Goal: Task Accomplishment & Management: Manage account settings

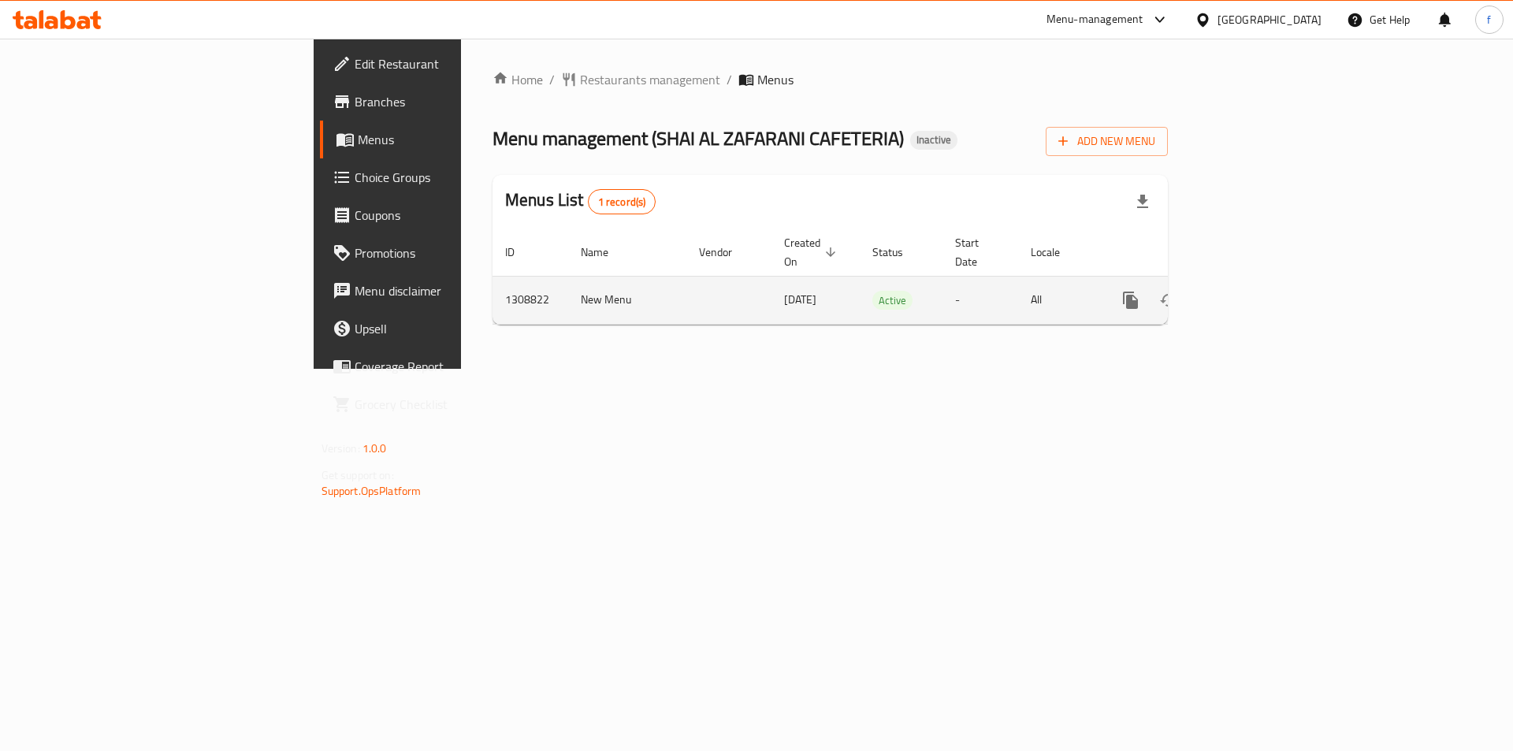
click at [1263, 281] on link "enhanced table" at bounding box center [1244, 300] width 38 height 38
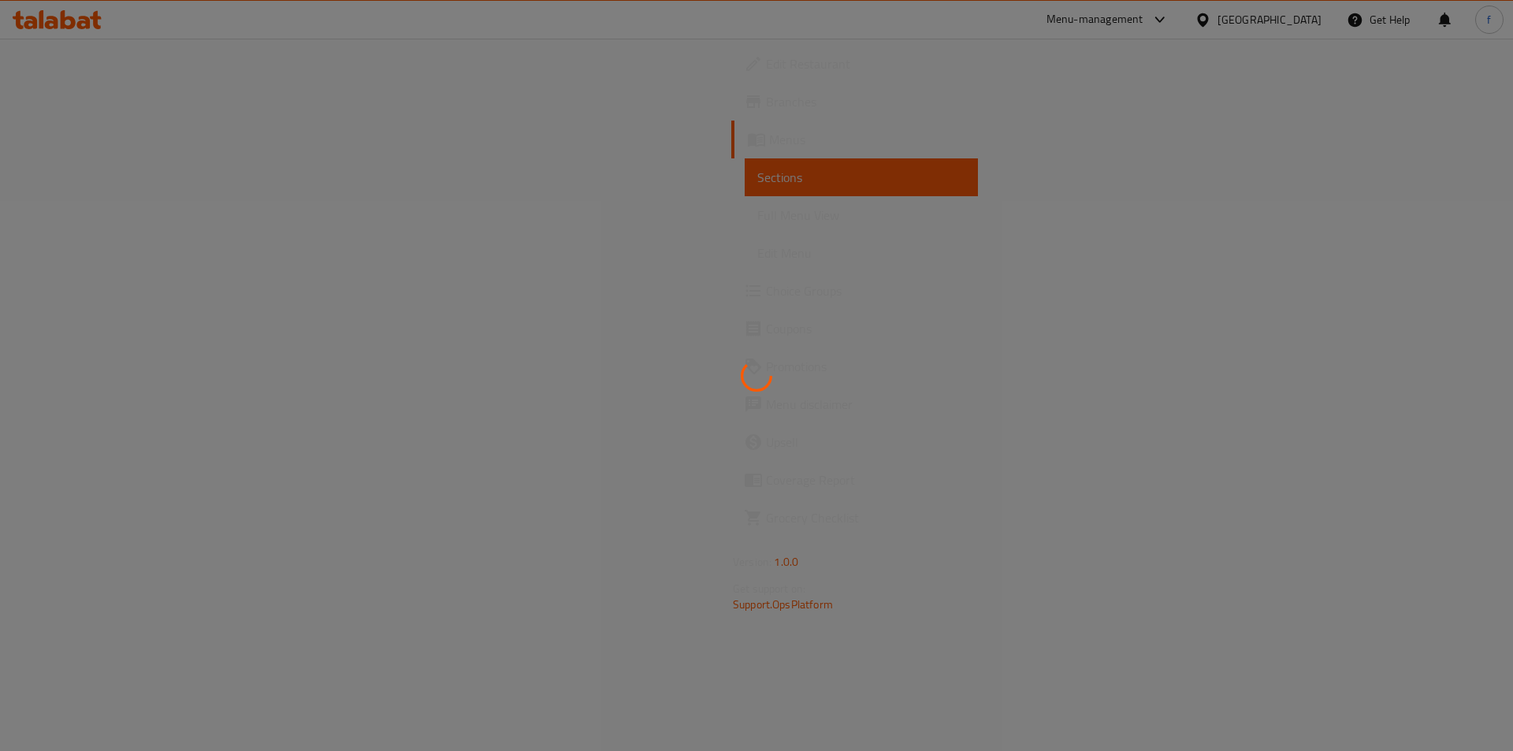
click at [192, 187] on div at bounding box center [756, 375] width 1513 height 751
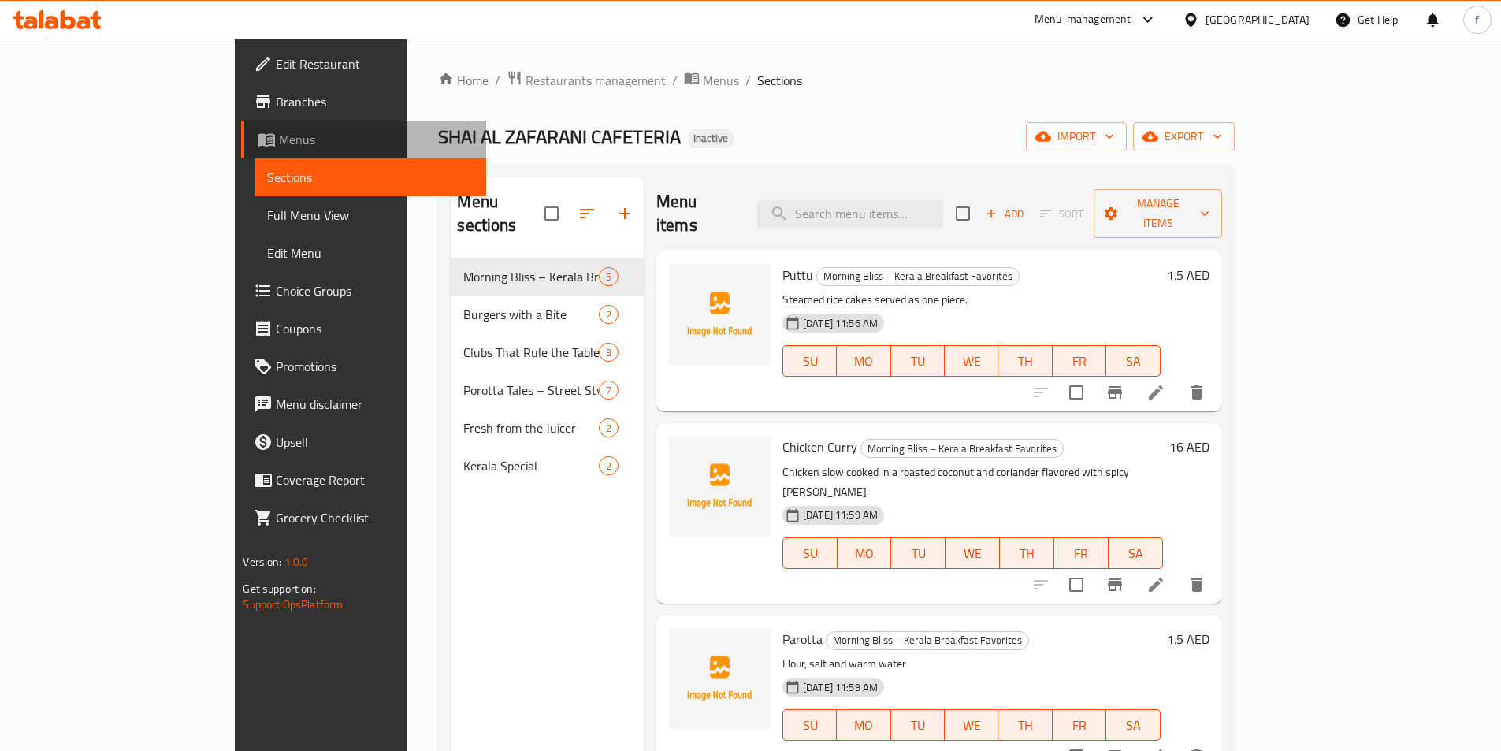
click at [279, 139] on span "Menus" at bounding box center [376, 139] width 194 height 19
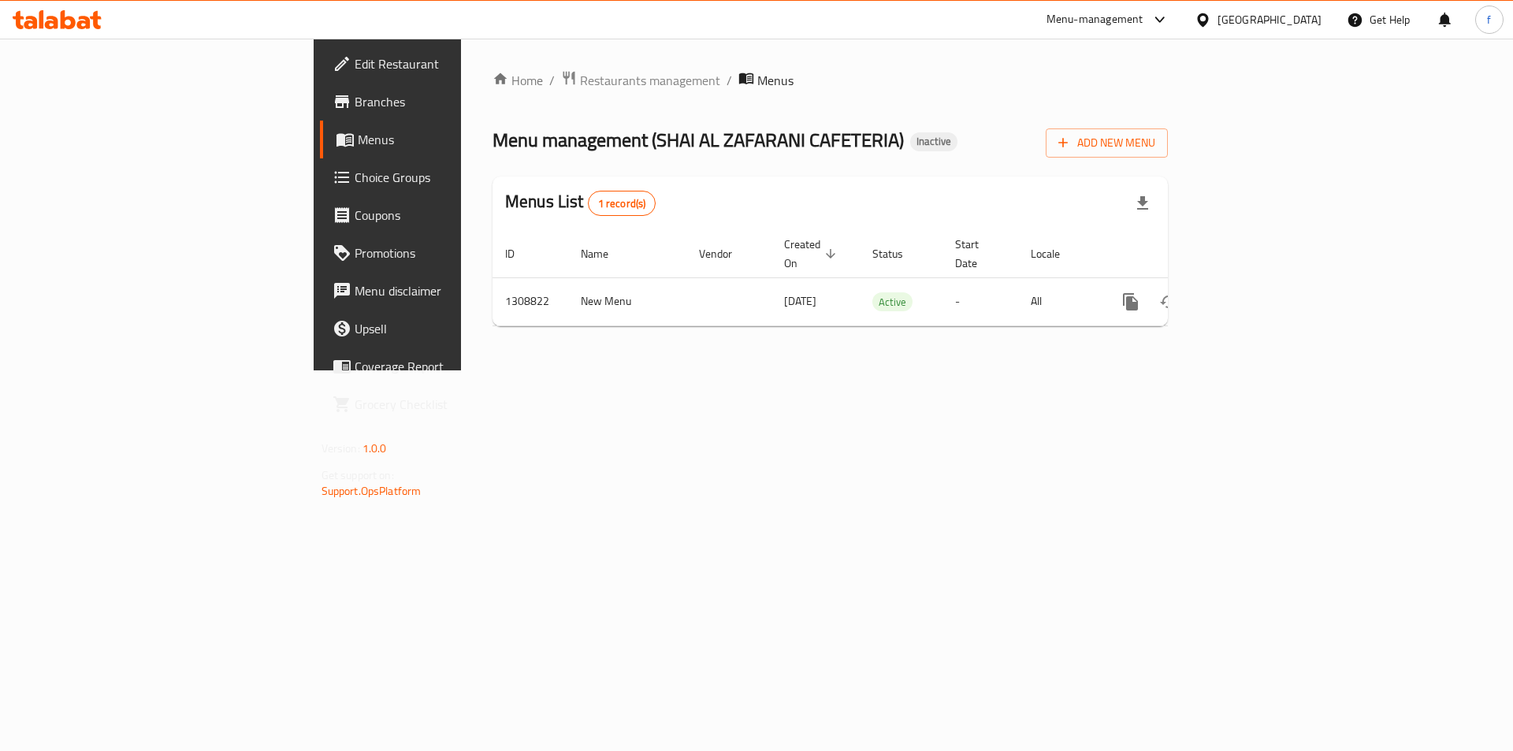
click at [576, 369] on div "Home / Restaurants management / Menus Menu management ( SHAI AL ZAFARANI CAFETE…" at bounding box center [830, 205] width 738 height 332
click at [1168, 160] on div "Home / Restaurants management / Menus Menu management ( SHAI AL ZAFARANI CAFETE…" at bounding box center [829, 204] width 675 height 269
click at [1155, 136] on span "Add New Menu" at bounding box center [1106, 143] width 97 height 20
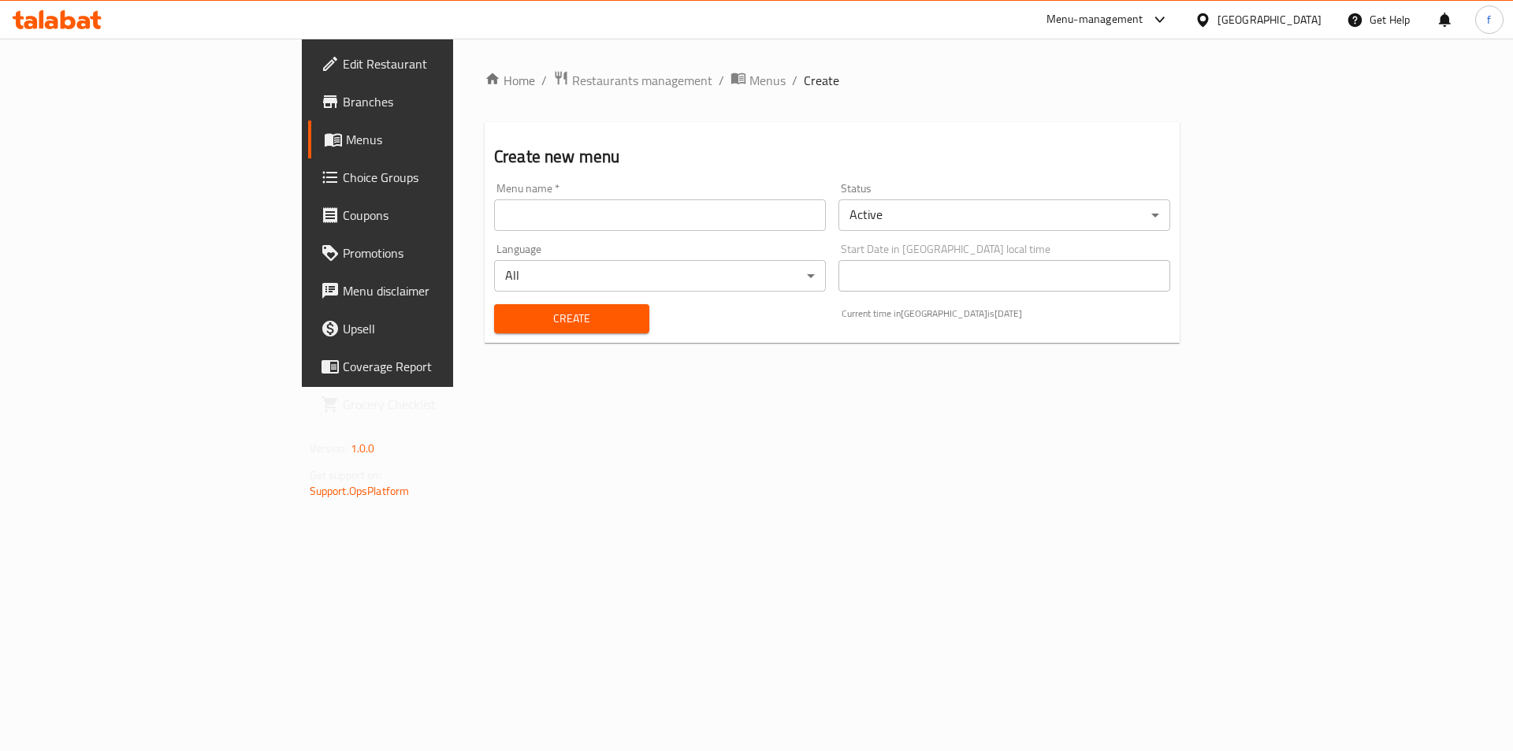
click at [677, 214] on input "text" at bounding box center [660, 215] width 332 height 32
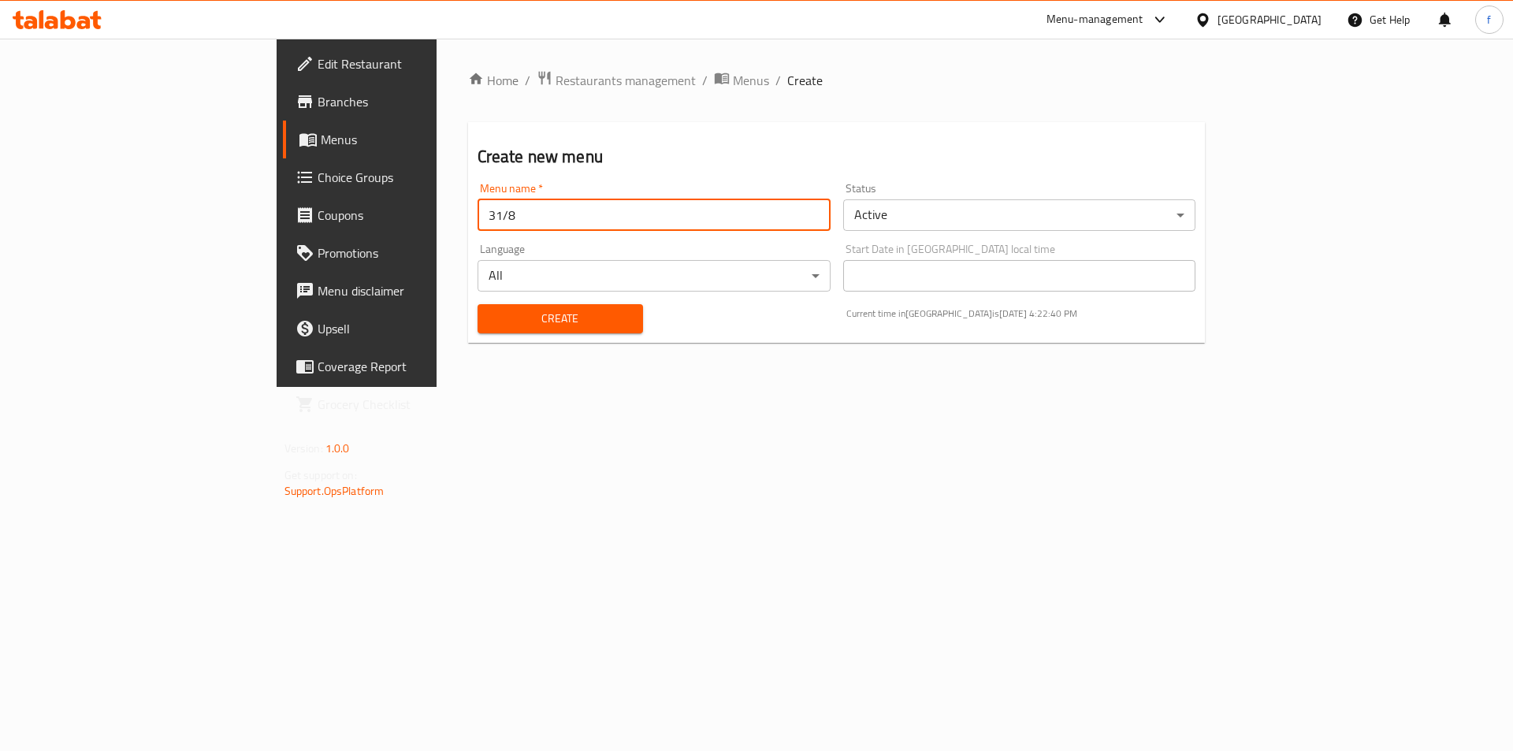
type input "31/8"
click at [477, 329] on button "Create" at bounding box center [559, 318] width 165 height 29
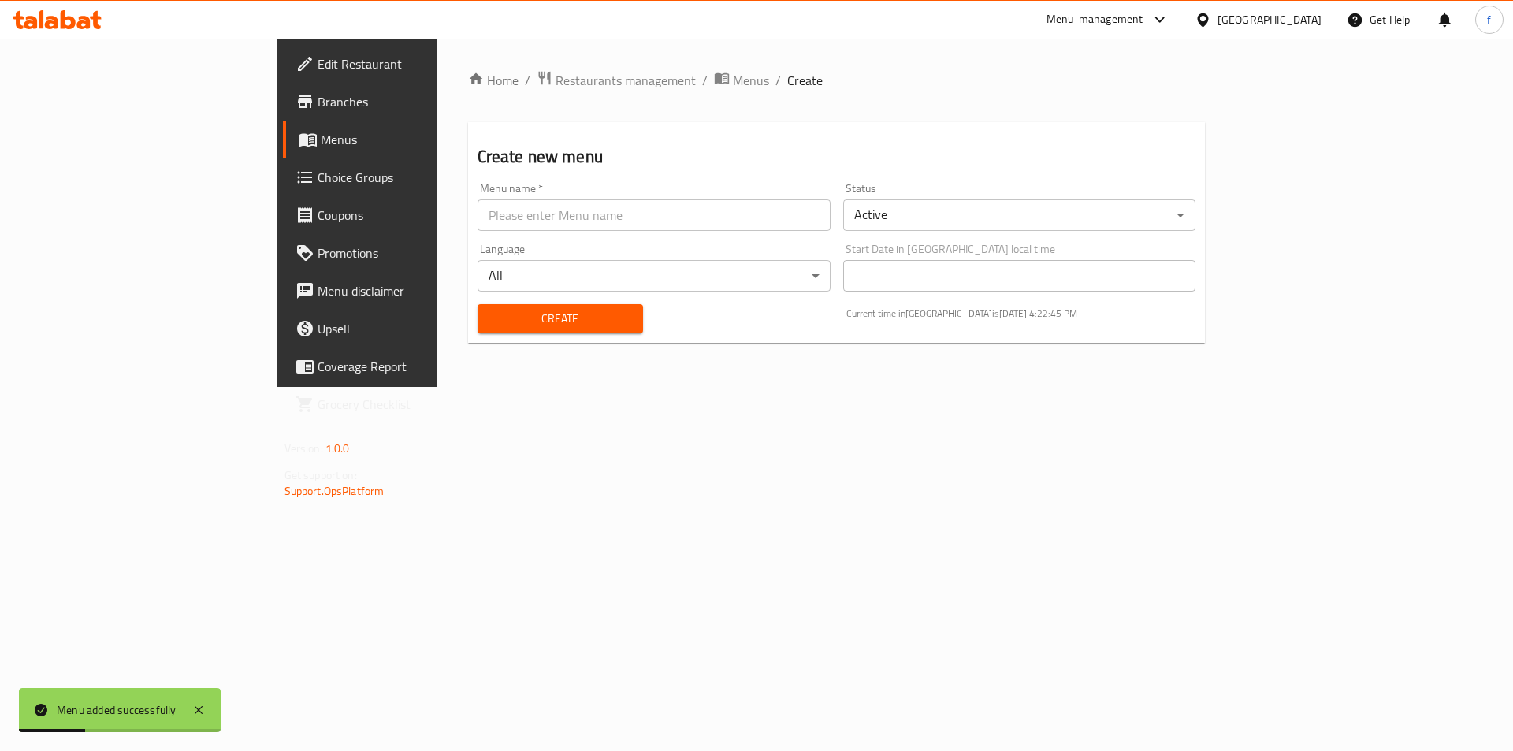
drag, startPoint x: 87, startPoint y: 130, endPoint x: 75, endPoint y: 128, distance: 12.8
click at [321, 130] on span "Menus" at bounding box center [419, 139] width 196 height 19
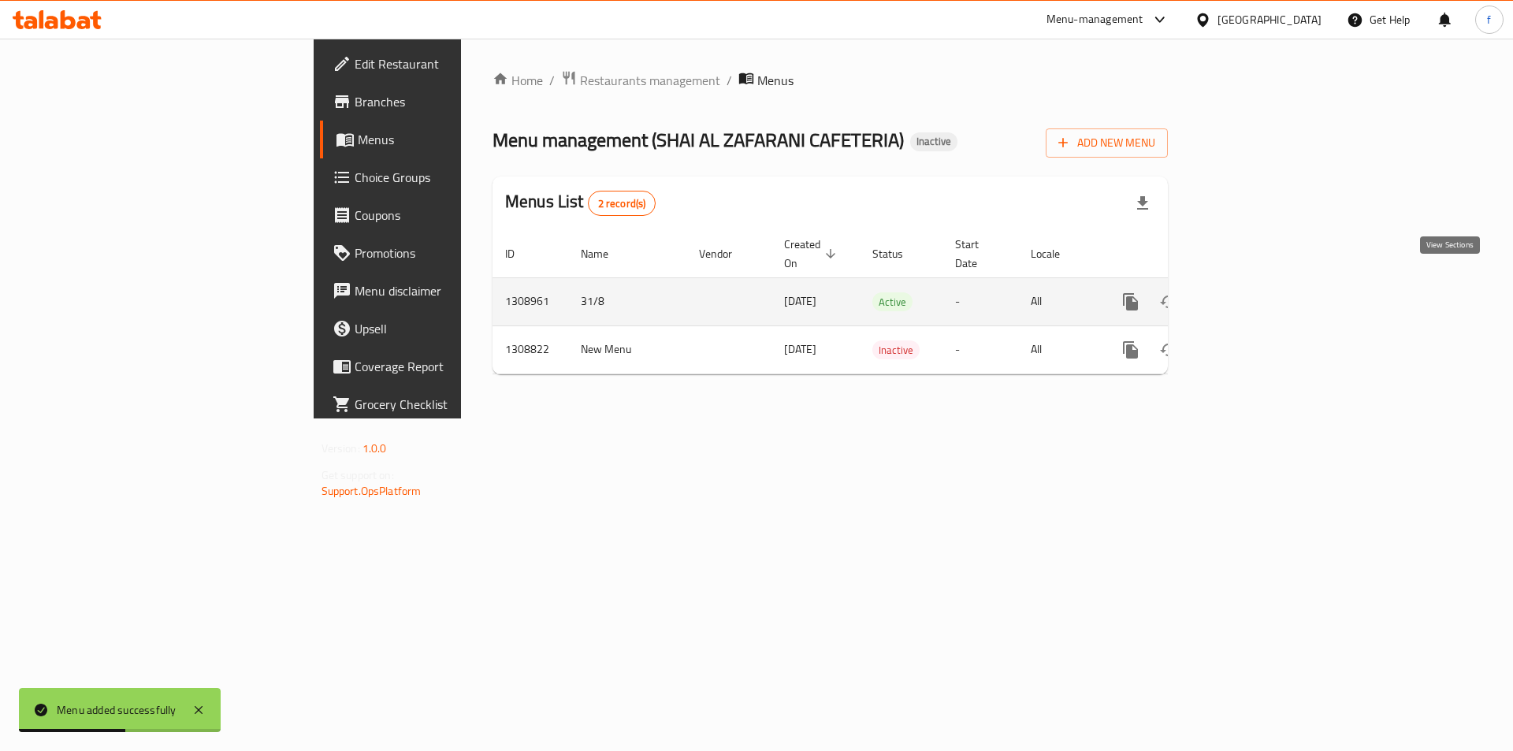
click at [1253, 292] on icon "enhanced table" at bounding box center [1244, 301] width 19 height 19
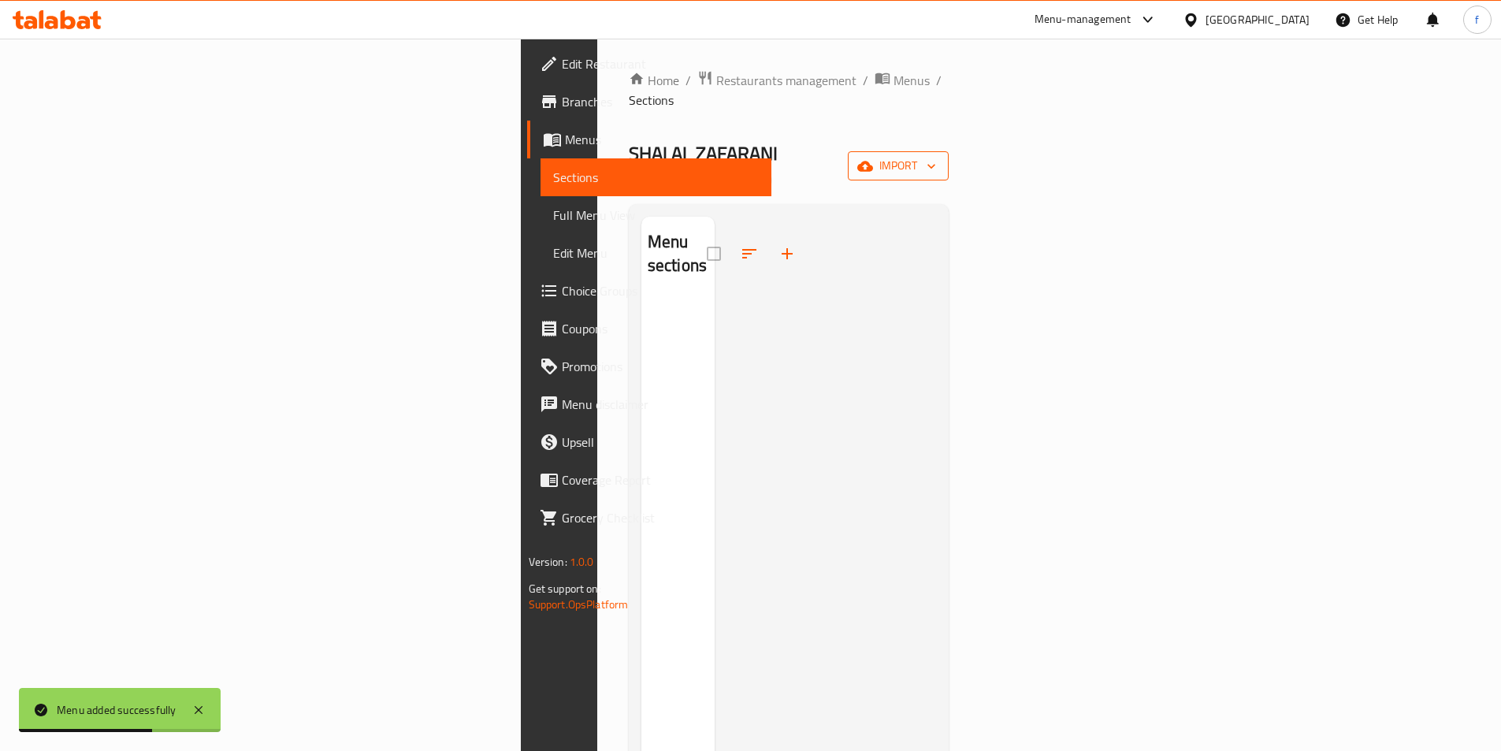
click at [949, 151] on button "import" at bounding box center [898, 165] width 101 height 29
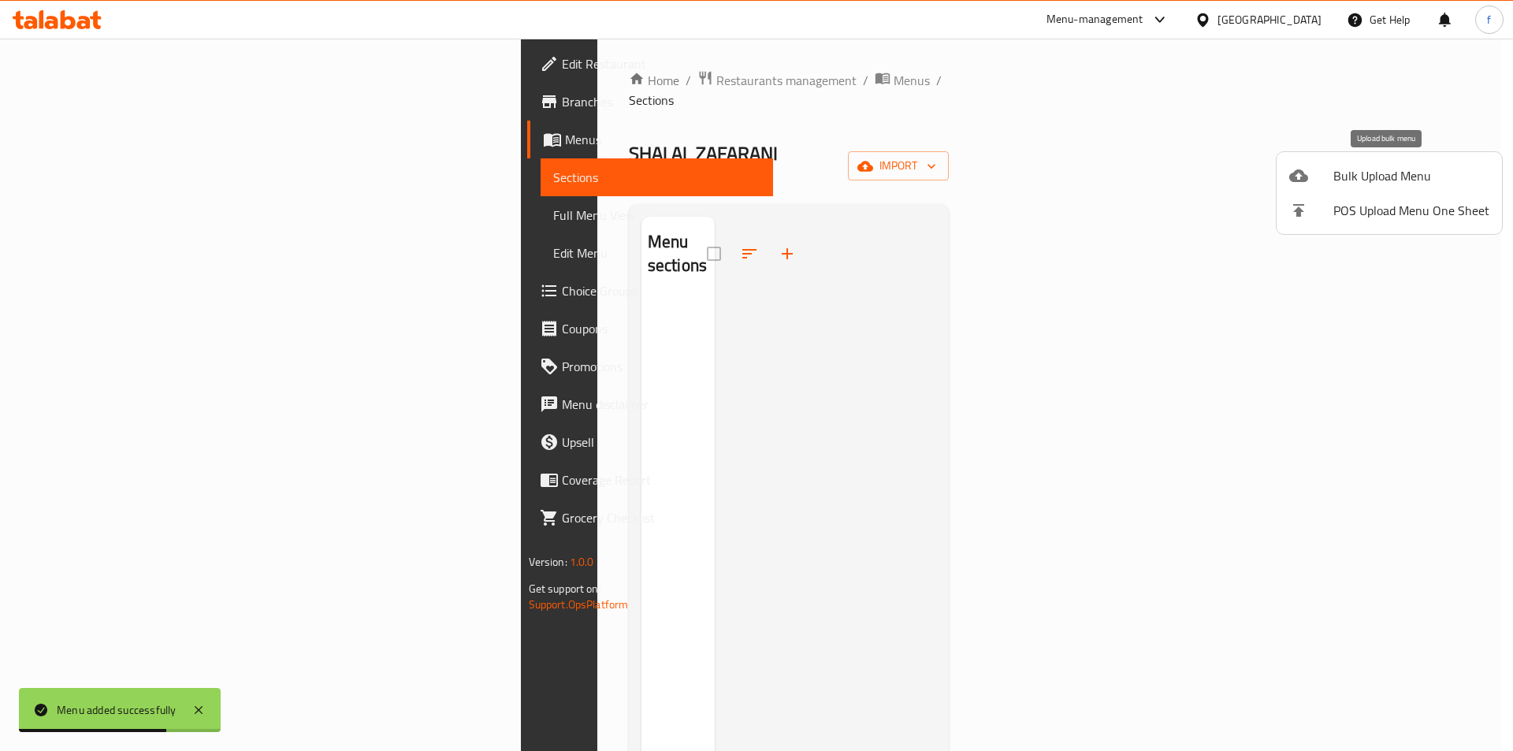
click at [1310, 175] on div at bounding box center [1311, 175] width 44 height 19
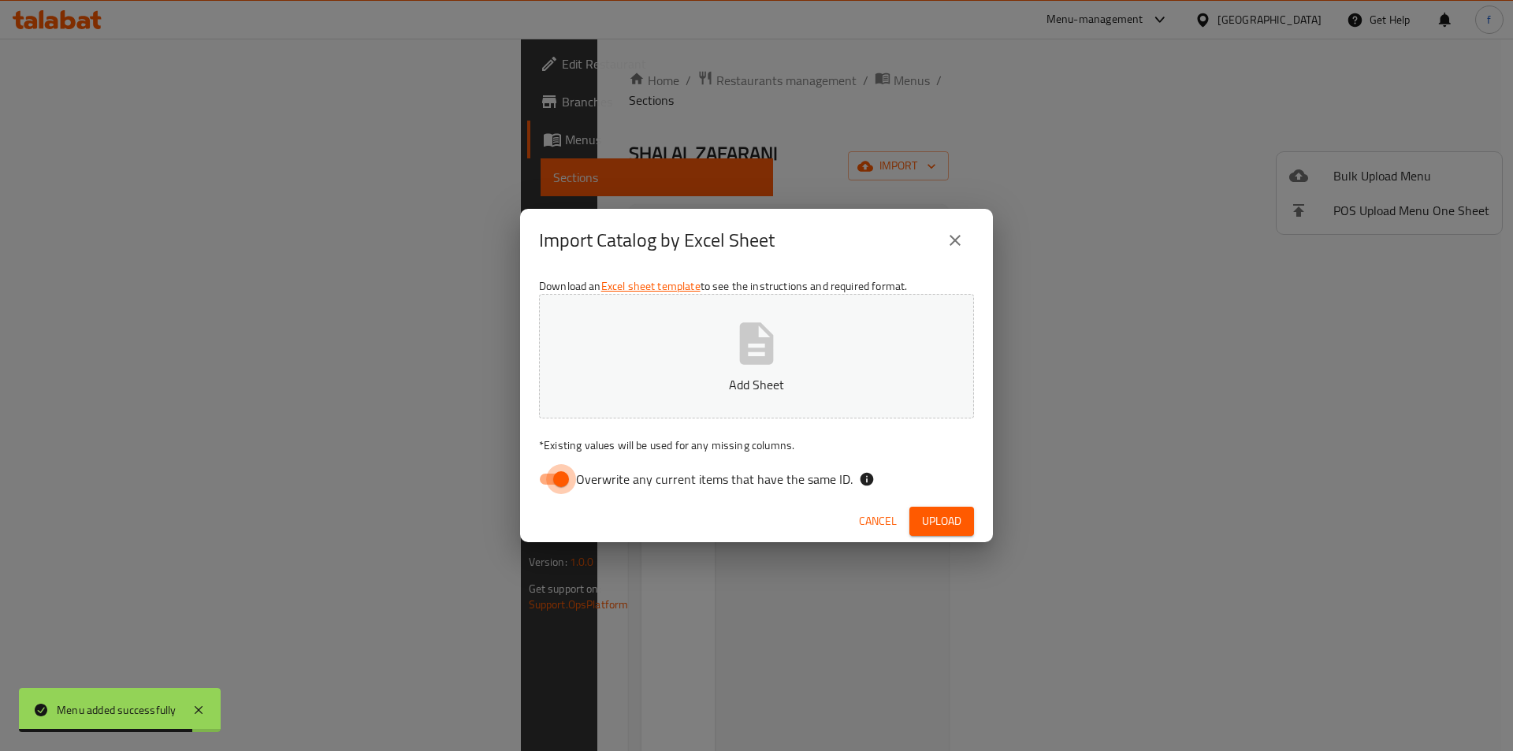
click at [540, 483] on input "Overwrite any current items that have the same ID." at bounding box center [561, 479] width 90 height 30
checkbox input "false"
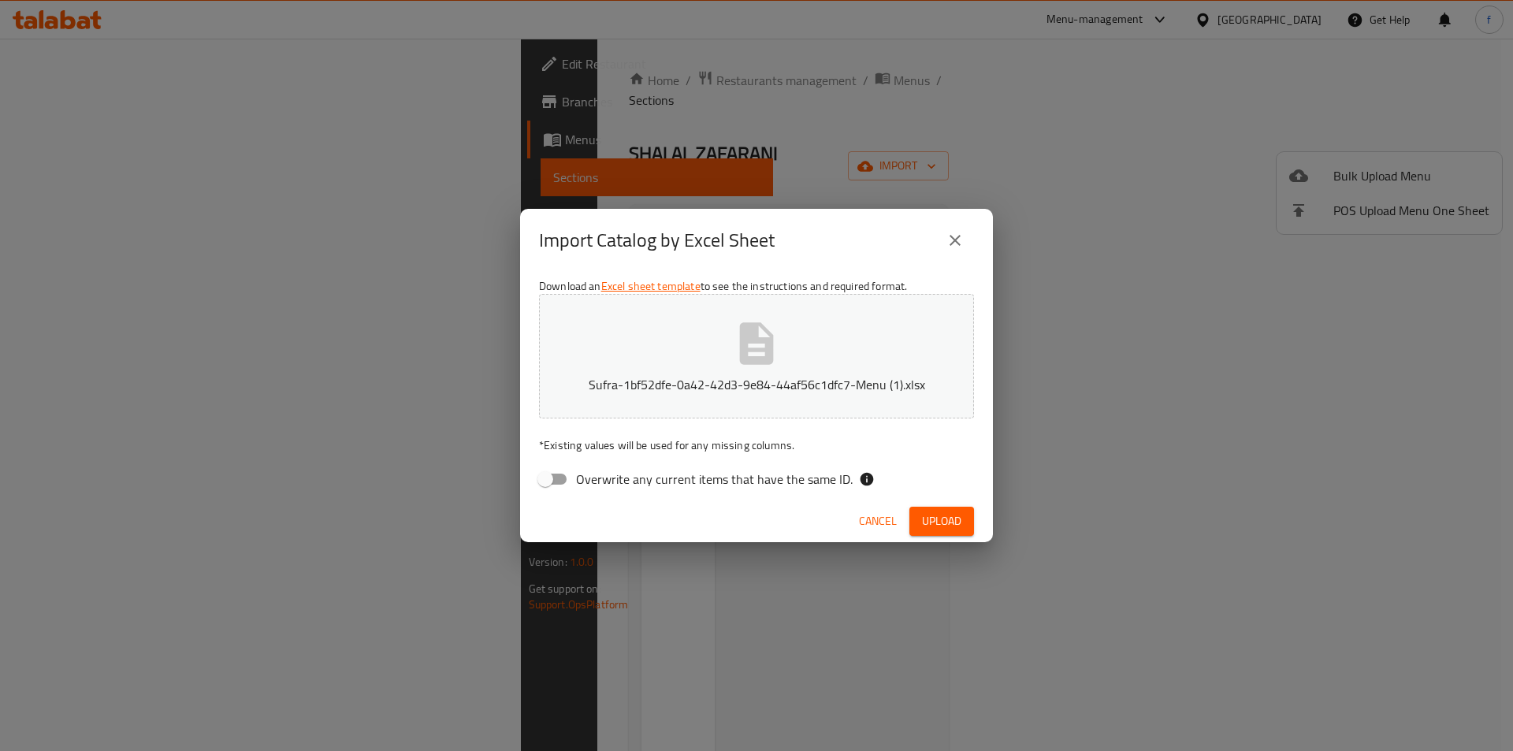
click at [934, 511] on span "Upload" at bounding box center [941, 521] width 39 height 20
drag, startPoint x: 1183, startPoint y: 204, endPoint x: 1161, endPoint y: 218, distance: 26.2
click at [1183, 204] on div "Import Catalog by Excel Sheet Download an Excel sheet template to see the instr…" at bounding box center [756, 375] width 1513 height 751
click at [948, 238] on icon "close" at bounding box center [954, 240] width 19 height 19
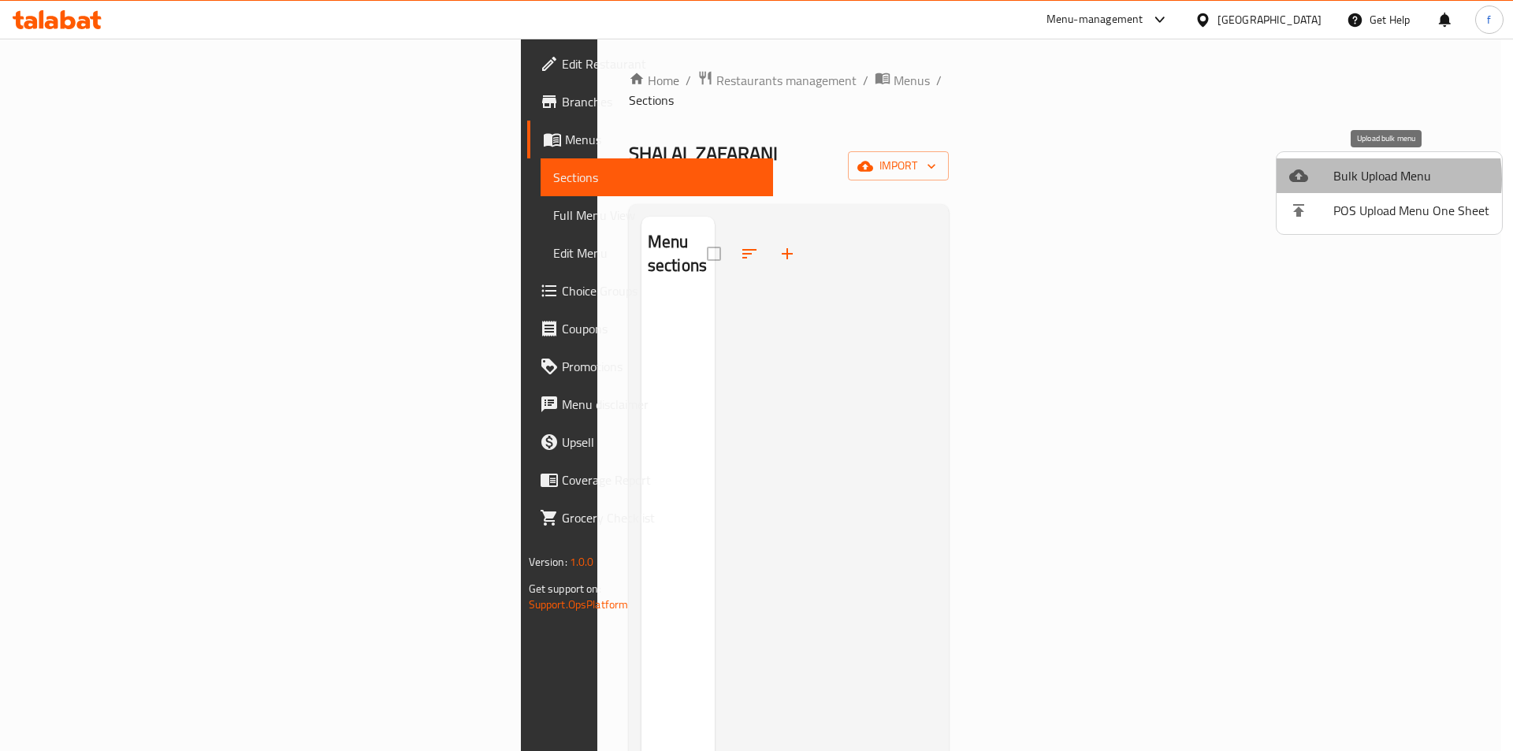
click at [1355, 179] on span "Bulk Upload Menu" at bounding box center [1411, 175] width 156 height 19
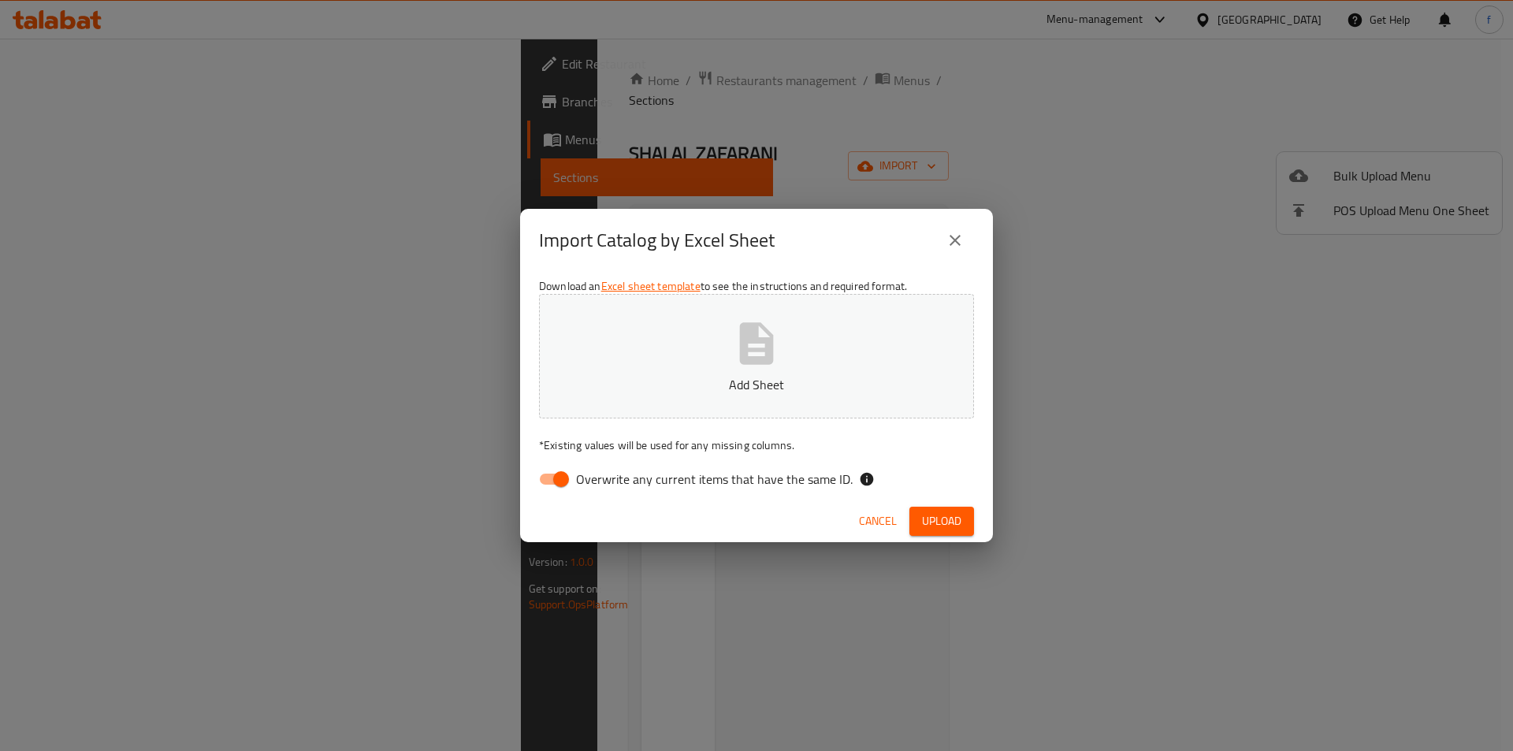
click at [552, 471] on input "Overwrite any current items that have the same ID." at bounding box center [561, 479] width 90 height 30
checkbox input "false"
click at [919, 509] on button "Upload" at bounding box center [941, 521] width 65 height 29
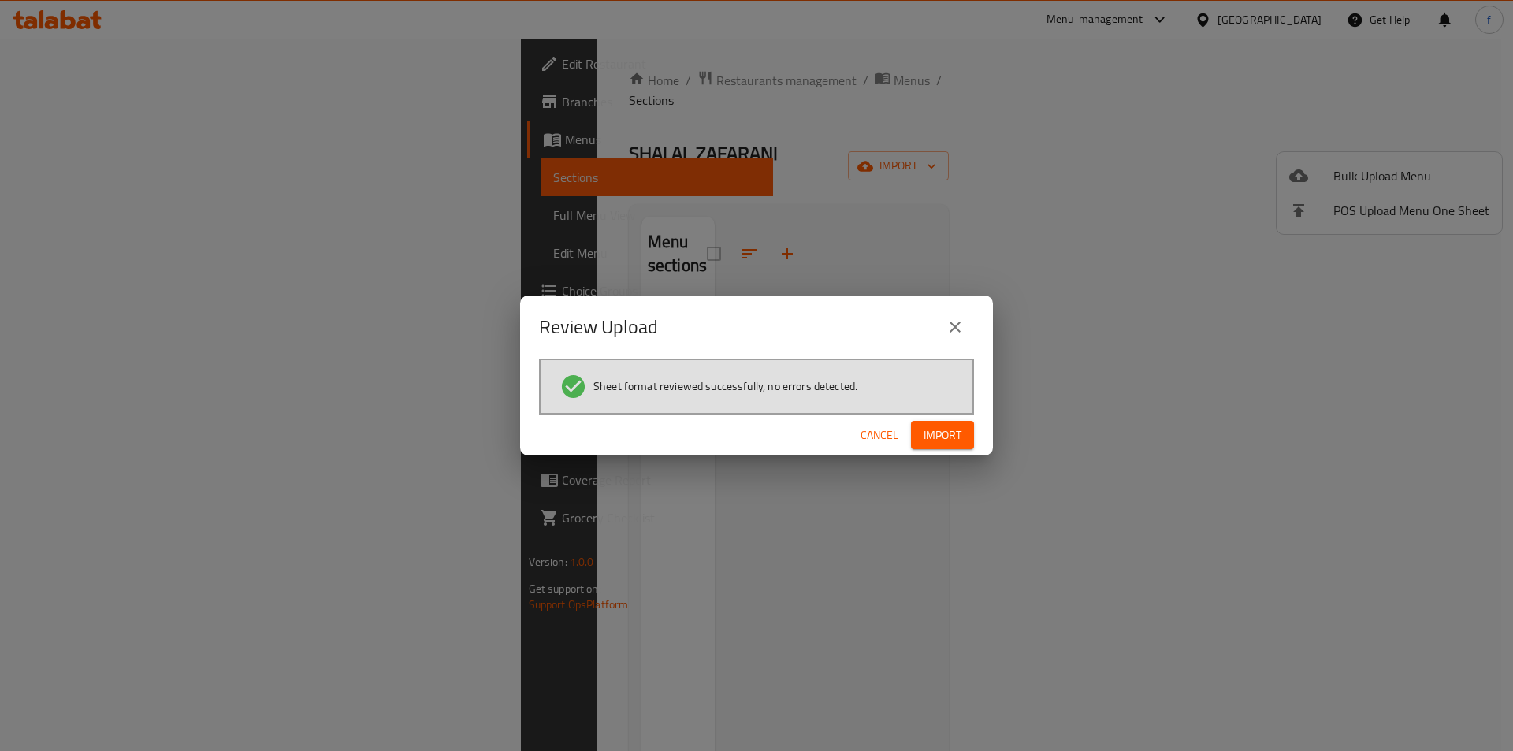
click at [961, 431] on button "Import" at bounding box center [942, 435] width 63 height 29
click at [1201, 327] on div "Review Upload Sheet format reviewed successfully, no errors detected. Cancel" at bounding box center [756, 375] width 1513 height 751
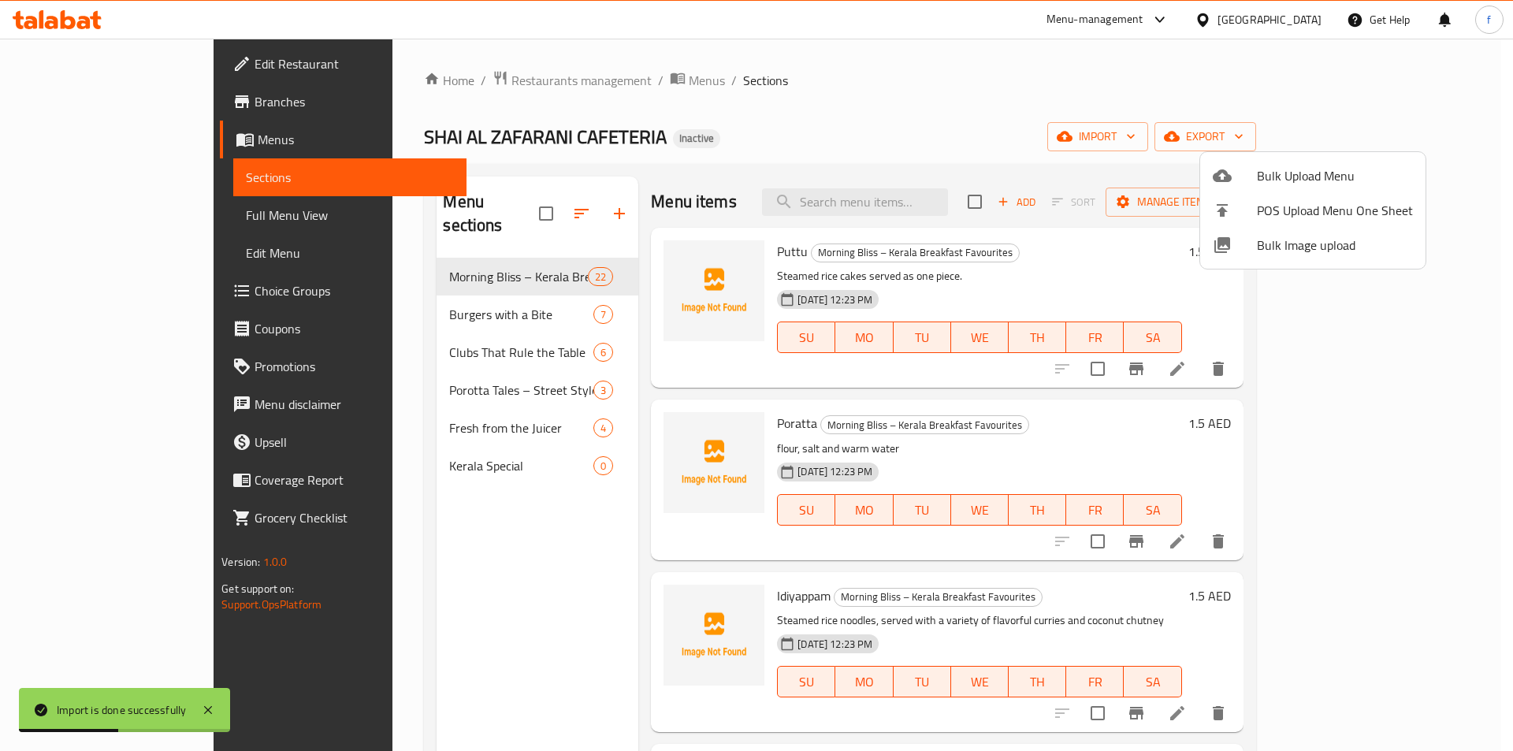
click at [70, 211] on div at bounding box center [756, 375] width 1513 height 751
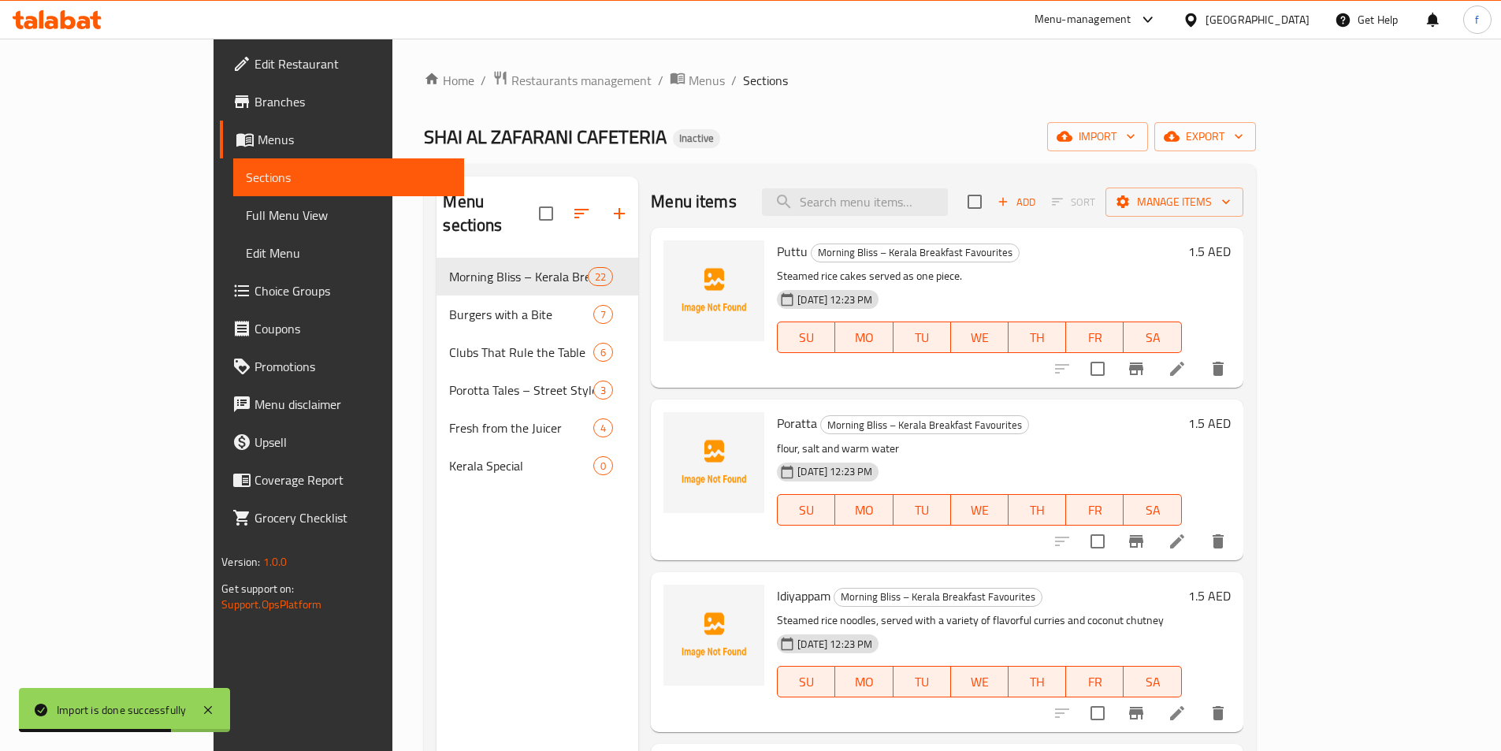
click at [246, 223] on span "Full Menu View" at bounding box center [349, 215] width 206 height 19
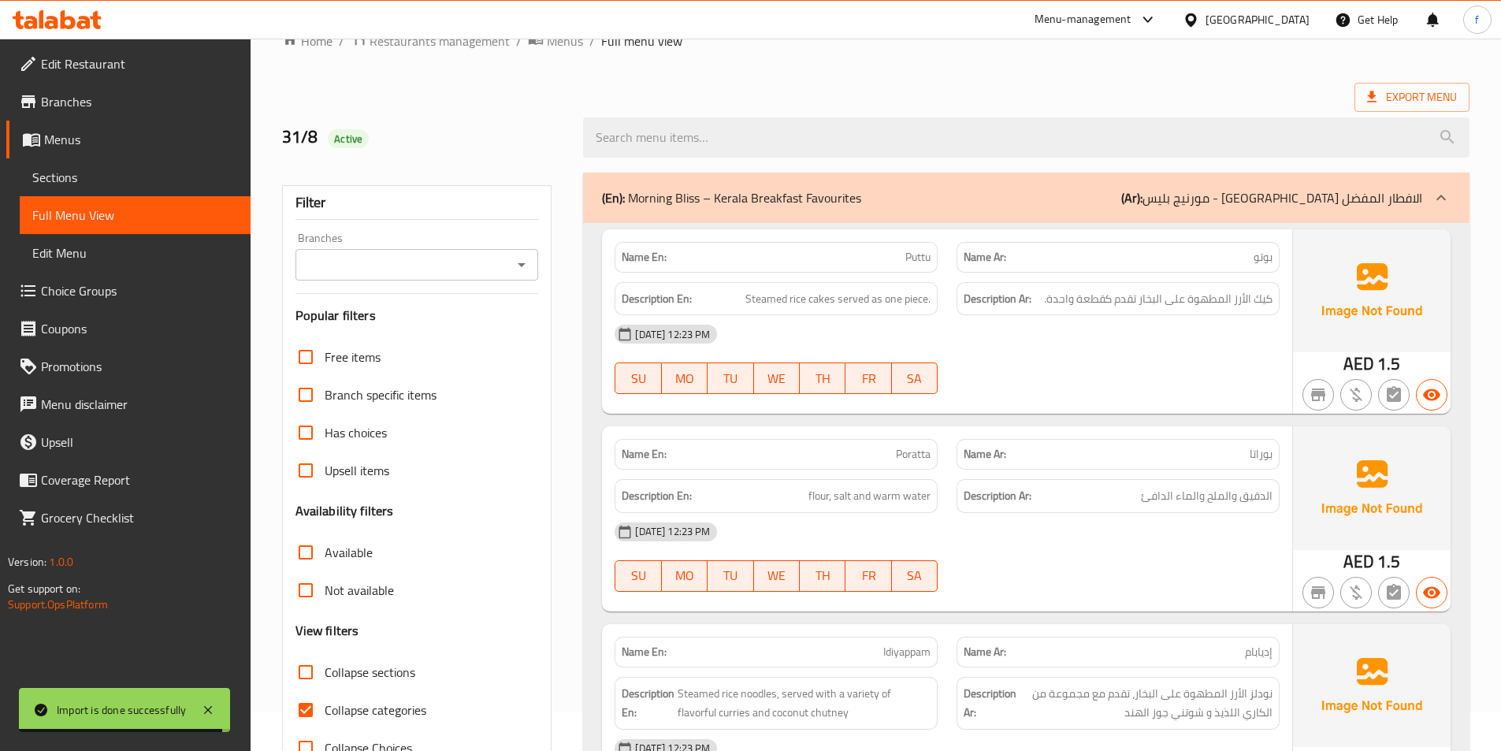
scroll to position [158, 0]
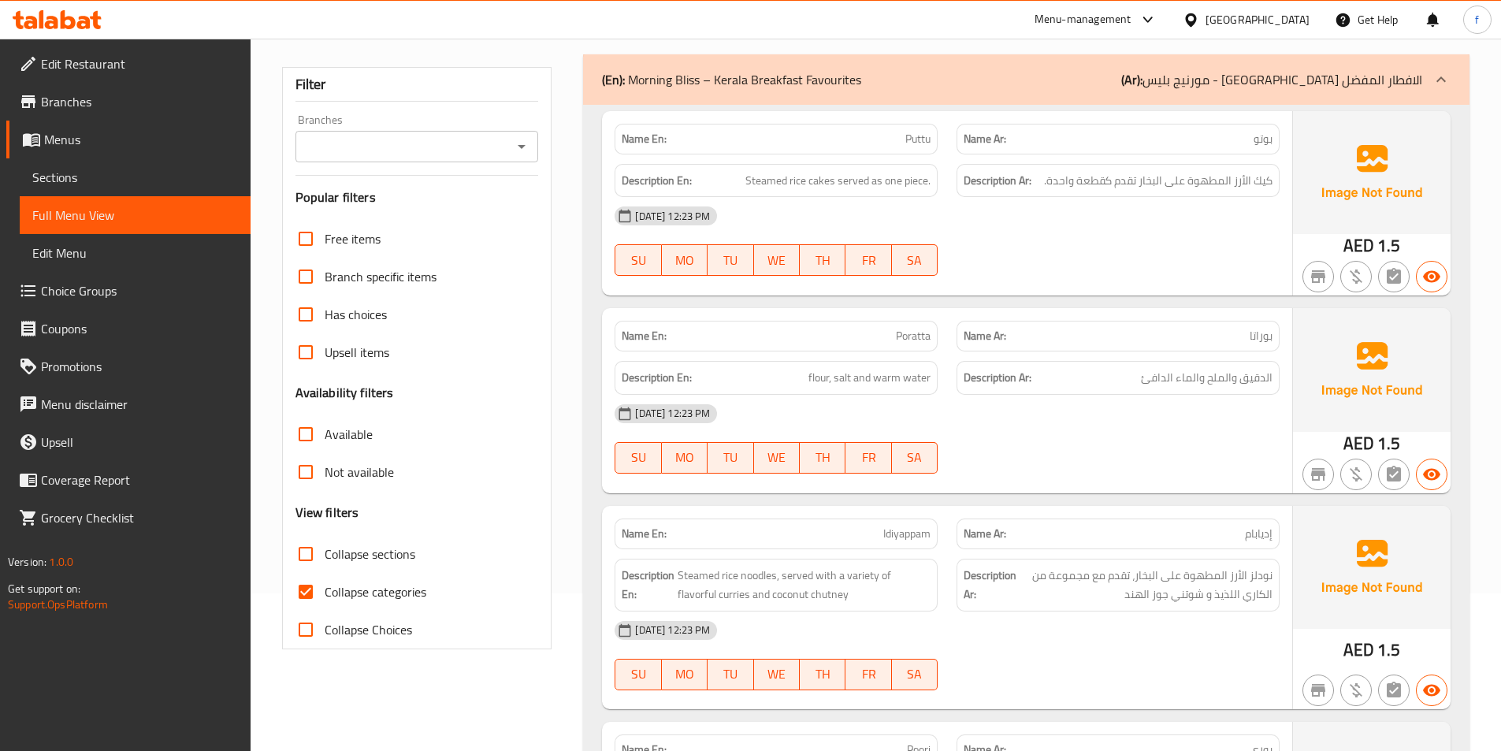
click at [308, 582] on input "Collapse categories" at bounding box center [306, 592] width 38 height 38
checkbox input "false"
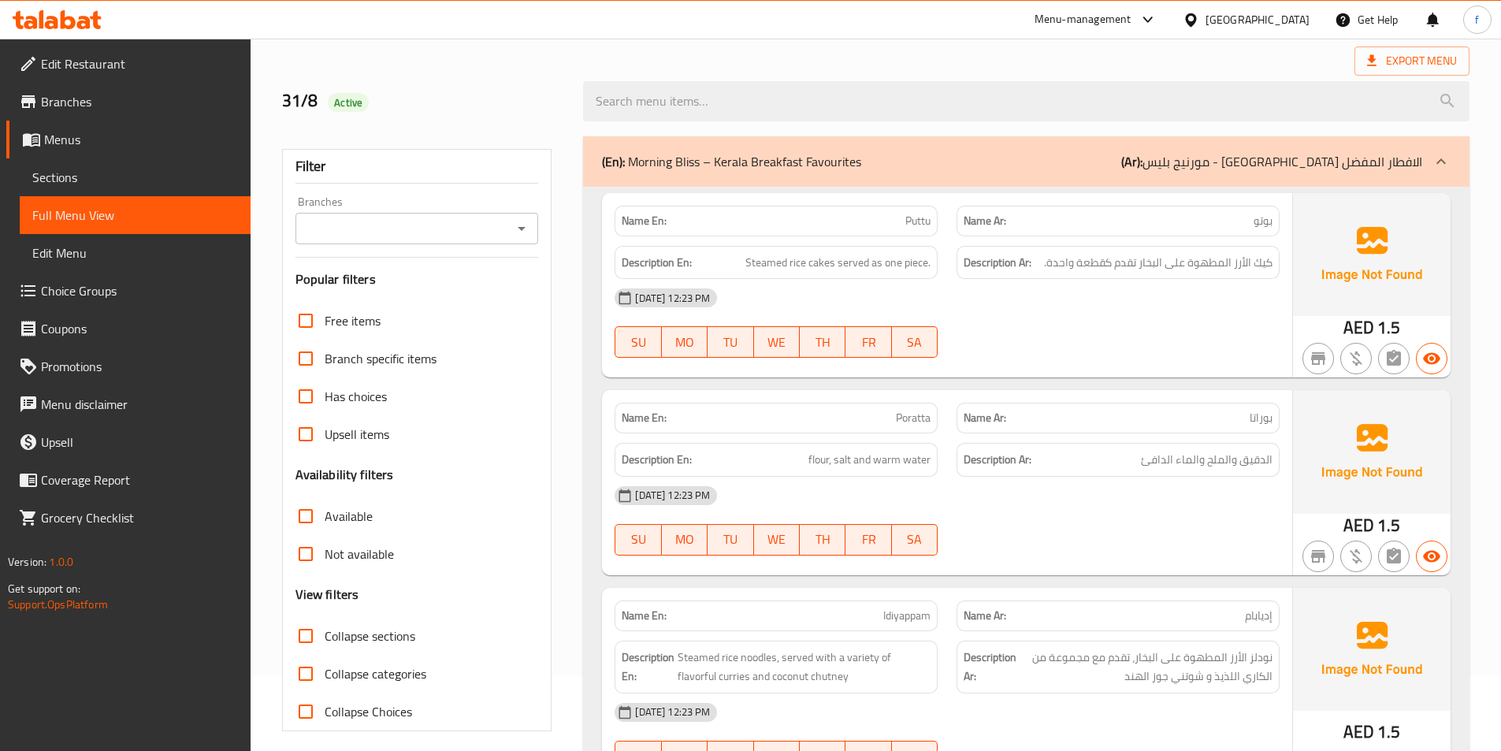
scroll to position [0, 0]
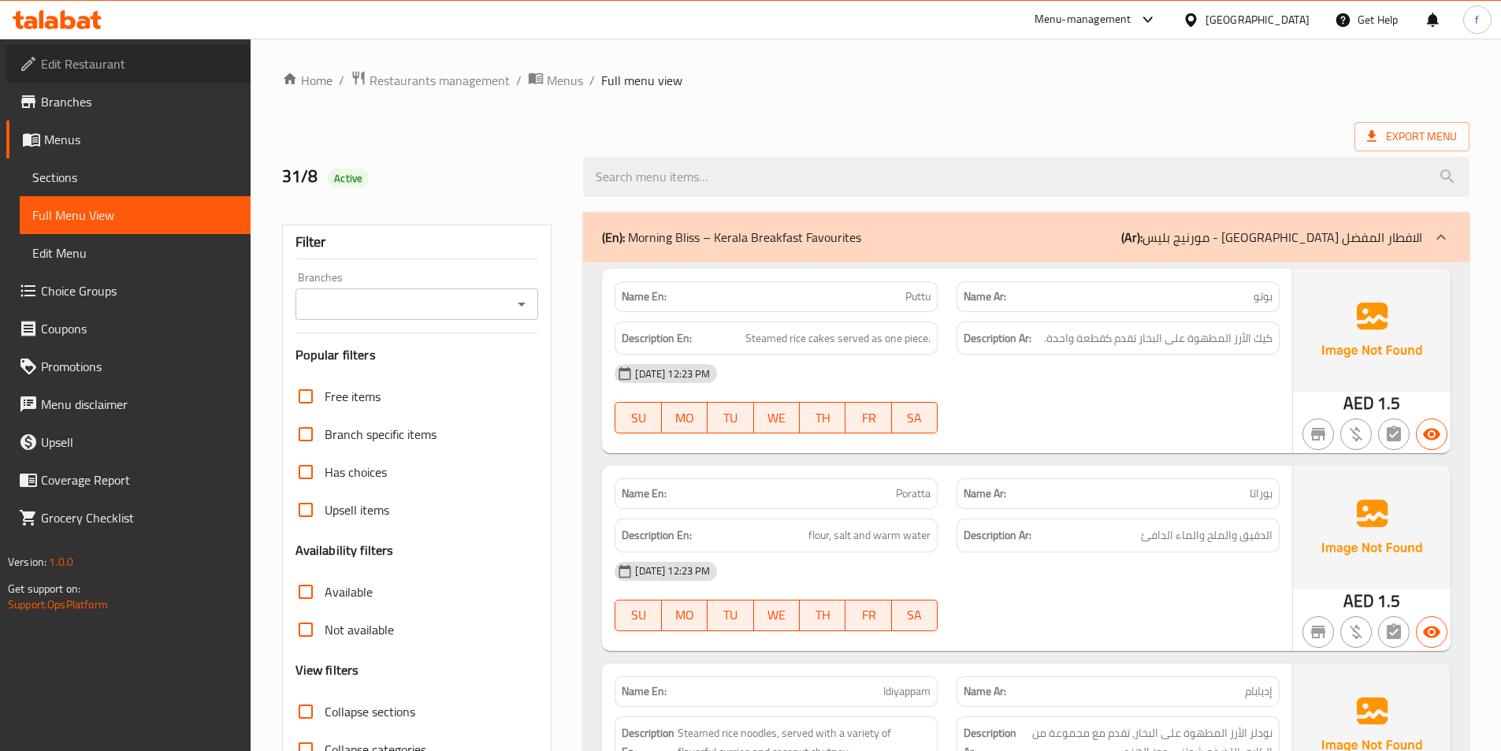
click at [121, 79] on link "Edit Restaurant" at bounding box center [128, 64] width 244 height 38
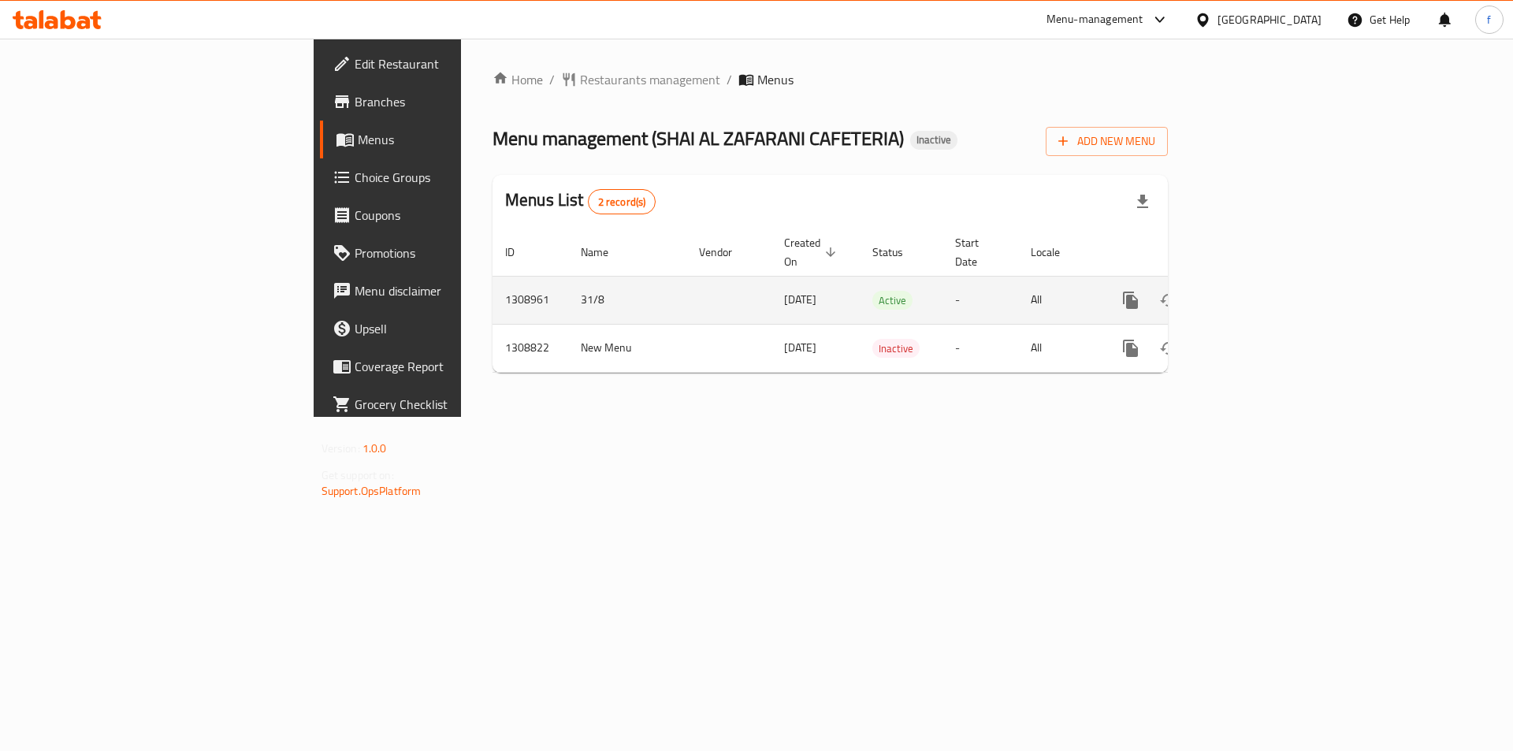
click at [1251, 293] on icon "enhanced table" at bounding box center [1244, 300] width 14 height 14
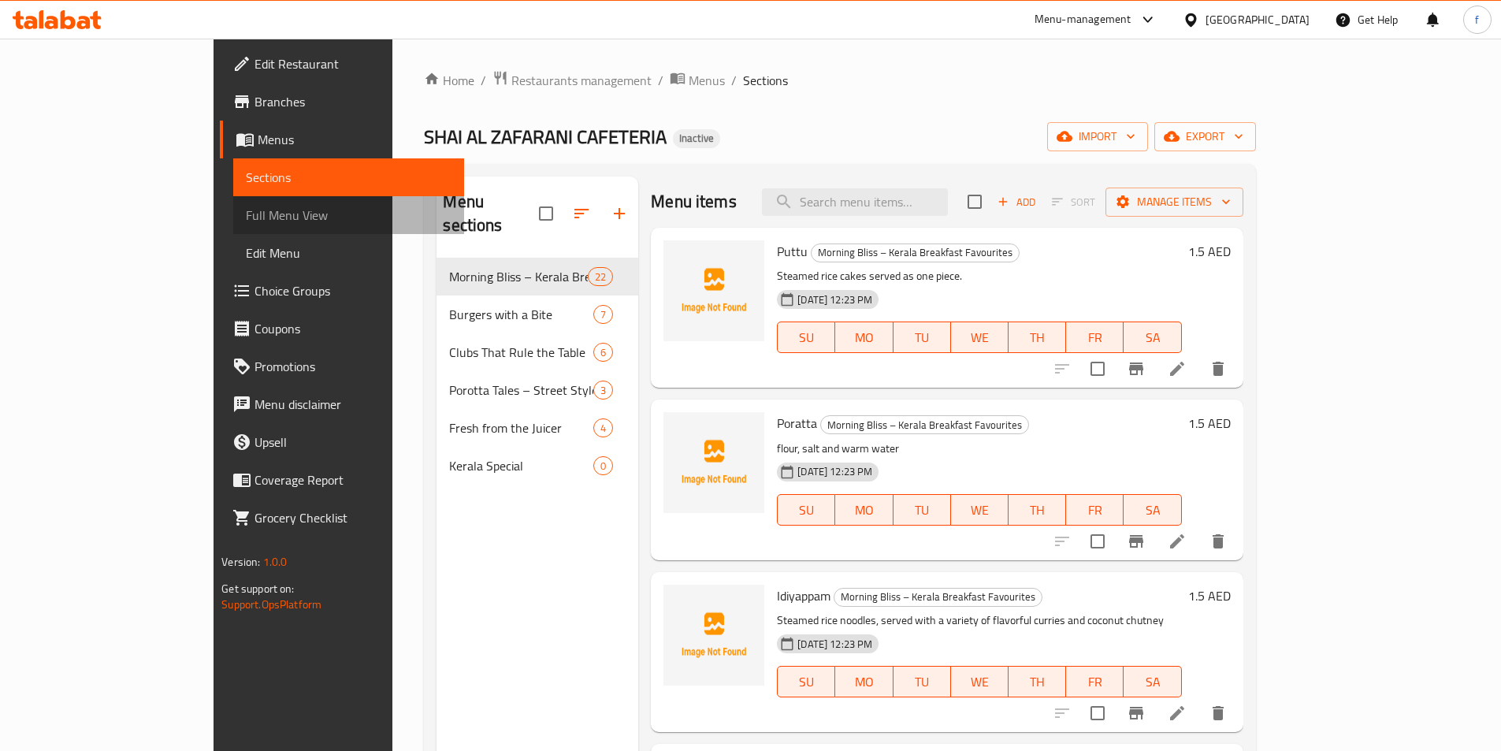
click at [246, 214] on span "Full Menu View" at bounding box center [349, 215] width 206 height 19
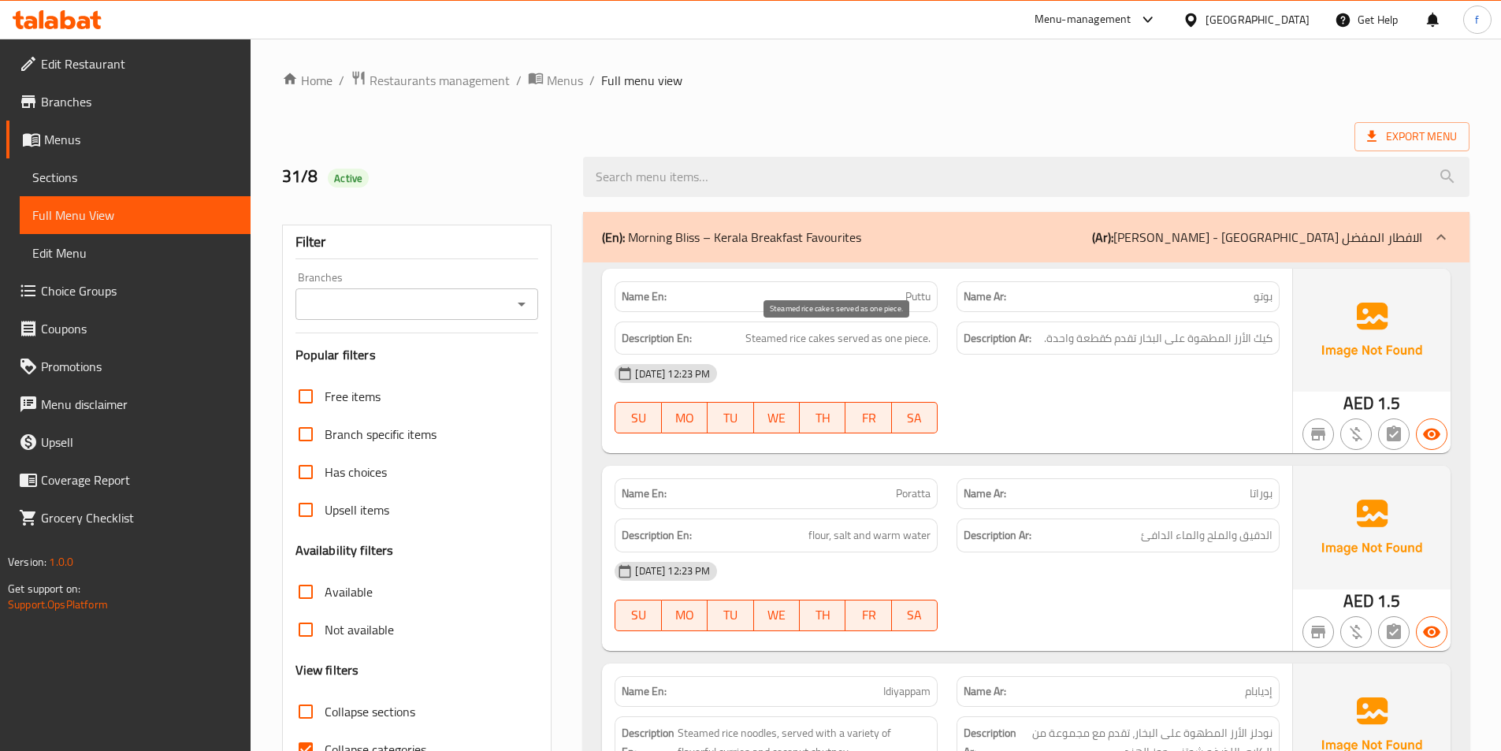
click at [820, 335] on span "Steamed rice cakes served as one piece." at bounding box center [837, 339] width 185 height 20
click at [801, 334] on span "Steamed rice cakes served as one piece." at bounding box center [837, 339] width 185 height 20
click at [748, 338] on span "Steamed rice cakes served as one piece." at bounding box center [837, 339] width 185 height 20
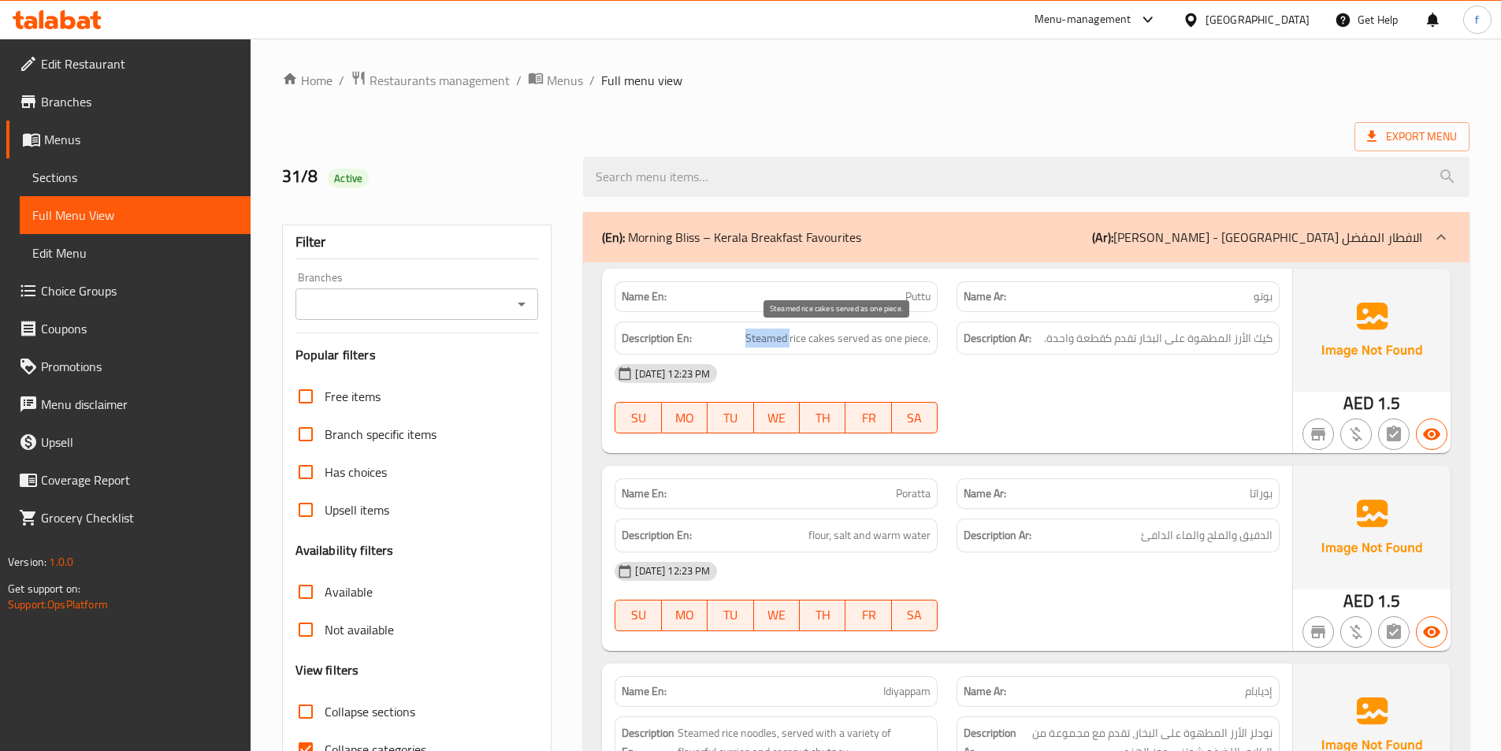
click at [748, 338] on span "Steamed rice cakes served as one piece." at bounding box center [837, 339] width 185 height 20
click at [858, 339] on span "Steamed rice cakes served as one piece." at bounding box center [837, 339] width 185 height 20
click at [877, 336] on span "Steamed rice cakes served as one piece." at bounding box center [837, 339] width 185 height 20
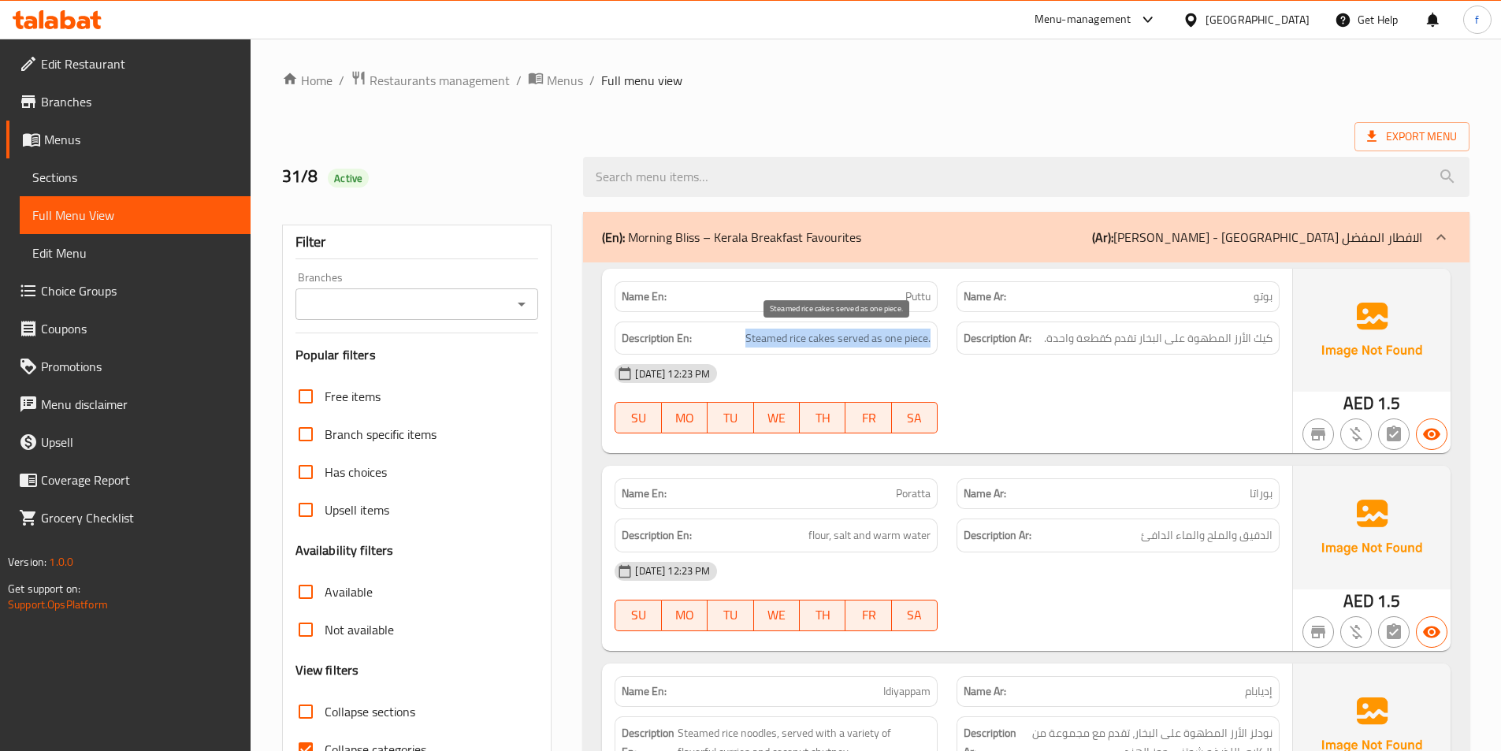
drag, startPoint x: 877, startPoint y: 336, endPoint x: 888, endPoint y: 336, distance: 11.0
click at [878, 336] on span "Steamed rice cakes served as one piece." at bounding box center [837, 339] width 185 height 20
click at [888, 336] on span "Steamed rice cakes served as one piece." at bounding box center [837, 339] width 185 height 20
click at [921, 339] on span "Steamed rice cakes served as one piece." at bounding box center [837, 339] width 185 height 20
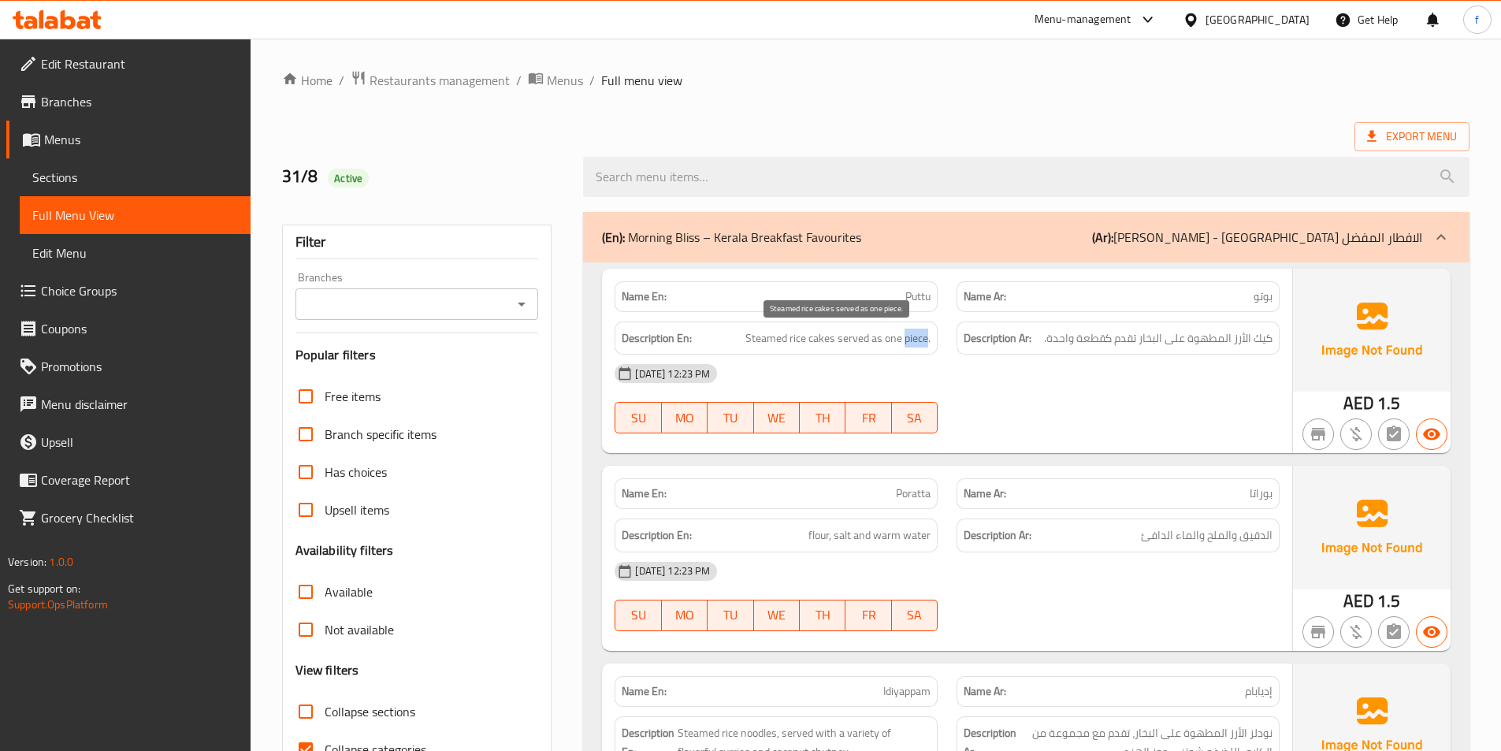
click at [921, 339] on span "Steamed rice cakes served as one piece." at bounding box center [837, 339] width 185 height 20
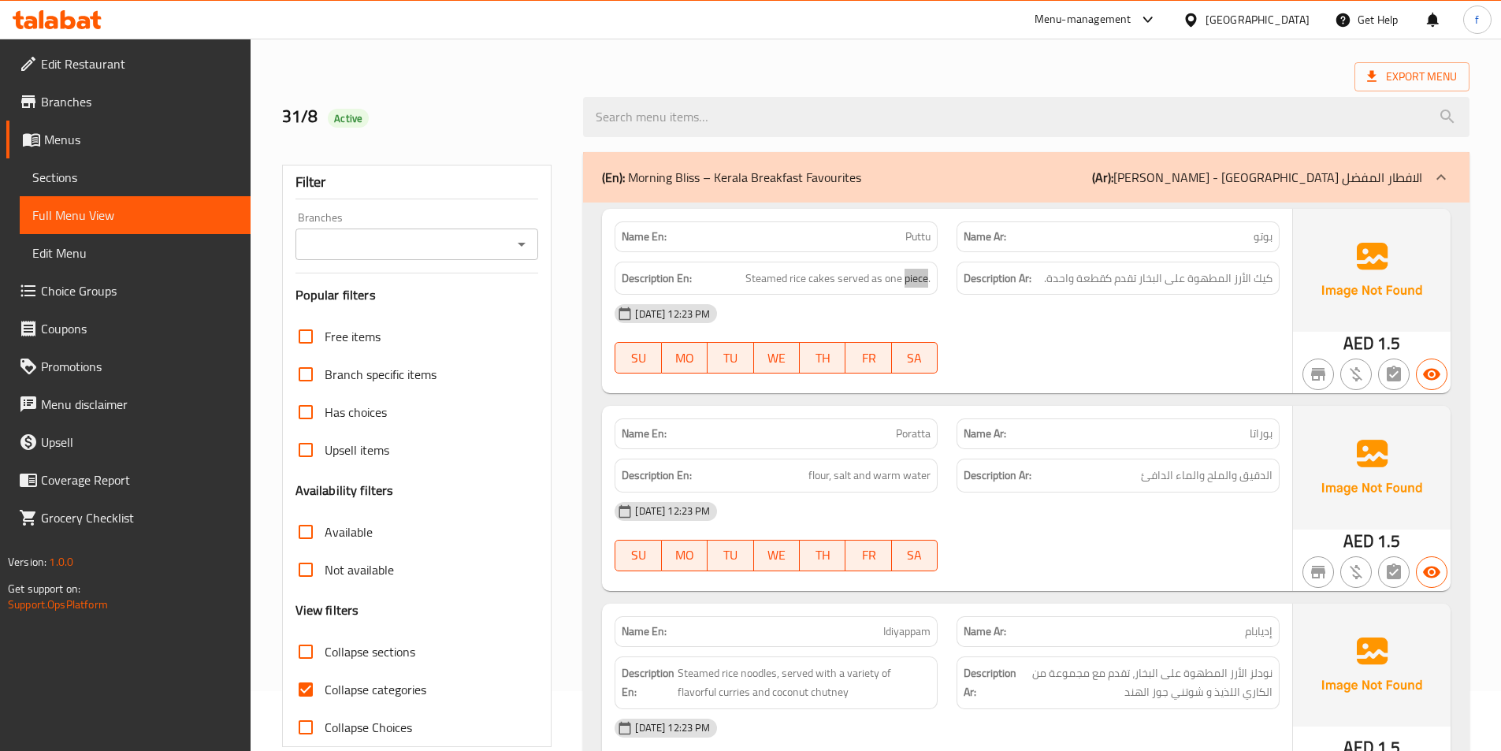
scroll to position [158, 0]
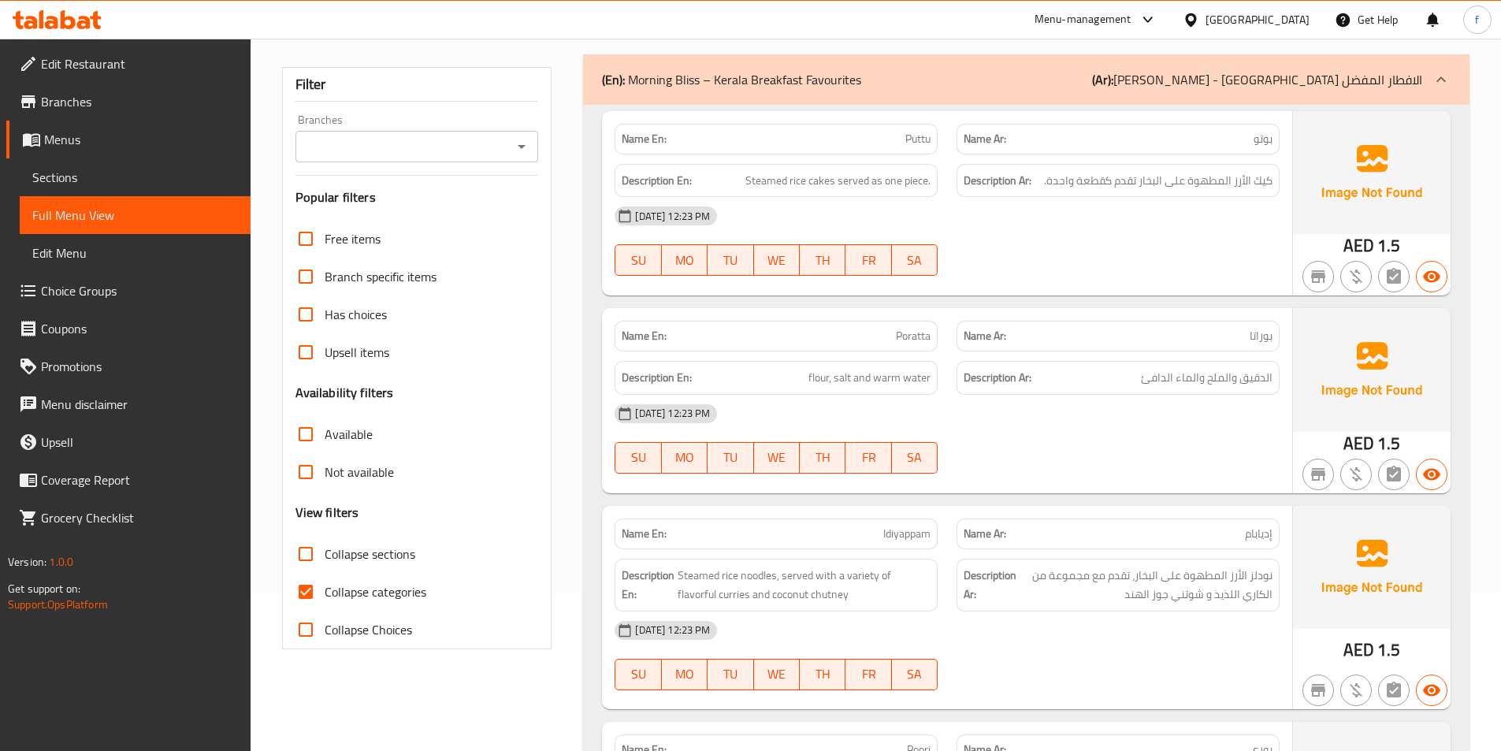
click at [918, 341] on span "Poratta" at bounding box center [913, 336] width 35 height 17
click at [820, 374] on span "flour, salt and warm water" at bounding box center [869, 378] width 122 height 20
click at [849, 377] on span "flour, salt and warm water" at bounding box center [869, 378] width 122 height 20
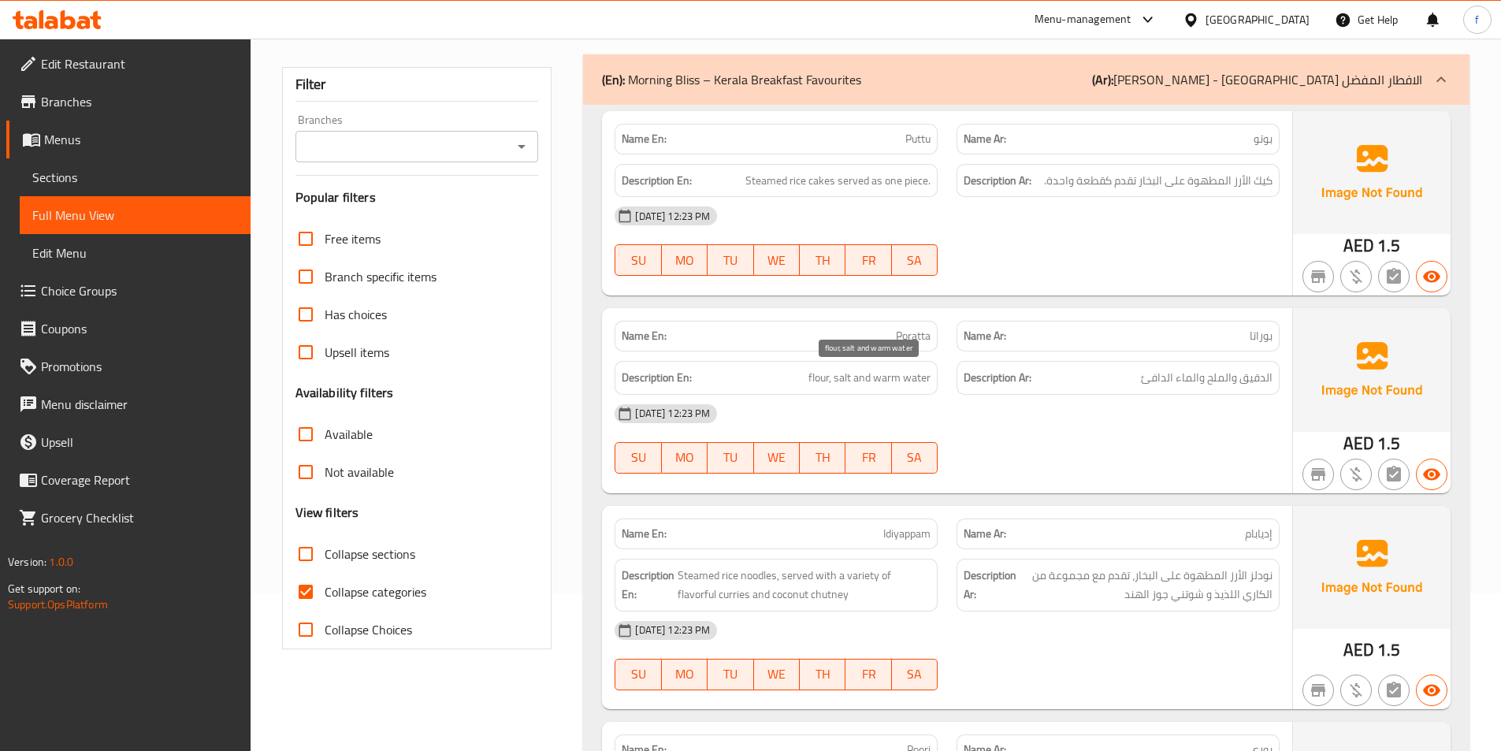
click at [868, 379] on span "flour, salt and warm water" at bounding box center [869, 378] width 122 height 20
click at [870, 379] on span "flour, salt and warm water" at bounding box center [869, 378] width 122 height 20
click at [901, 379] on span "flour, salt and warm water" at bounding box center [869, 378] width 122 height 20
click at [881, 384] on span "flour, salt and warm water" at bounding box center [869, 378] width 122 height 20
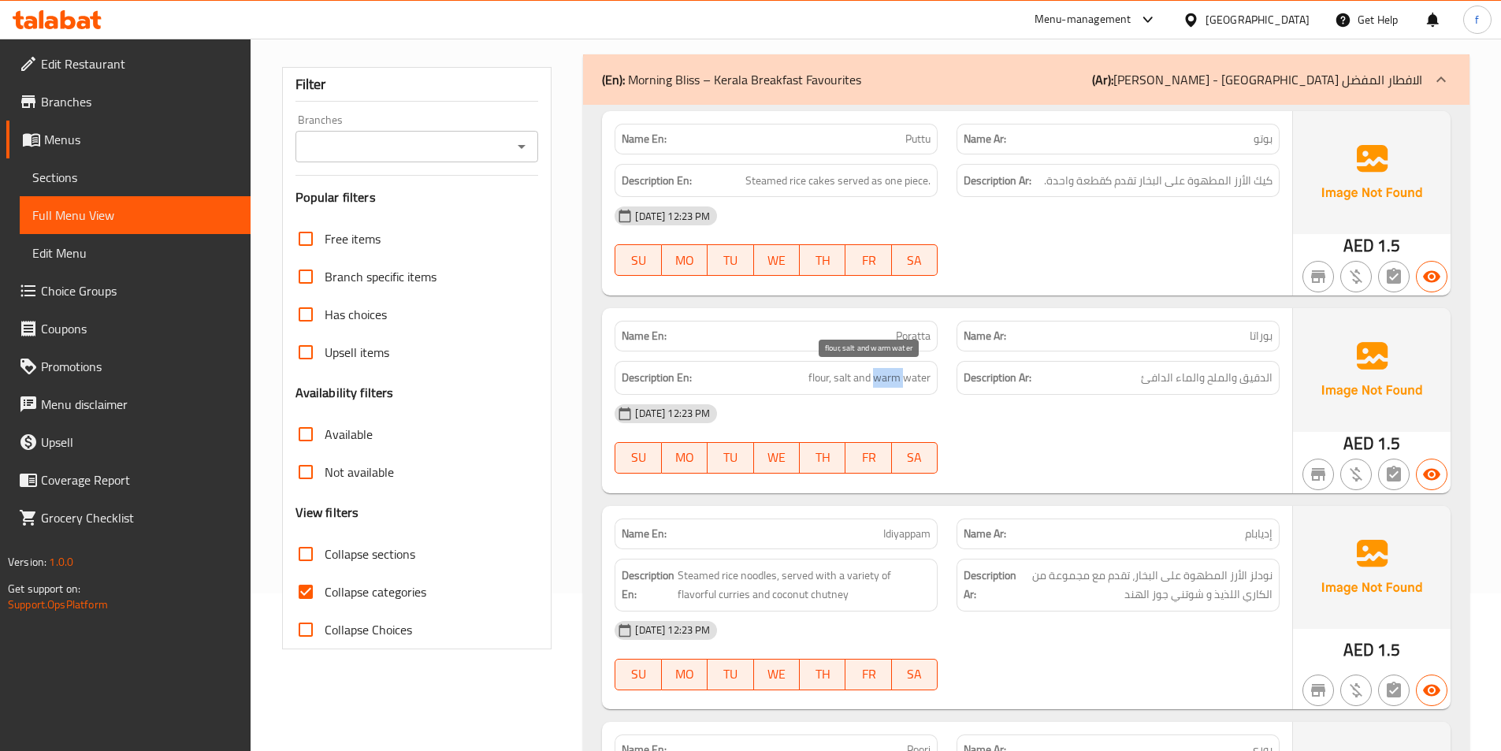
click at [881, 384] on span "flour, salt and warm water" at bounding box center [869, 378] width 122 height 20
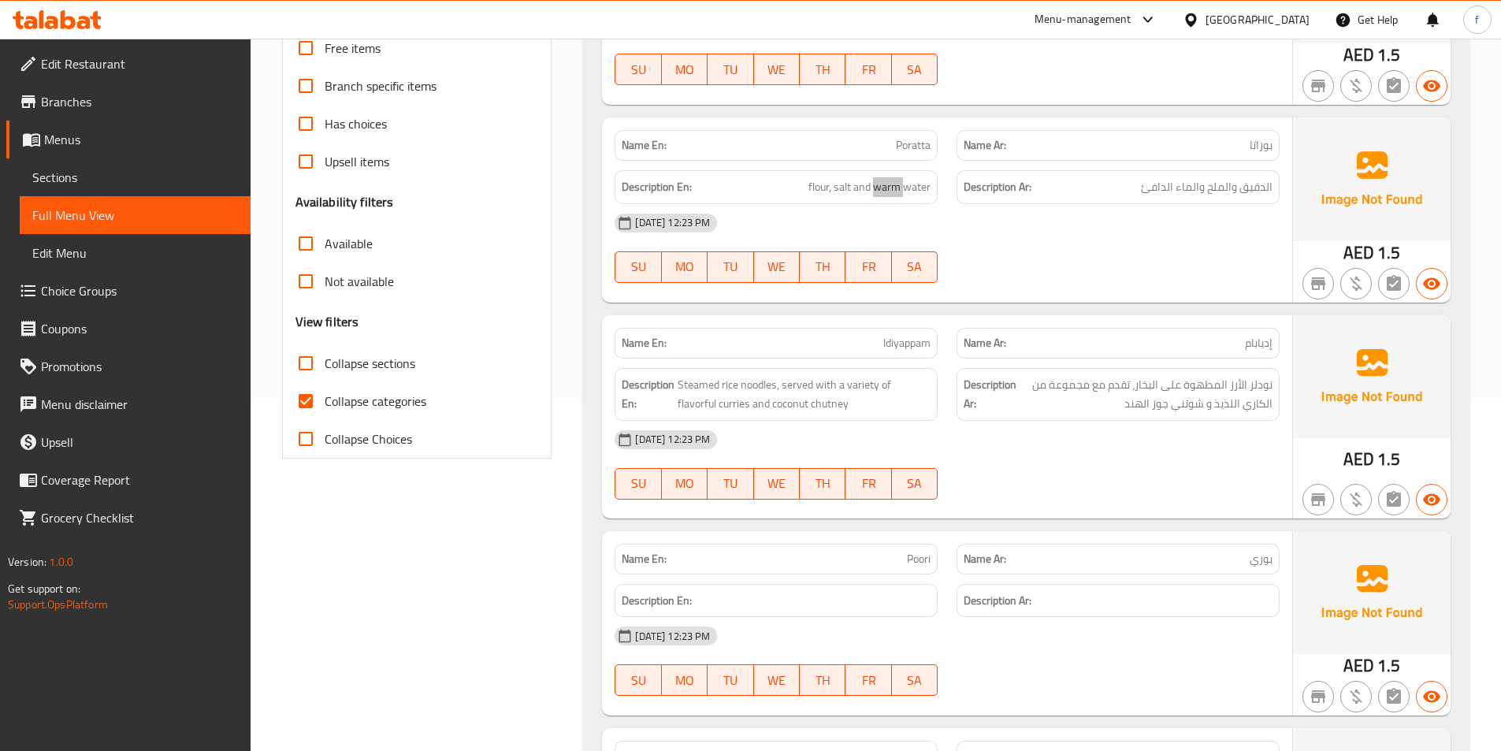
scroll to position [394, 0]
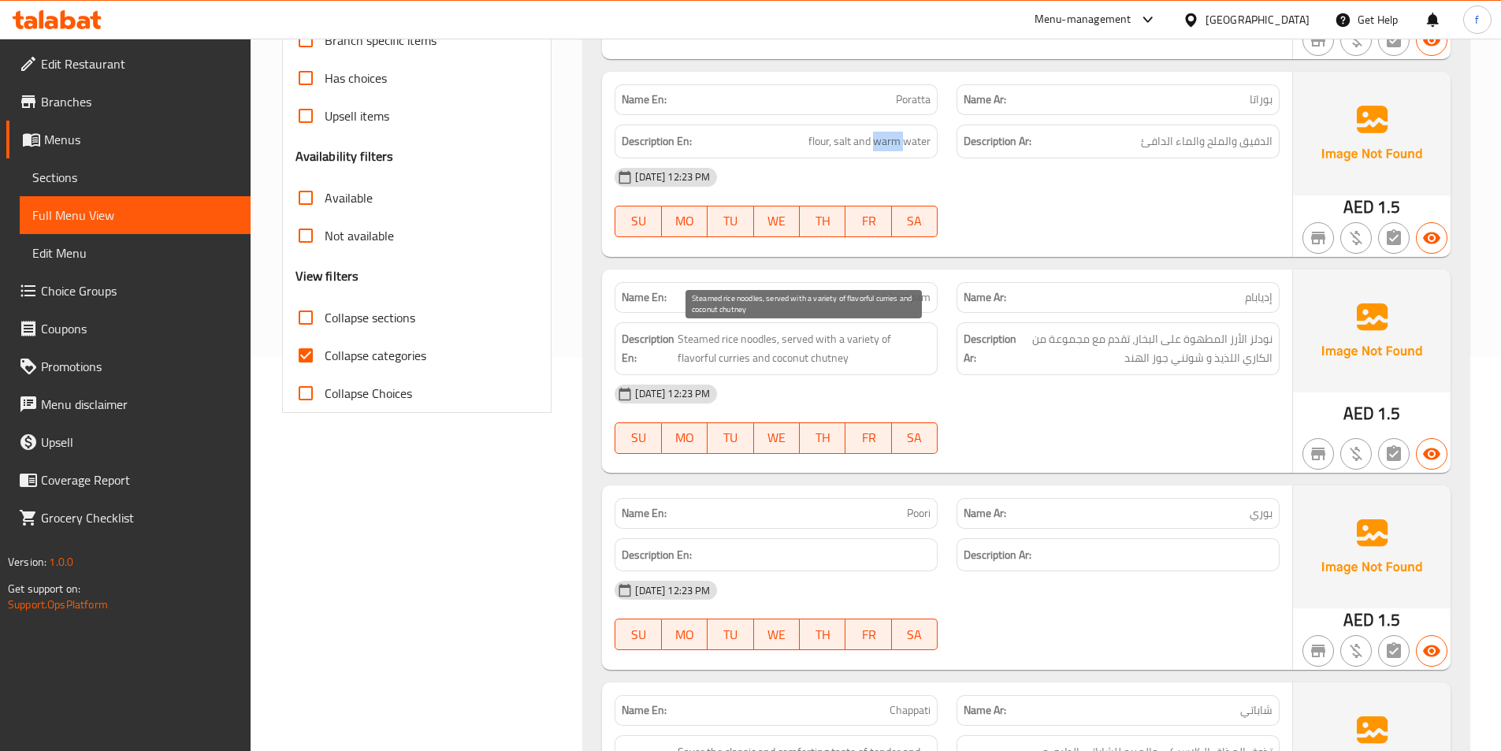
click at [765, 339] on span "Steamed rice noodles, served with a variety of flavorful curries and coconut ch…" at bounding box center [804, 348] width 253 height 39
drag, startPoint x: 765, startPoint y: 339, endPoint x: 690, endPoint y: 331, distance: 75.3
click at [765, 340] on span "Steamed rice noodles, served with a variety of flavorful curries and coconut ch…" at bounding box center [804, 348] width 253 height 39
click at [721, 339] on span "Steamed rice noodles, served with a variety of flavorful curries and coconut ch…" at bounding box center [804, 348] width 253 height 39
click at [722, 339] on span "Steamed rice noodles, served with a variety of flavorful curries and coconut ch…" at bounding box center [804, 348] width 253 height 39
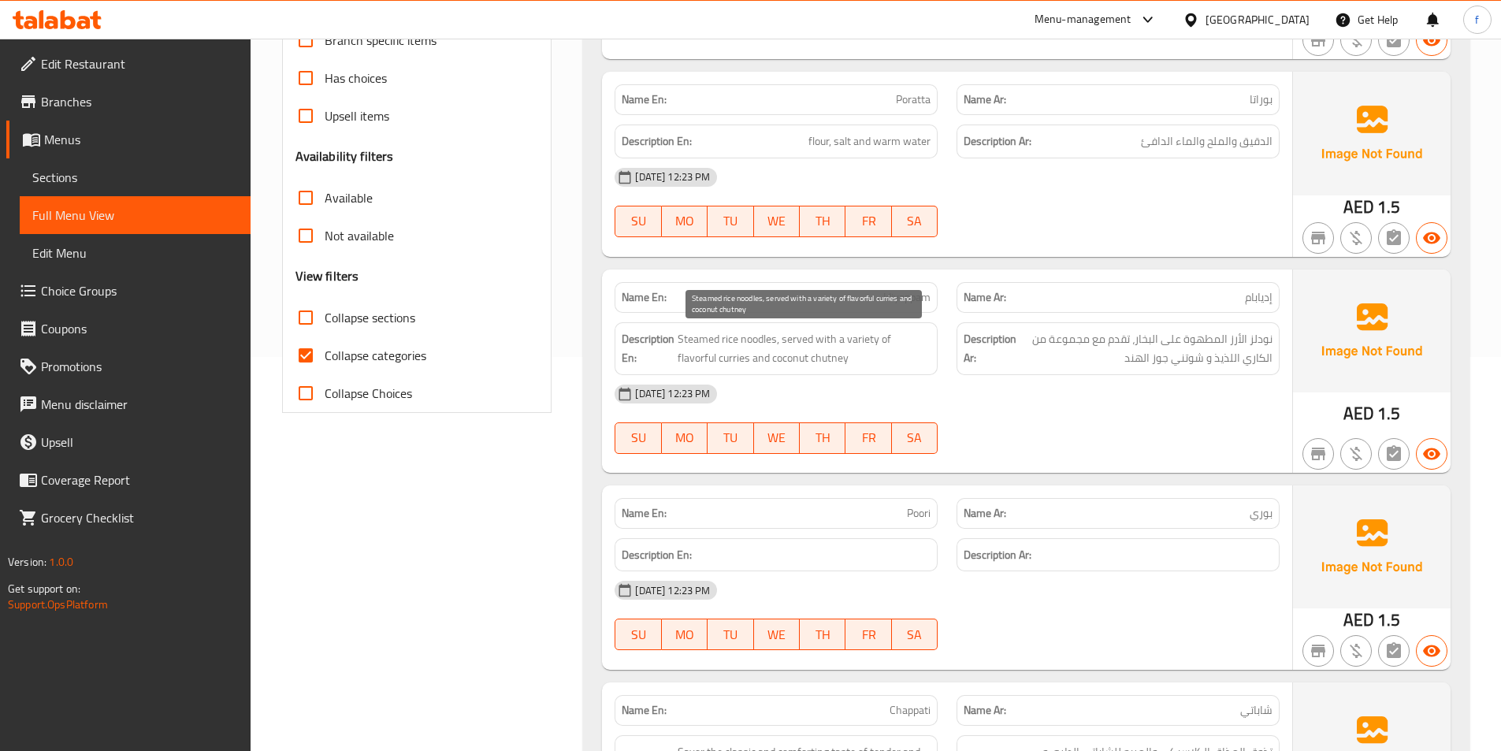
click at [692, 343] on span "Steamed rice noodles, served with a variety of flavorful curries and coconut ch…" at bounding box center [804, 348] width 253 height 39
click at [797, 330] on span "Steamed rice noodles, served with a variety of flavorful curries and coconut ch…" at bounding box center [804, 348] width 253 height 39
click at [825, 336] on span "Steamed rice noodles, served with a variety of flavorful curries and coconut ch…" at bounding box center [804, 348] width 253 height 39
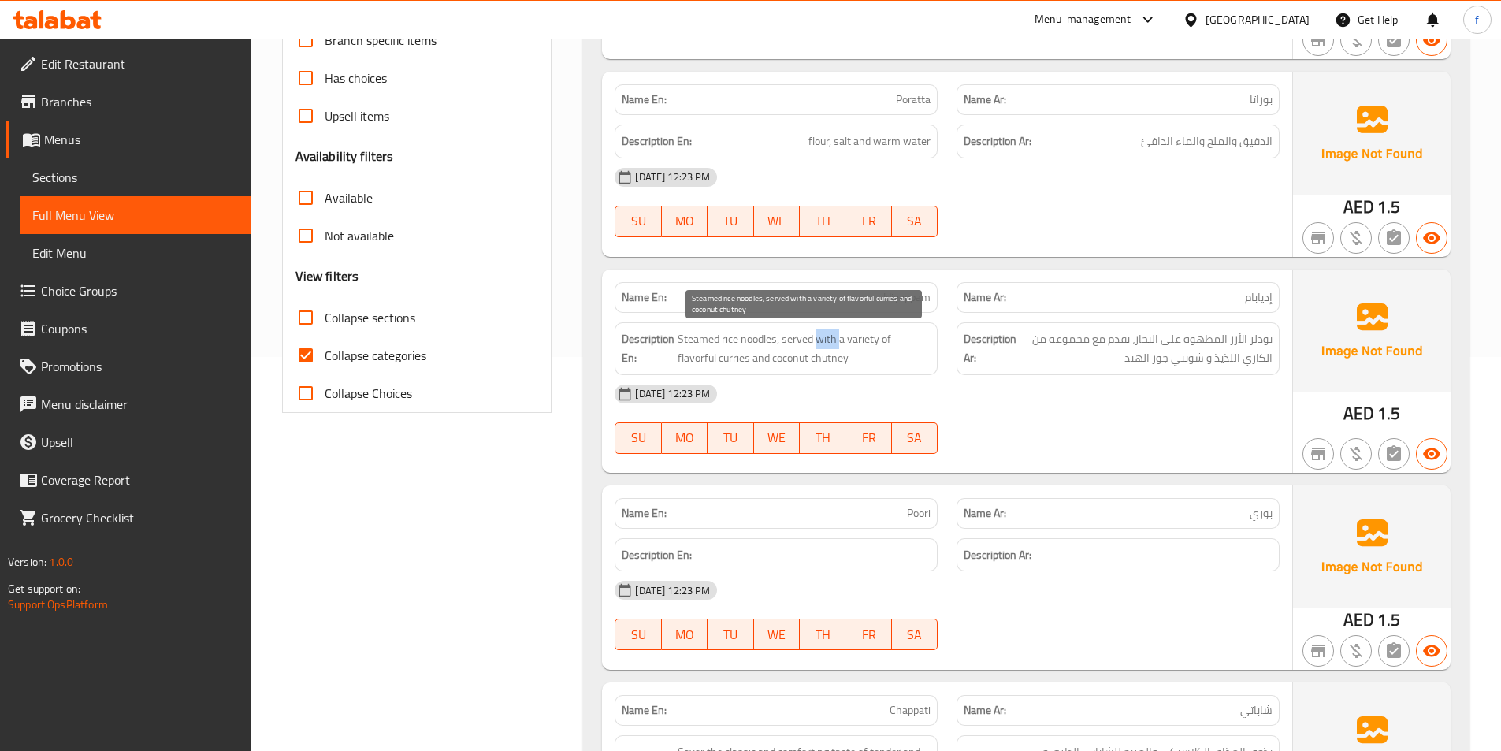
click at [825, 336] on span "Steamed rice noodles, served with a variety of flavorful curries and coconut ch…" at bounding box center [804, 348] width 253 height 39
click at [864, 340] on span "Steamed rice noodles, served with a variety of flavorful curries and coconut ch…" at bounding box center [804, 348] width 253 height 39
click at [730, 358] on span "Steamed rice noodles, served with a variety of flavorful curries and coconut ch…" at bounding box center [804, 348] width 253 height 39
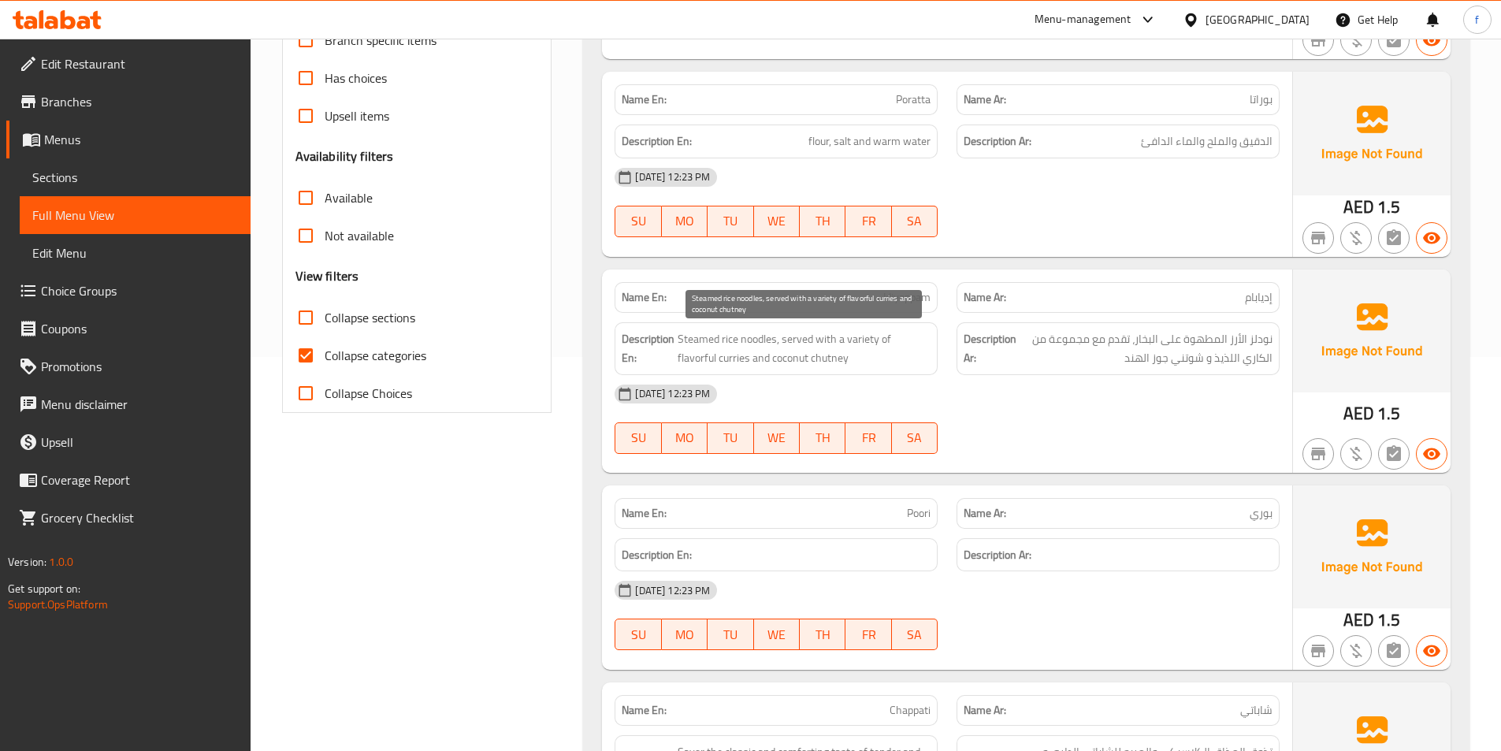
click at [700, 356] on span "Steamed rice noodles, served with a variety of flavorful curries and coconut ch…" at bounding box center [804, 348] width 253 height 39
click at [302, 354] on input "Collapse categories" at bounding box center [306, 355] width 38 height 38
checkbox input "false"
click at [842, 358] on span "Steamed rice noodles, served with a variety of flavorful curries and coconut ch…" at bounding box center [804, 348] width 253 height 39
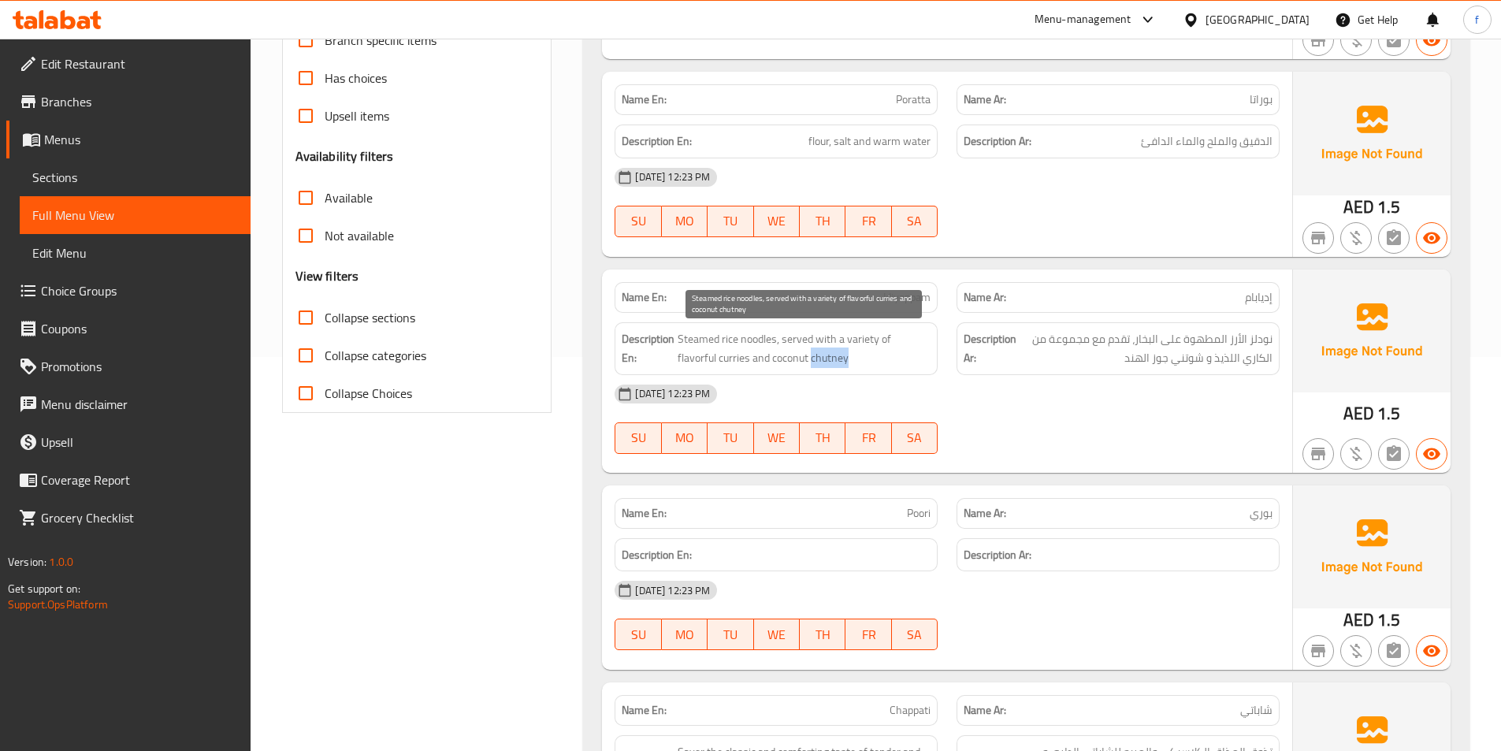
click at [842, 358] on span "Steamed rice noodles, served with a variety of flavorful curries and coconut ch…" at bounding box center [804, 348] width 253 height 39
click at [797, 358] on span "Steamed rice noodles, served with a variety of flavorful curries and coconut ch…" at bounding box center [804, 348] width 253 height 39
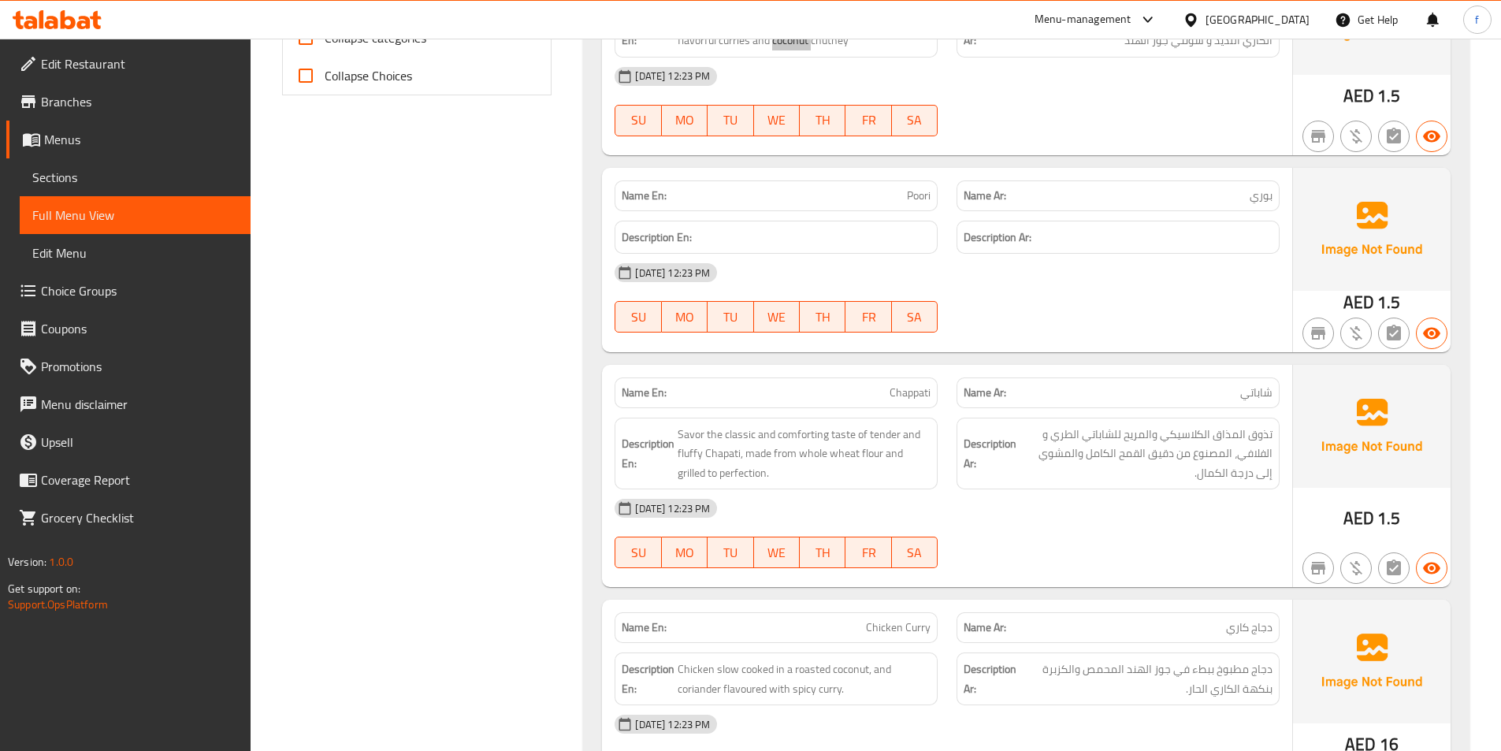
scroll to position [867, 0]
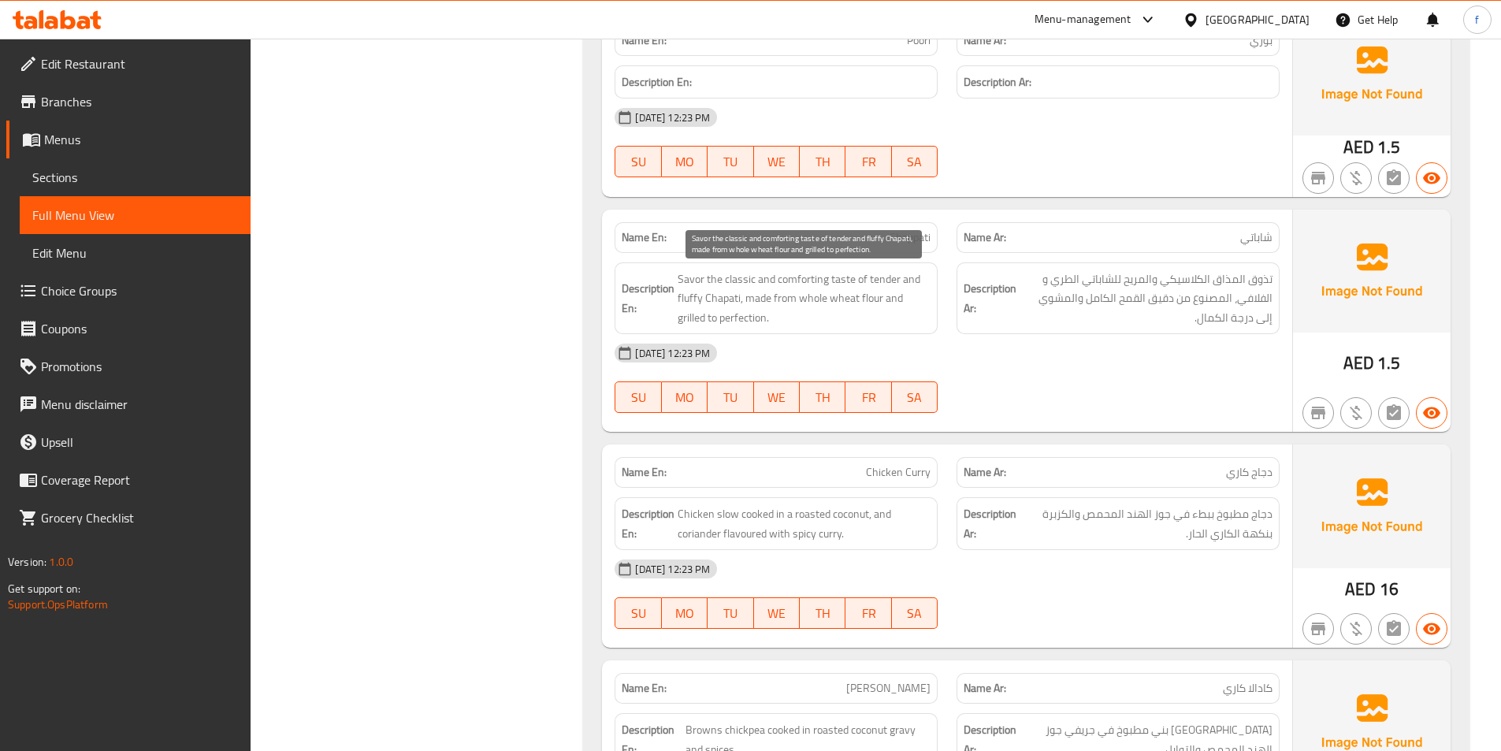
click at [847, 273] on span "Savor the classic and comforting taste of tender and fluffy Chapati, made from …" at bounding box center [804, 298] width 253 height 58
click at [751, 277] on span "Savor the classic and comforting taste of tender and fluffy Chapati, made from …" at bounding box center [804, 298] width 253 height 58
click at [794, 279] on span "Savor the classic and comforting taste of tender and fluffy Chapati, made from …" at bounding box center [804, 298] width 253 height 58
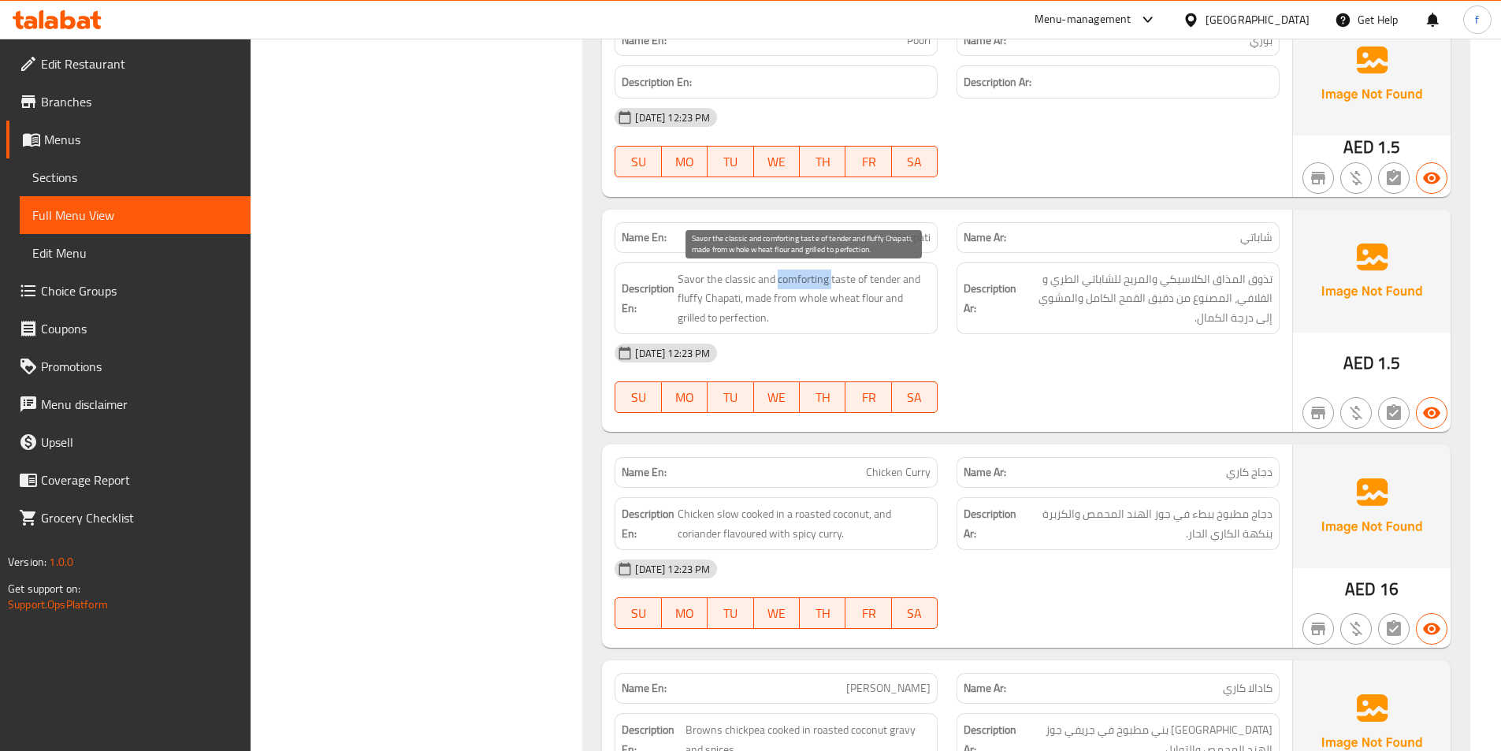
click at [794, 279] on span "Savor the classic and comforting taste of tender and fluffy Chapati, made from …" at bounding box center [804, 298] width 253 height 58
click at [694, 280] on span "Savor the classic and comforting taste of tender and fluffy Chapati, made from …" at bounding box center [804, 298] width 253 height 58
copy span "Savor"
click at [837, 280] on span "Savor the classic and comforting taste of tender and fluffy Chapati, made from …" at bounding box center [804, 298] width 253 height 58
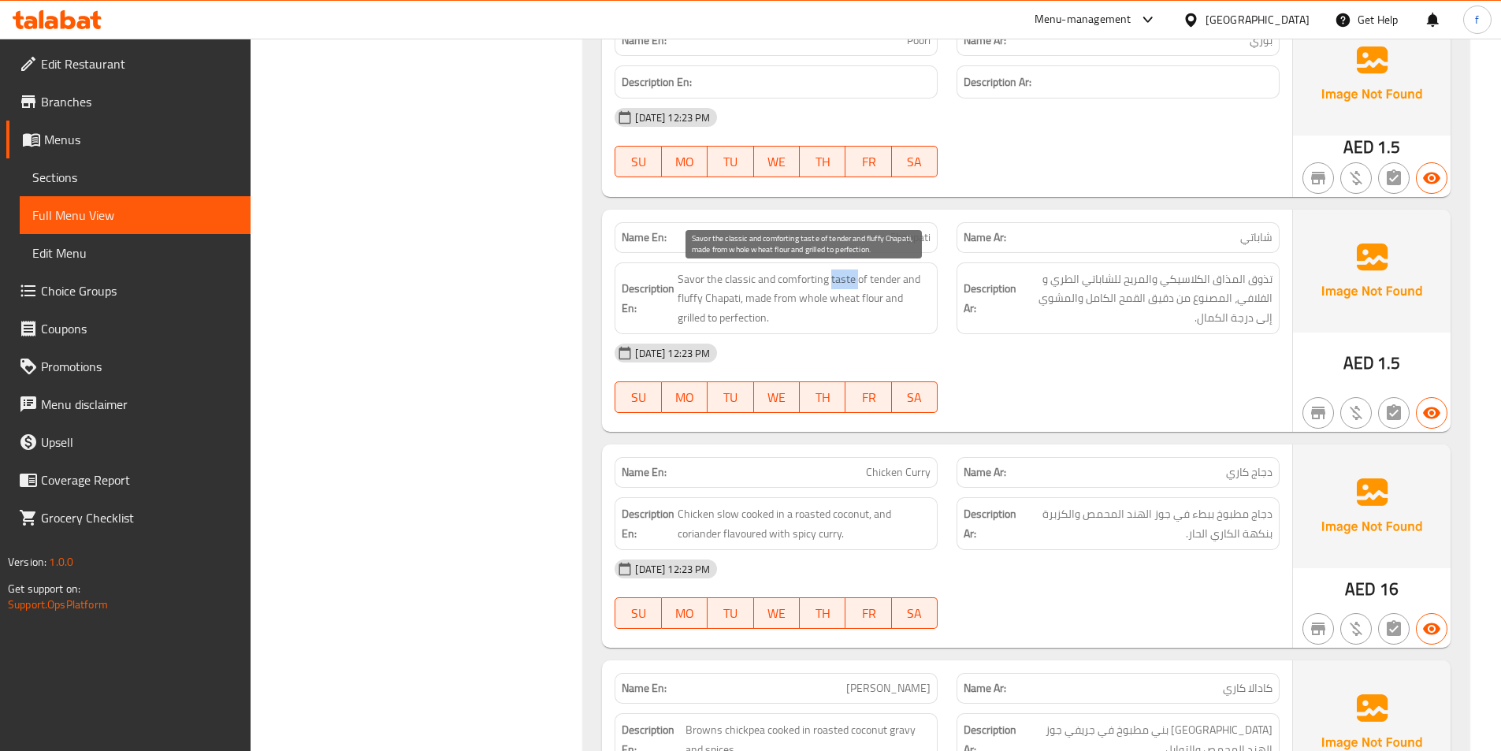
click at [837, 280] on span "Savor the classic and comforting taste of tender and fluffy Chapati, made from …" at bounding box center [804, 298] width 253 height 58
click at [809, 277] on span "Savor the classic and comforting taste of tender and fluffy Chapati, made from …" at bounding box center [804, 298] width 253 height 58
click at [741, 280] on span "Savor the classic and comforting taste of tender and fluffy Chapati, made from …" at bounding box center [804, 298] width 253 height 58
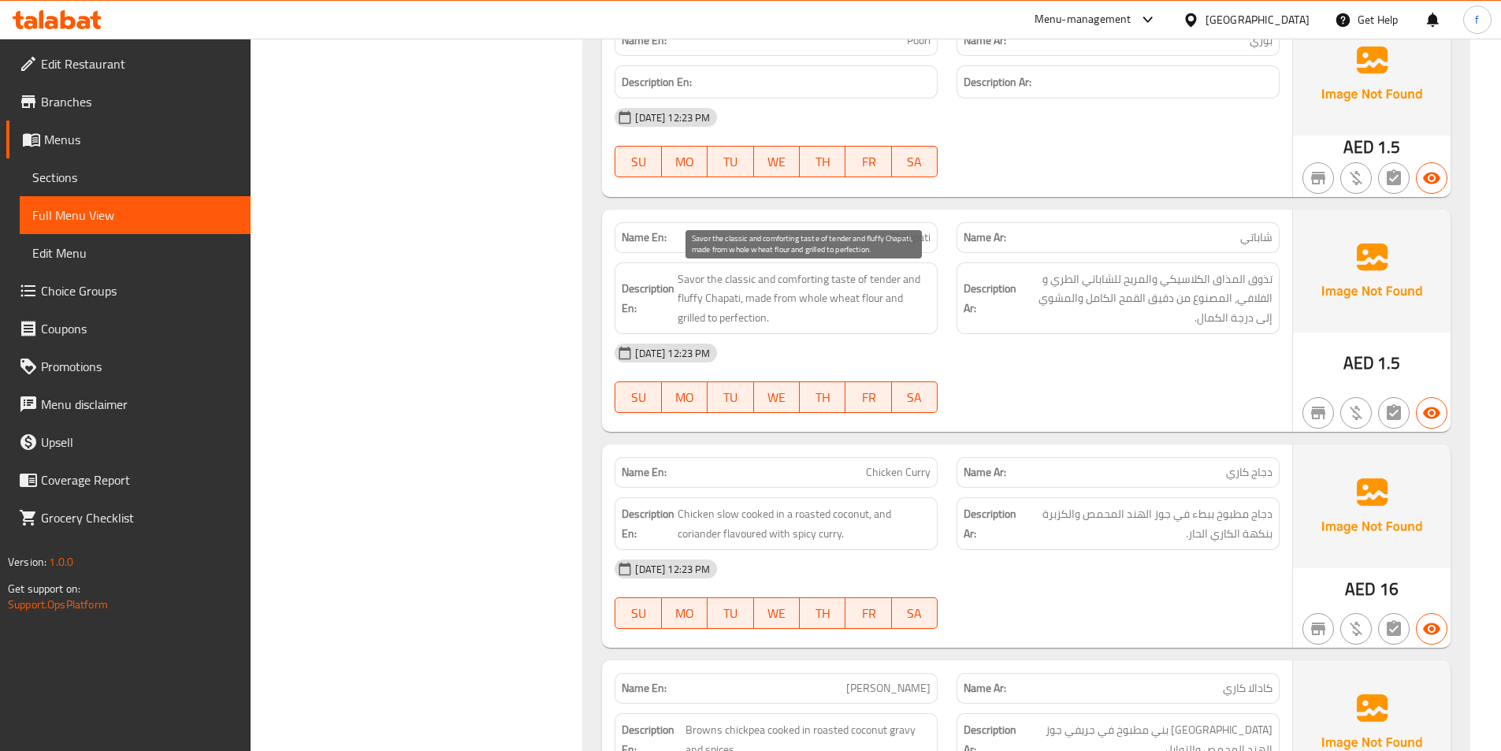
click at [719, 299] on span "Savor the classic and comforting taste of tender and fluffy Chapati, made from …" at bounding box center [804, 298] width 253 height 58
click at [886, 277] on span "Savor the classic and comforting taste of tender and fluffy Chapati, made from …" at bounding box center [804, 298] width 253 height 58
drag, startPoint x: 886, startPoint y: 277, endPoint x: 763, endPoint y: 328, distance: 132.8
click at [882, 286] on span "Savor the classic and comforting taste of tender and fluffy Chapati, made from …" at bounding box center [804, 298] width 253 height 58
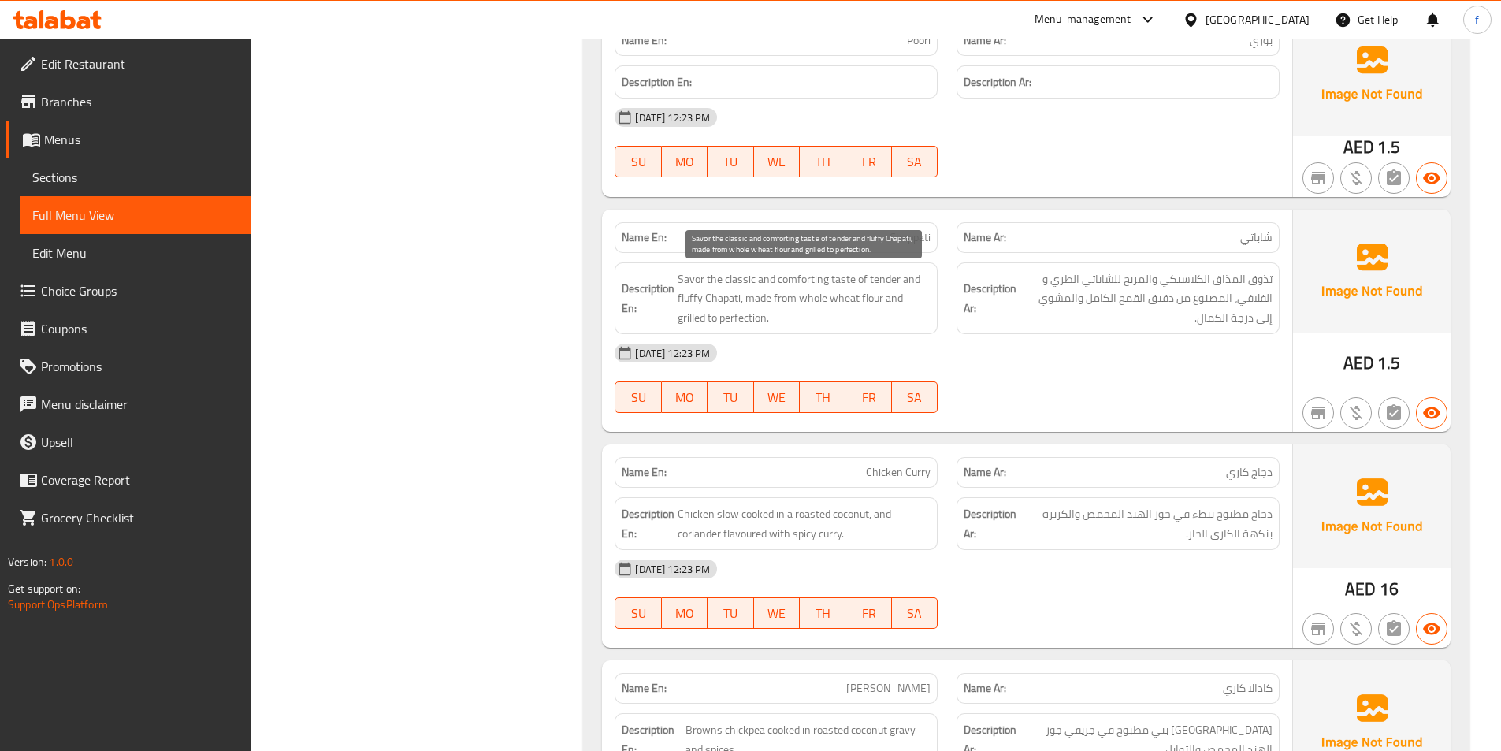
click at [691, 298] on span "Savor the classic and comforting taste of tender and fluffy Chapati, made from …" at bounding box center [804, 298] width 253 height 58
click at [763, 301] on span "Savor the classic and comforting taste of tender and fluffy Chapati, made from …" at bounding box center [804, 298] width 253 height 58
click at [785, 303] on span "Savor the classic and comforting taste of tender and fluffy Chapati, made from …" at bounding box center [804, 298] width 253 height 58
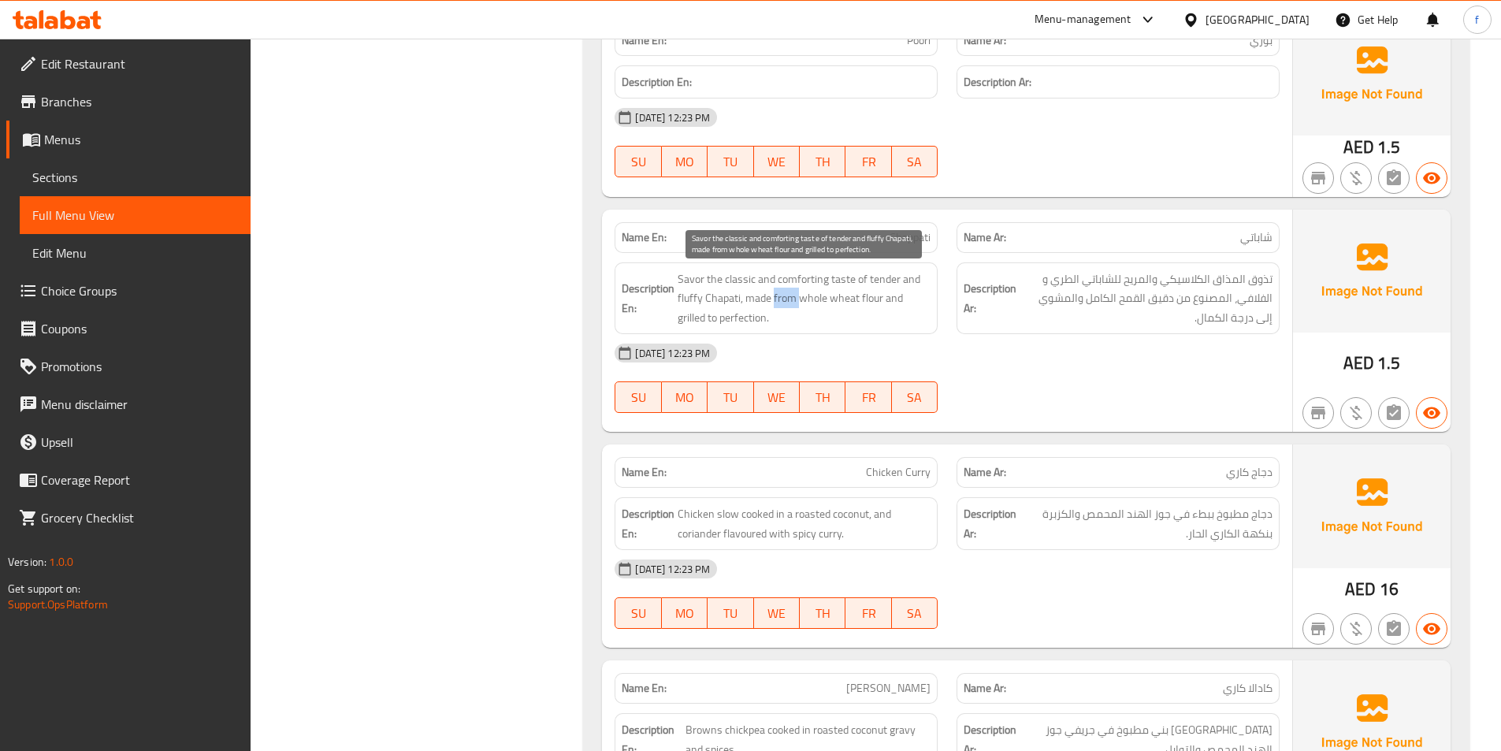
click at [786, 303] on span "Savor the classic and comforting taste of tender and fluffy Chapati, made from …" at bounding box center [804, 298] width 253 height 58
drag, startPoint x: 800, startPoint y: 299, endPoint x: 881, endPoint y: 300, distance: 80.4
click at [881, 300] on span "Savor the classic and comforting taste of tender and fluffy Chapati, made from …" at bounding box center [804, 298] width 253 height 58
click at [902, 299] on span "Savor the classic and comforting taste of tender and fluffy Chapati, made from …" at bounding box center [804, 298] width 253 height 58
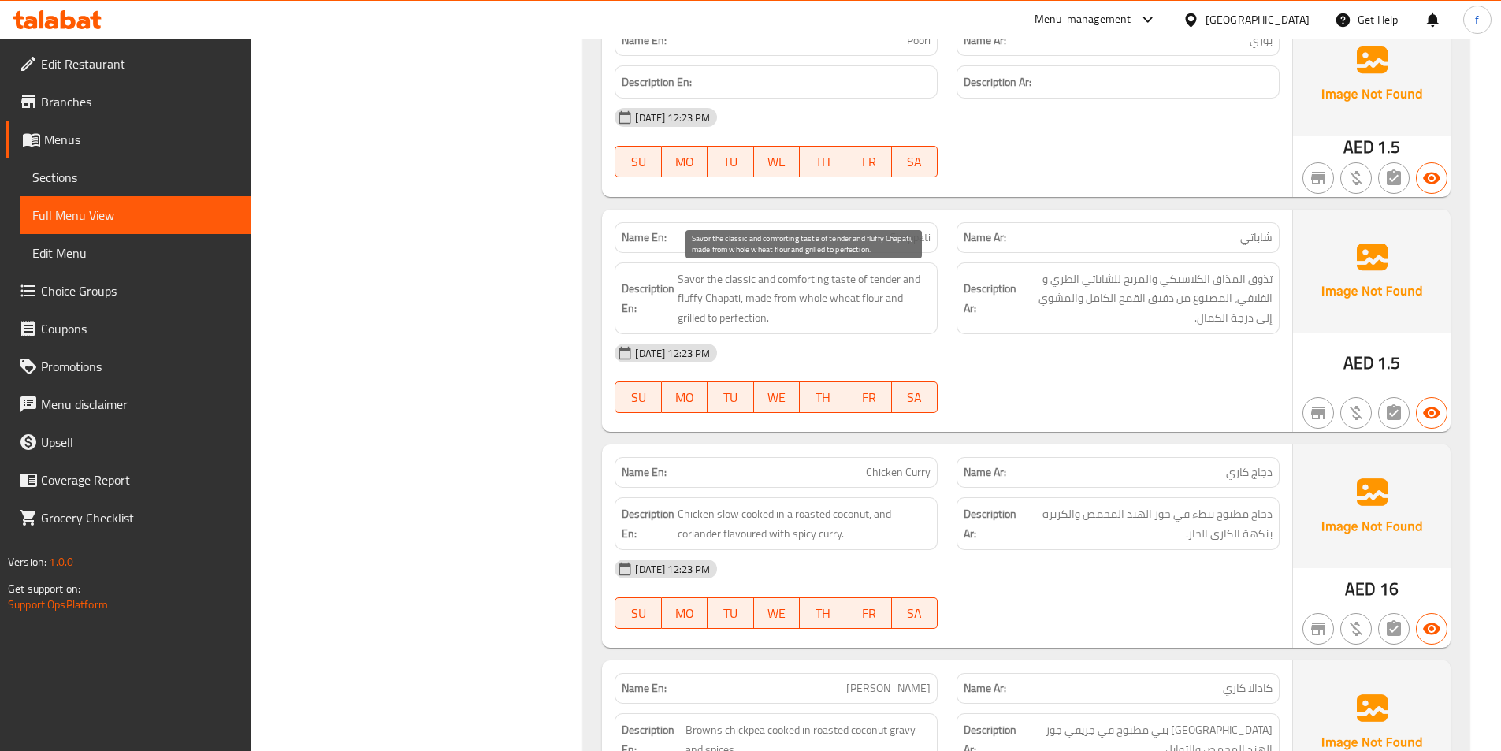
click at [685, 320] on span "Savor the classic and comforting taste of tender and fluffy Chapati, made from …" at bounding box center [804, 298] width 253 height 58
click at [727, 321] on span "Savor the classic and comforting taste of tender and fluffy Chapati, made from …" at bounding box center [804, 298] width 253 height 58
drag, startPoint x: 870, startPoint y: 332, endPoint x: 986, endPoint y: 341, distance: 116.9
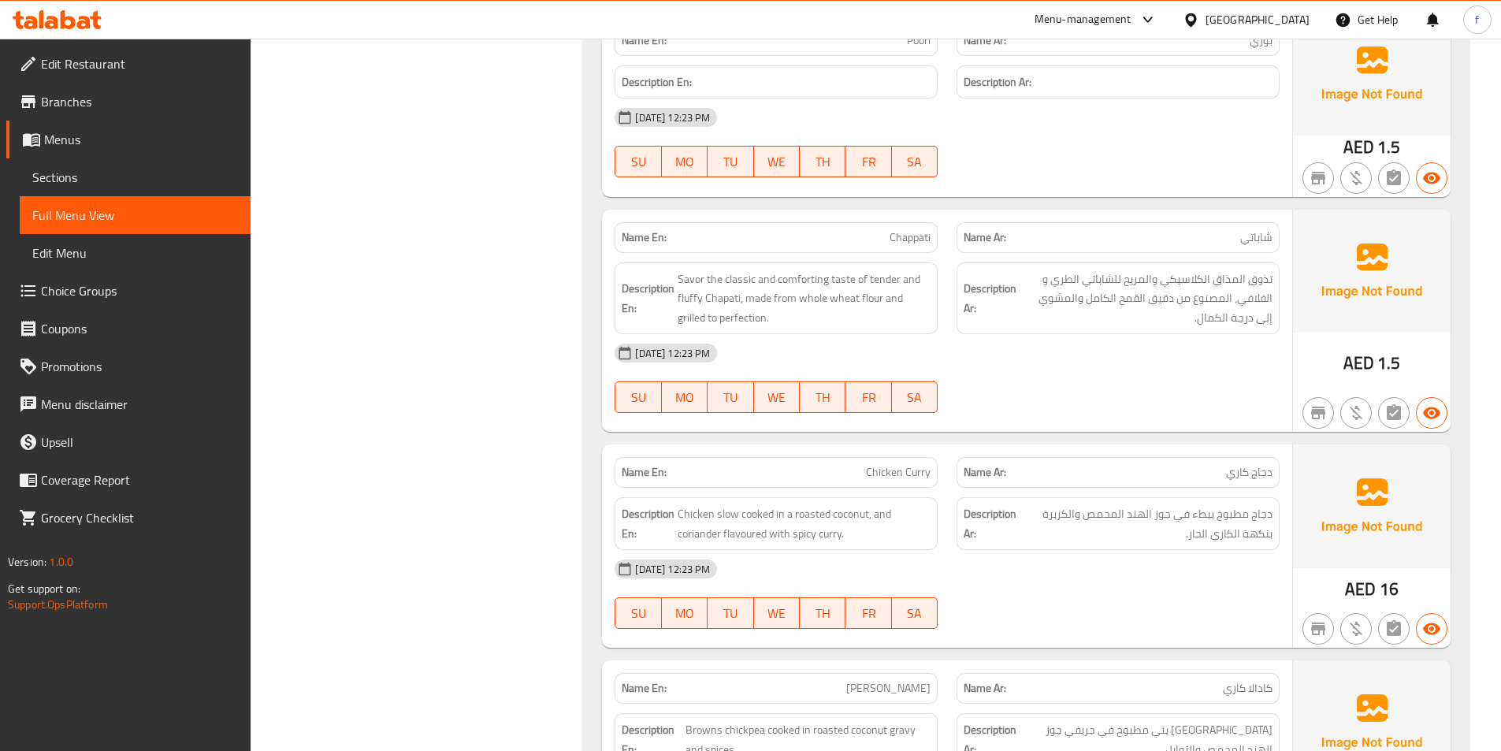
click at [875, 332] on div "Description En: Savor the classic and comforting taste of tender and fluffy Cha…" at bounding box center [776, 298] width 323 height 72
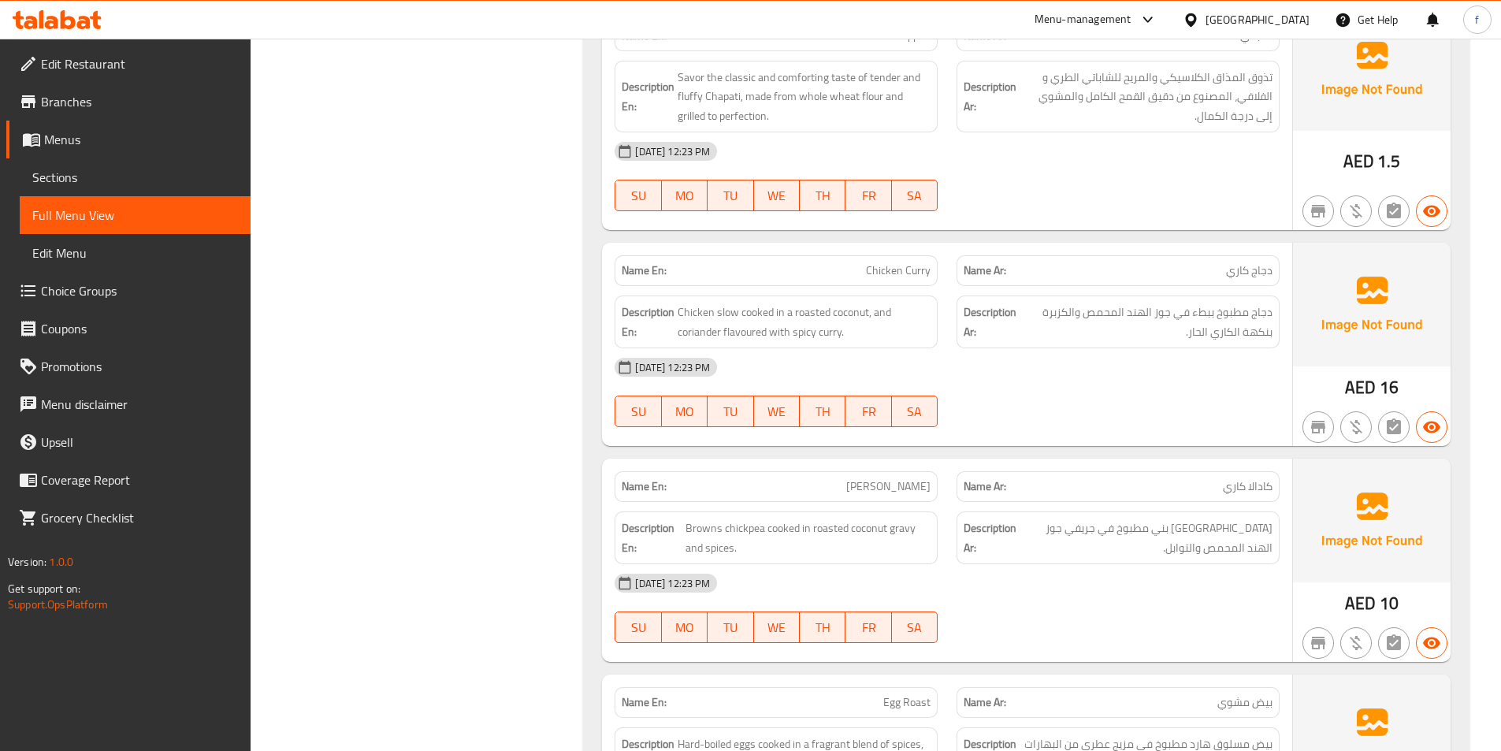
scroll to position [1103, 0]
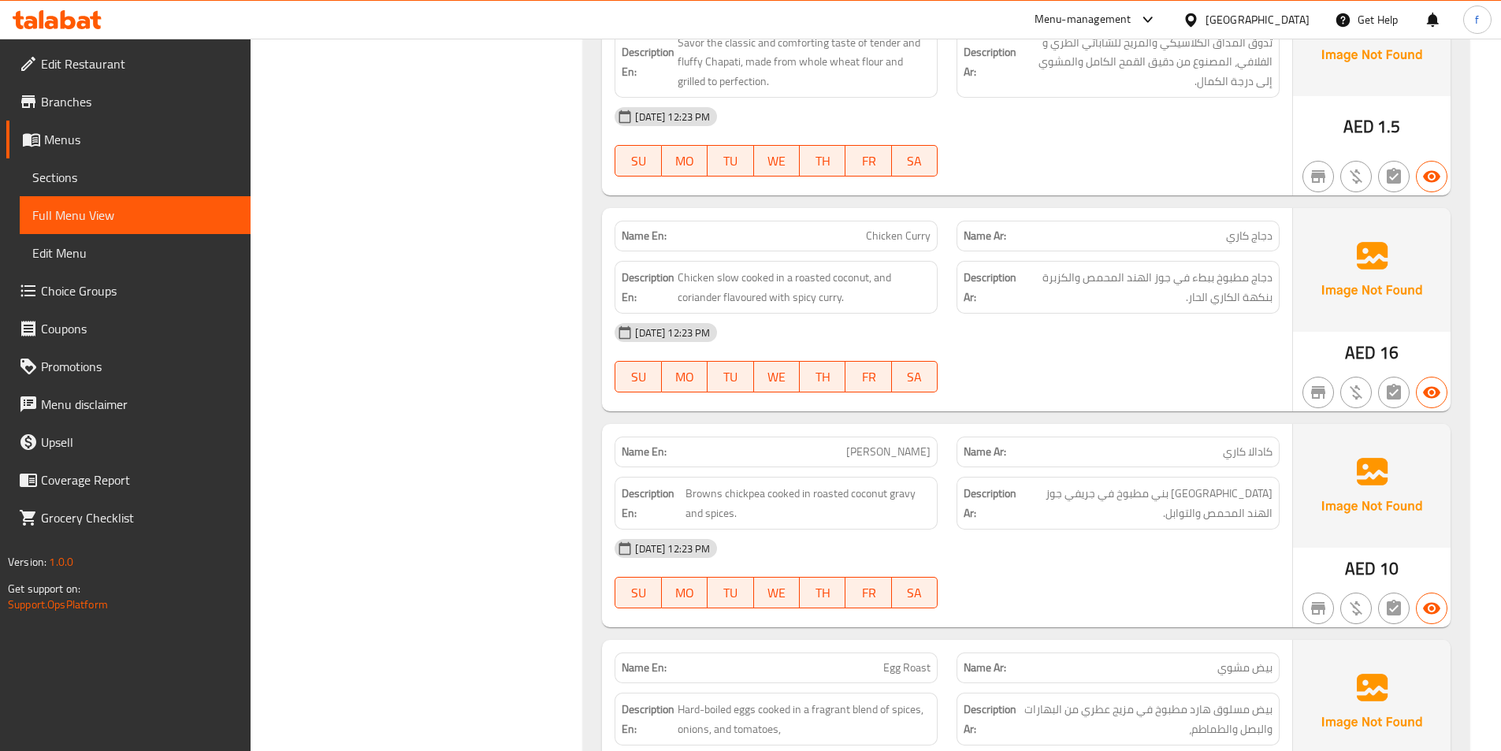
click at [897, 247] on div "Name En: Chicken Curry" at bounding box center [776, 236] width 323 height 31
click at [908, 236] on span "Chicken Curry" at bounding box center [898, 236] width 65 height 17
drag, startPoint x: 673, startPoint y: 283, endPoint x: 759, endPoint y: 279, distance: 86.8
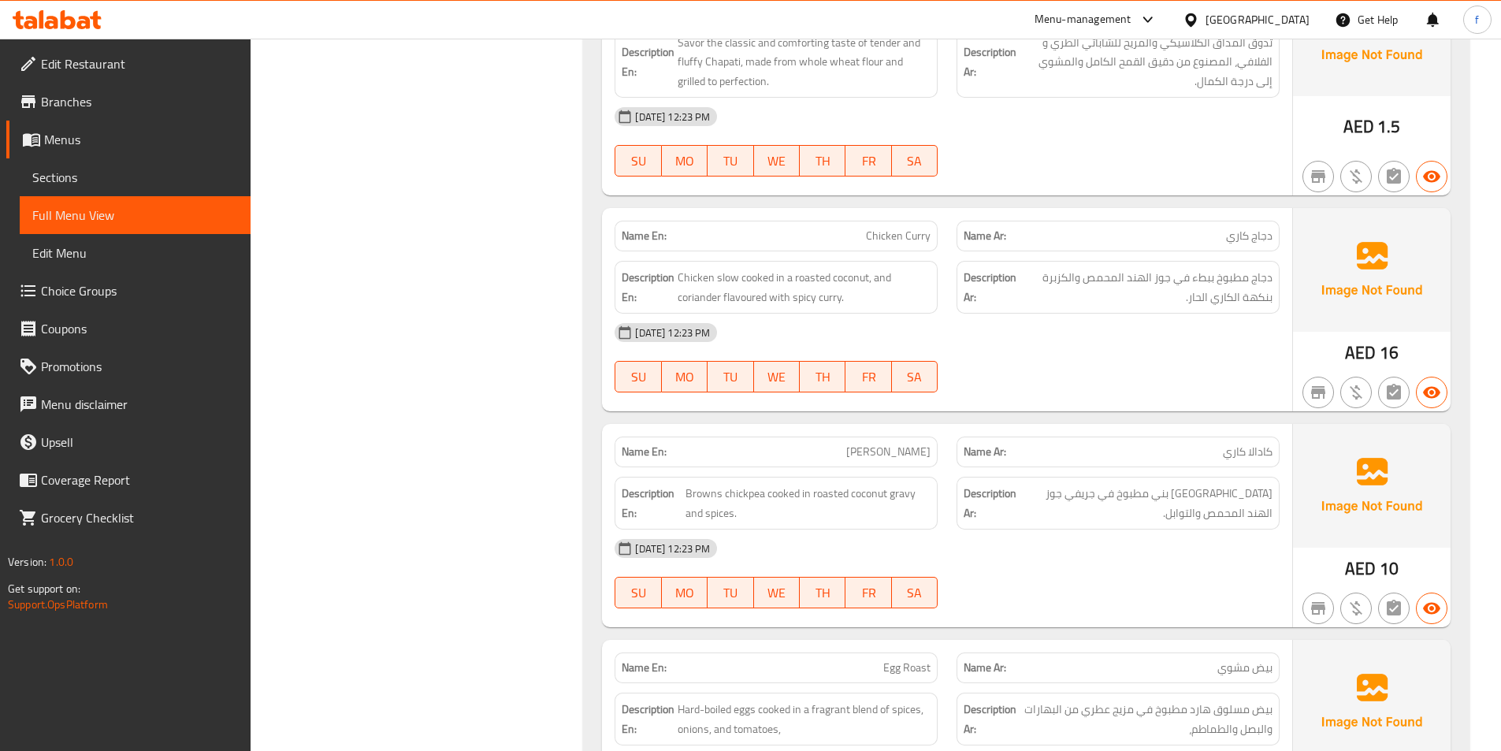
click at [684, 282] on h6 "Description En: Chicken slow cooked in a roasted coconut, and coriander flavour…" at bounding box center [776, 287] width 309 height 39
click at [768, 276] on span "Chicken slow cooked in a roasted coconut, and coriander flavoured with spicy cu…" at bounding box center [804, 287] width 253 height 39
click at [704, 276] on span "Chicken slow cooked in a roasted coconut, and coriander flavoured with spicy cu…" at bounding box center [804, 287] width 253 height 39
click at [709, 274] on span "Chicken slow cooked in a roasted coconut, and coriander flavoured with spicy cu…" at bounding box center [804, 287] width 253 height 39
click at [727, 276] on span "Chicken slow cooked in a roasted coconut, and coriander flavoured with spicy cu…" at bounding box center [804, 287] width 253 height 39
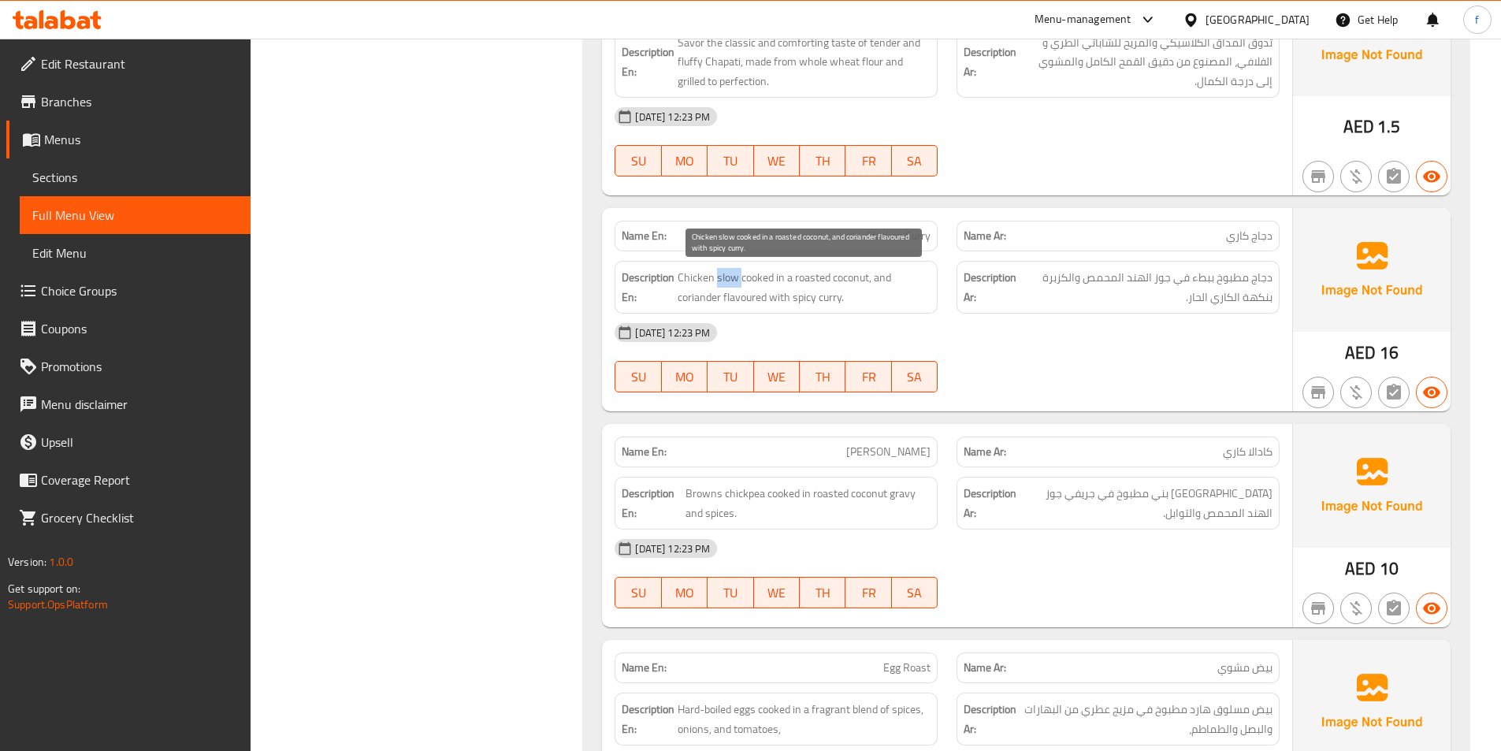
click at [727, 276] on span "Chicken slow cooked in a roasted coconut, and coriander flavoured with spicy cu…" at bounding box center [804, 287] width 253 height 39
click at [752, 275] on span "Chicken slow cooked in a roasted coconut, and coriander flavoured with spicy cu…" at bounding box center [804, 287] width 253 height 39
click at [753, 275] on span "Chicken slow cooked in a roasted coconut, and coriander flavoured with spicy cu…" at bounding box center [804, 287] width 253 height 39
click at [778, 277] on span "Chicken slow cooked in a roasted coconut, and coriander flavoured with spicy cu…" at bounding box center [804, 287] width 253 height 39
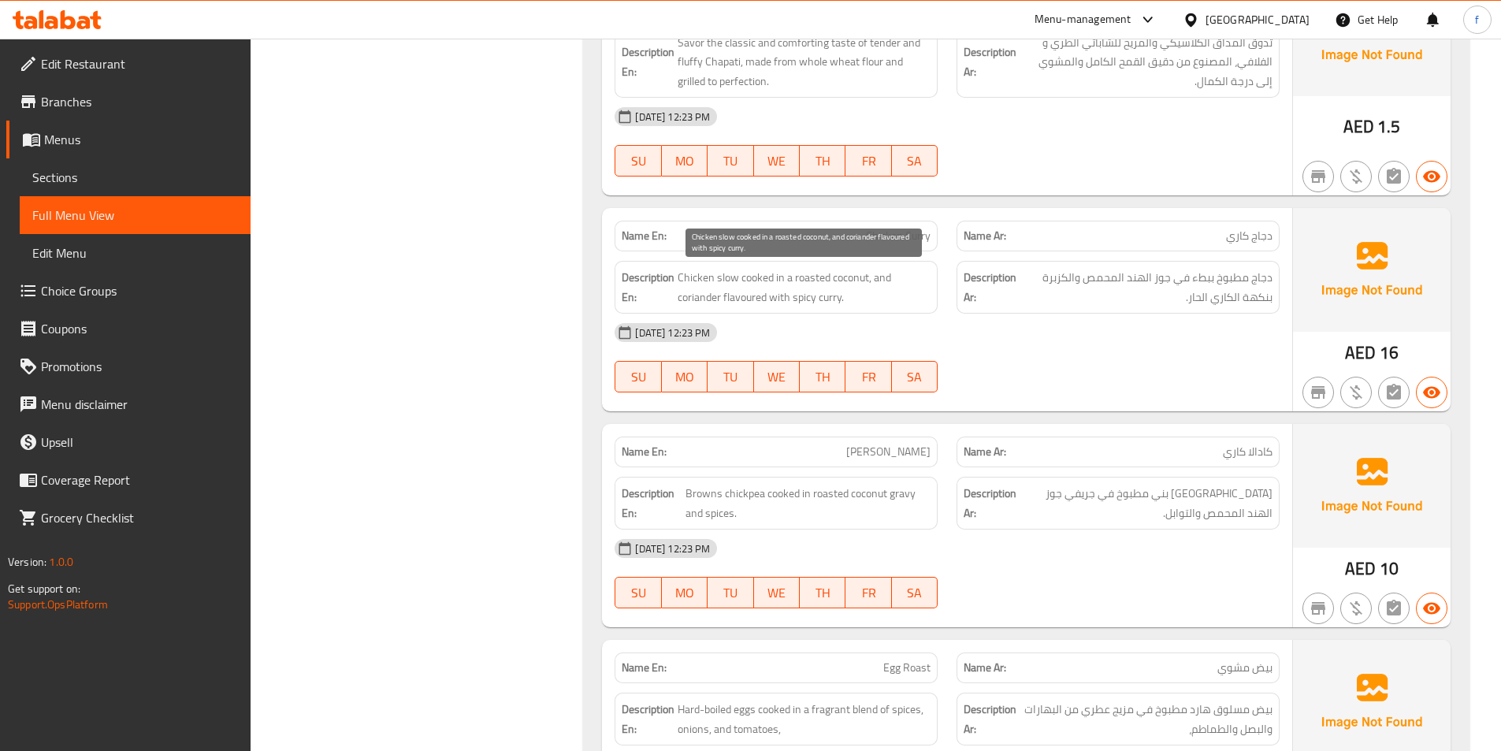
click at [817, 271] on span "Chicken slow cooked in a roasted coconut, and coriander flavoured with spicy cu…" at bounding box center [804, 287] width 253 height 39
click at [849, 279] on span "Chicken slow cooked in a roasted coconut, and coriander flavoured with spicy cu…" at bounding box center [804, 287] width 253 height 39
drag, startPoint x: 876, startPoint y: 276, endPoint x: 897, endPoint y: 278, distance: 21.4
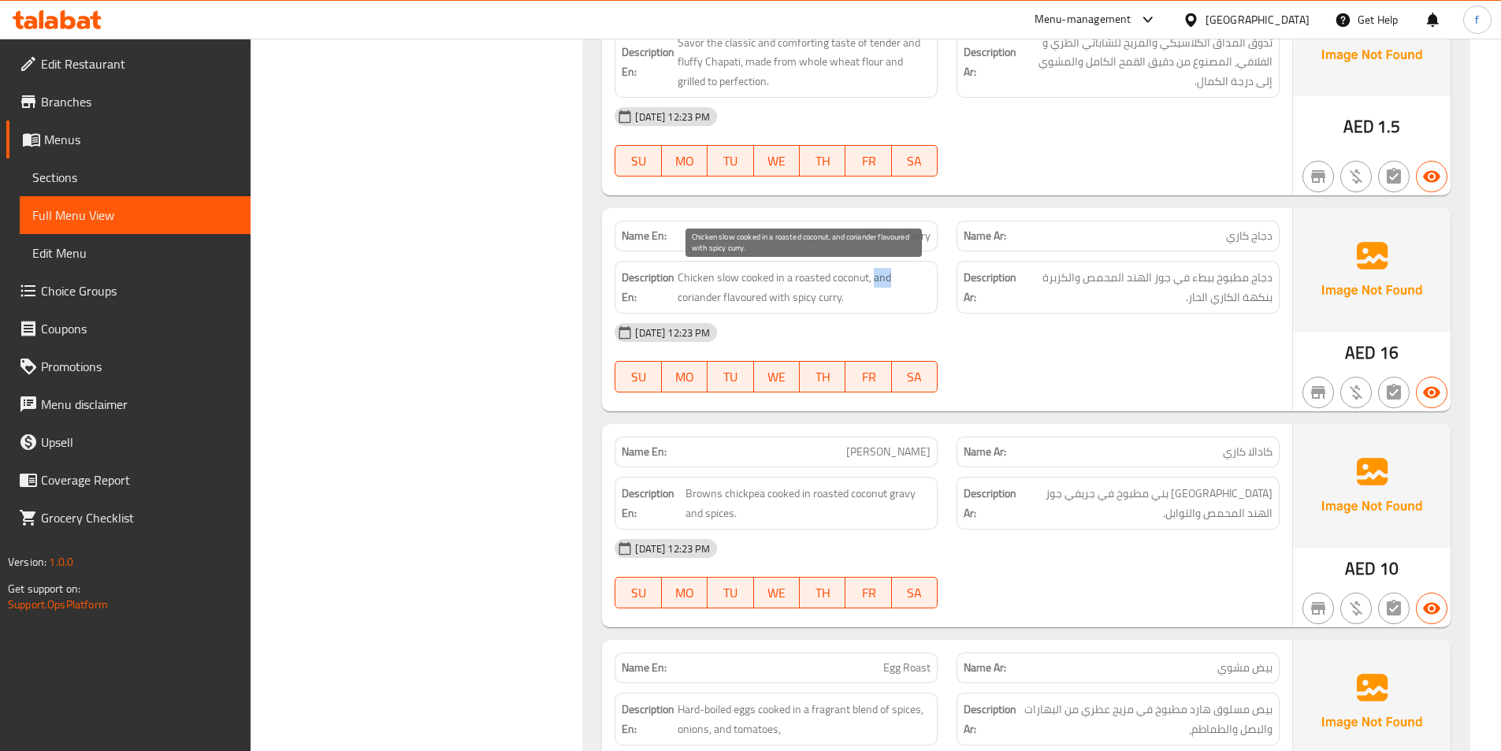
click at [897, 278] on span "Chicken slow cooked in a roasted coconut, and coriander flavoured with spicy cu…" at bounding box center [804, 287] width 253 height 39
click at [691, 297] on span "Chicken slow cooked in a roasted coconut, and coriander flavoured with spicy cu…" at bounding box center [804, 287] width 253 height 39
click at [732, 294] on span "Chicken slow cooked in a roasted coconut, and coriander flavoured with spicy cu…" at bounding box center [804, 287] width 253 height 39
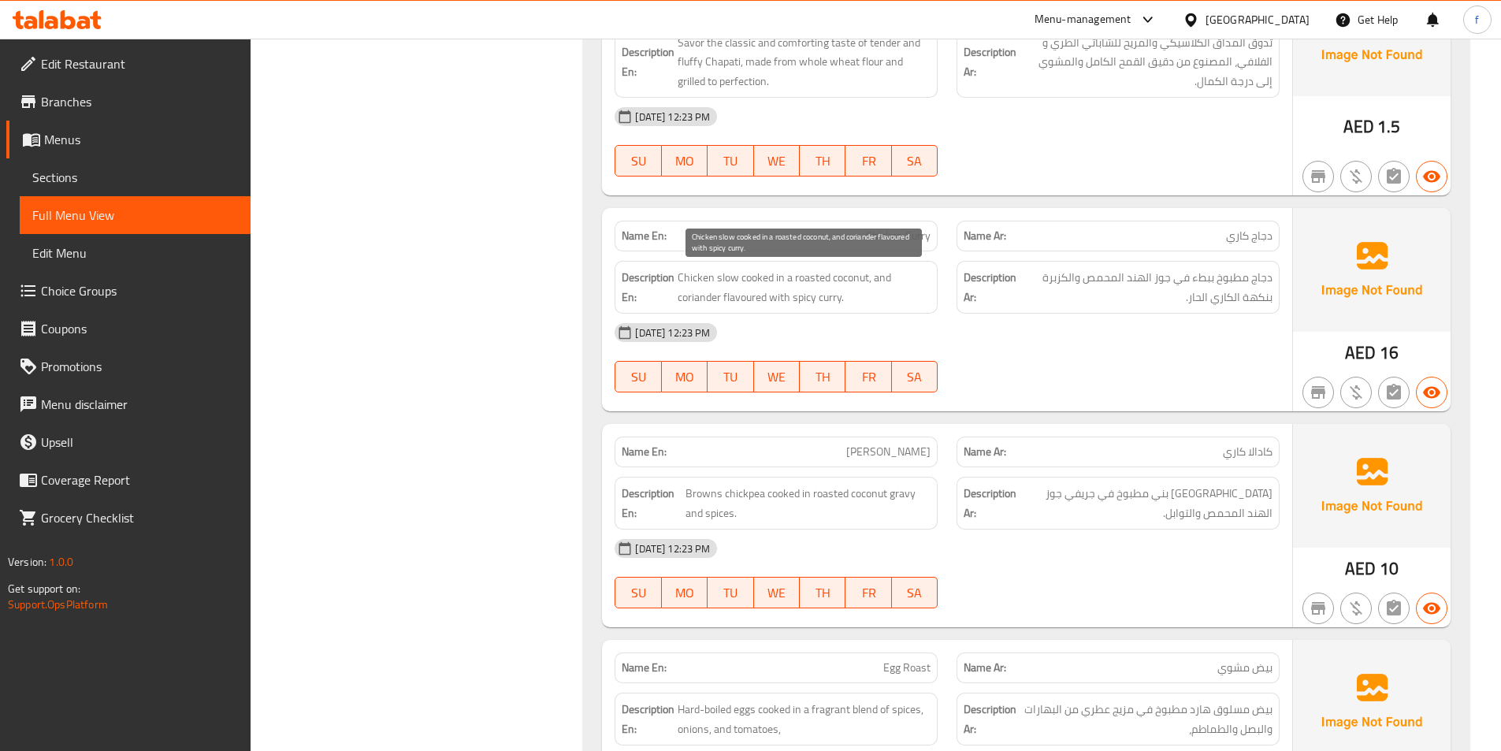
click at [806, 303] on span "Chicken slow cooked in a roasted coconut, and coriander flavoured with spicy cu…" at bounding box center [804, 287] width 253 height 39
drag, startPoint x: 806, startPoint y: 303, endPoint x: 826, endPoint y: 294, distance: 22.6
click at [807, 303] on span "Chicken slow cooked in a roasted coconut, and coriander flavoured with spicy cu…" at bounding box center [804, 287] width 253 height 39
click at [826, 294] on span "Chicken slow cooked in a roasted coconut, and coriander flavoured with spicy cu…" at bounding box center [804, 287] width 253 height 39
drag, startPoint x: 826, startPoint y: 294, endPoint x: 1139, endPoint y: 314, distance: 313.4
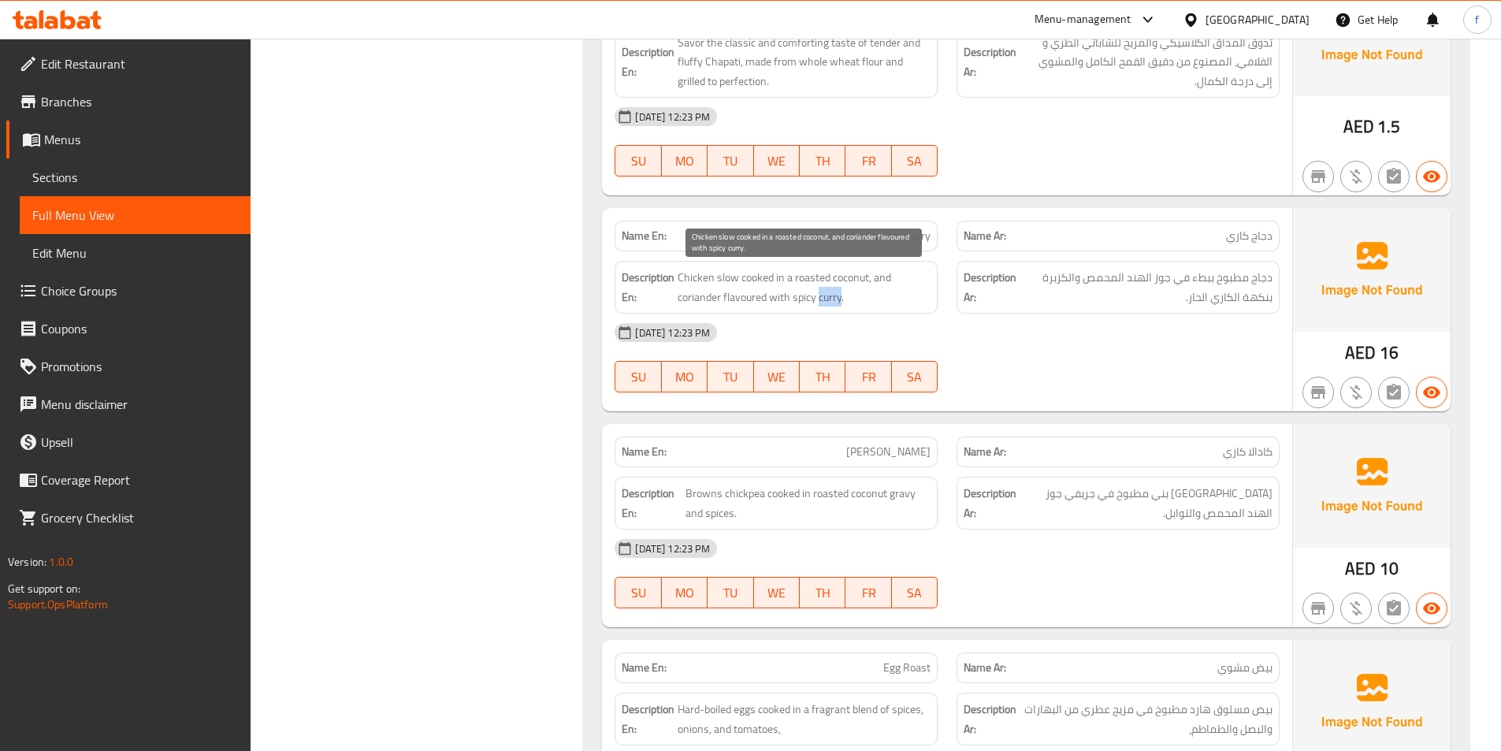
click at [828, 294] on span "Chicken slow cooked in a roasted coconut, and coriander flavoured with spicy cu…" at bounding box center [804, 287] width 253 height 39
click at [1203, 354] on div "31-08-2025 12:23 PM SU MO TU WE TH FR SA" at bounding box center [947, 358] width 684 height 88
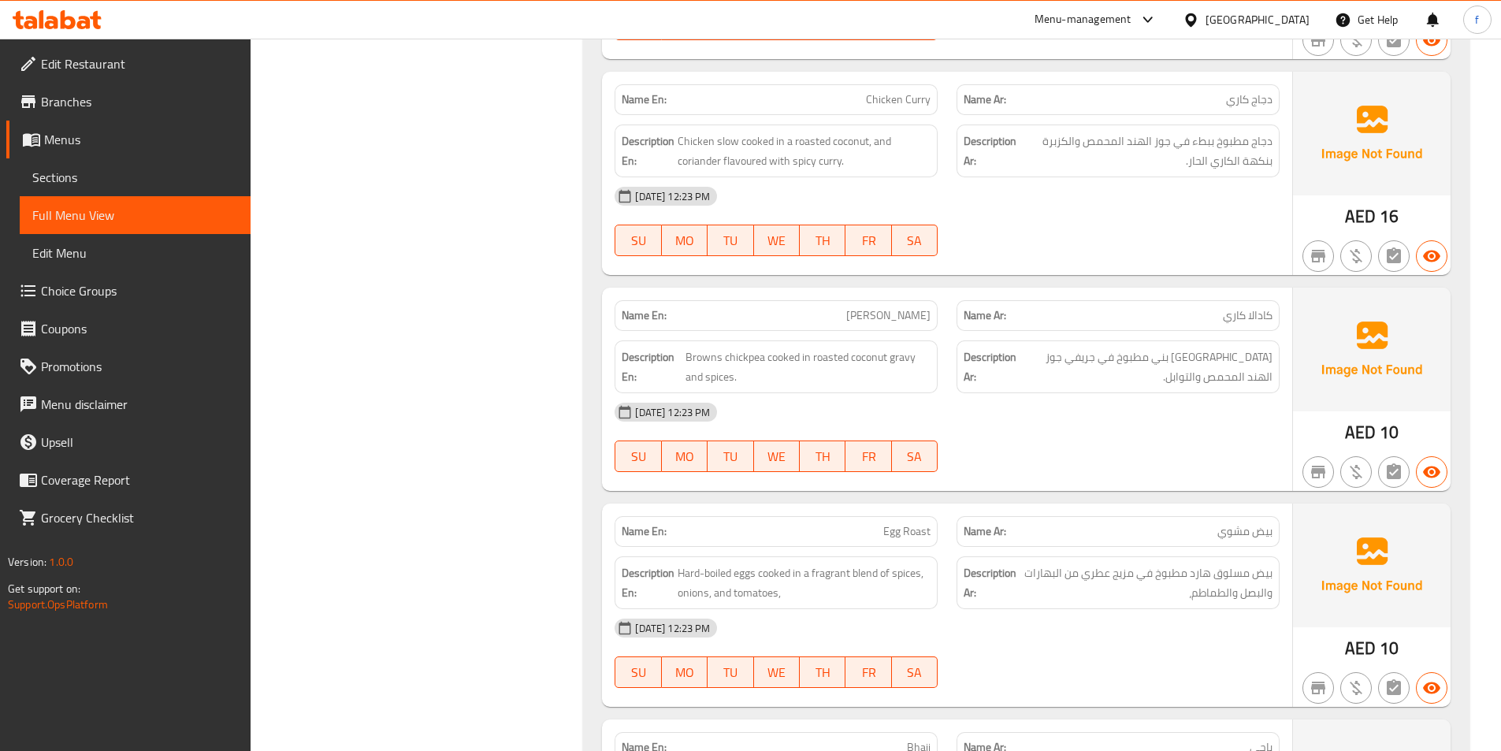
scroll to position [1261, 0]
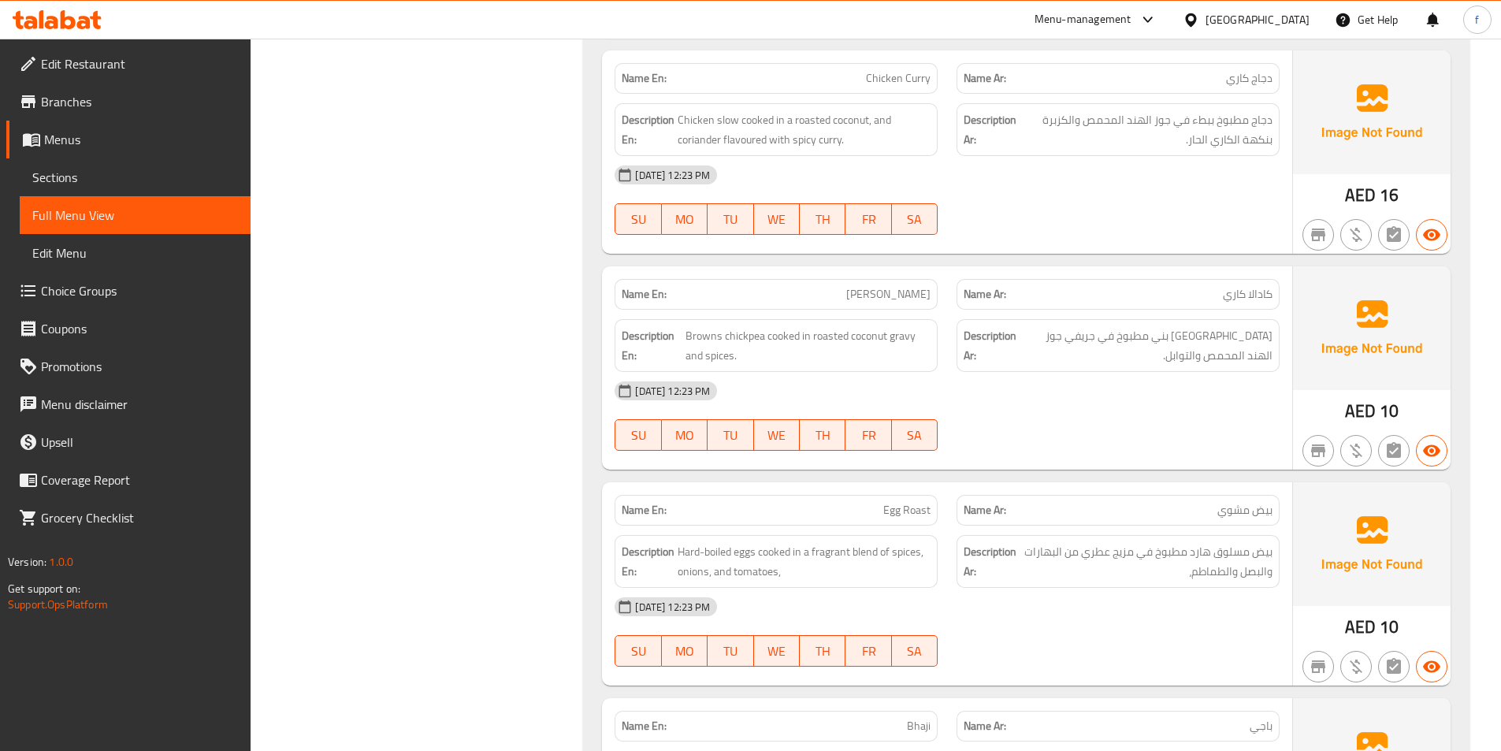
click at [895, 288] on span "Kadala Curry" at bounding box center [888, 294] width 84 height 17
click at [923, 290] on span "Kadala Curry" at bounding box center [888, 294] width 84 height 17
drag, startPoint x: 923, startPoint y: 290, endPoint x: 1138, endPoint y: 325, distance: 217.1
click at [925, 291] on span "Kadala Curry" at bounding box center [888, 294] width 84 height 17
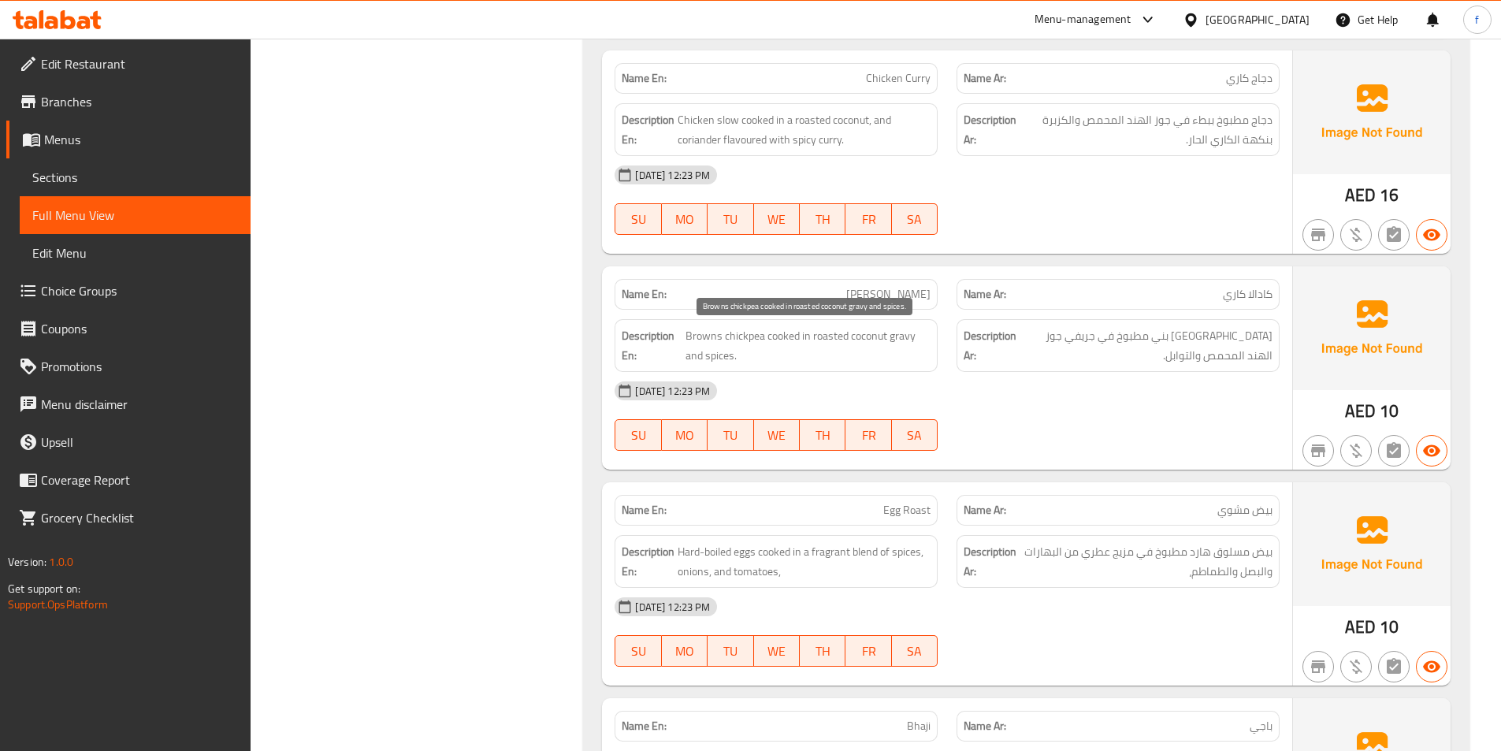
click at [698, 338] on span "Browns chickpea cooked in roasted coconut gravy and spices." at bounding box center [807, 345] width 245 height 39
click at [742, 336] on span "Browns chickpea cooked in roasted coconut gravy and spices." at bounding box center [807, 345] width 245 height 39
click at [781, 338] on span "Browns chickpea cooked in roasted coconut gravy and spices." at bounding box center [807, 345] width 245 height 39
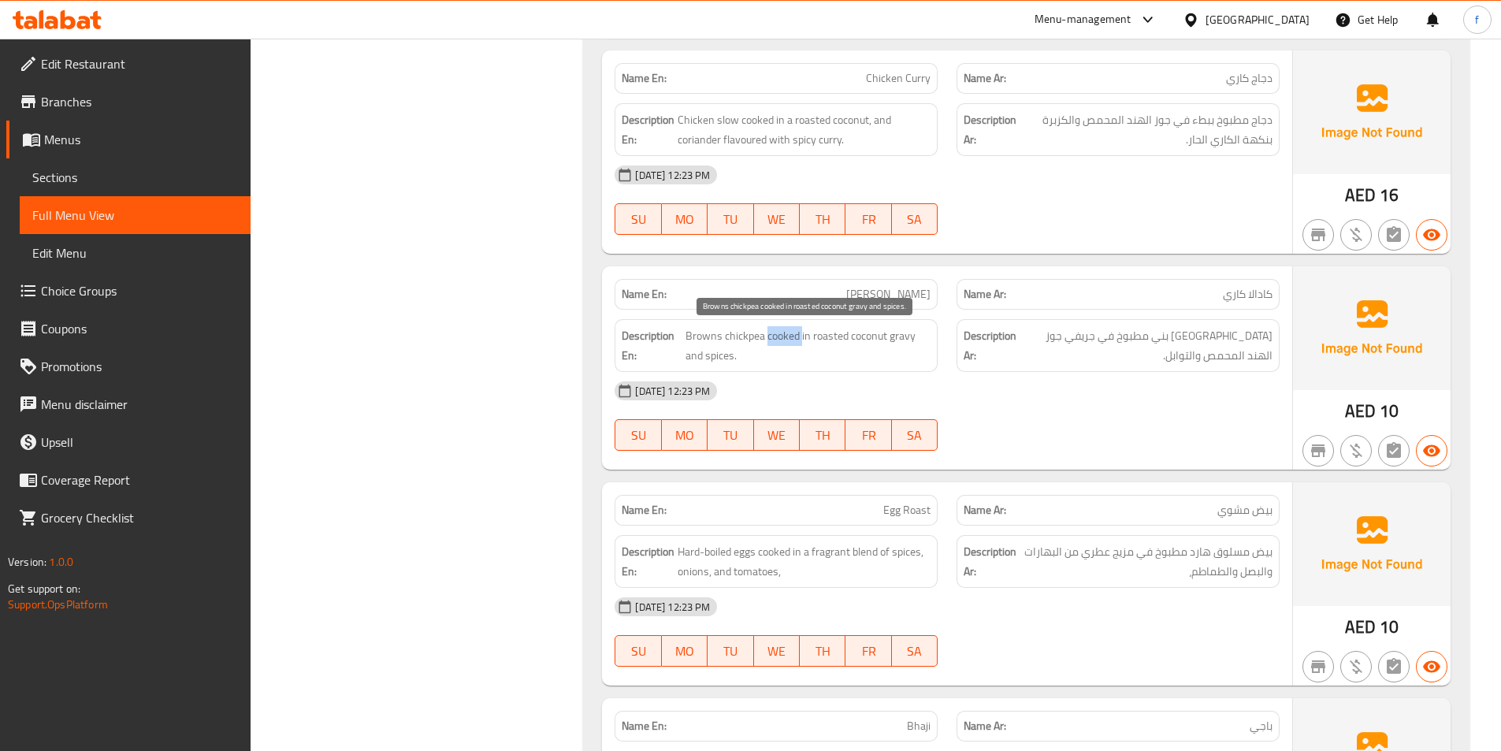
click at [781, 338] on span "Browns chickpea cooked in roasted coconut gravy and spices." at bounding box center [807, 345] width 245 height 39
click at [893, 333] on span "Browns chickpea cooked in roasted coconut gravy and spices." at bounding box center [807, 345] width 245 height 39
click at [875, 336] on span "Browns chickpea cooked in roasted coconut gravy and spices." at bounding box center [807, 345] width 245 height 39
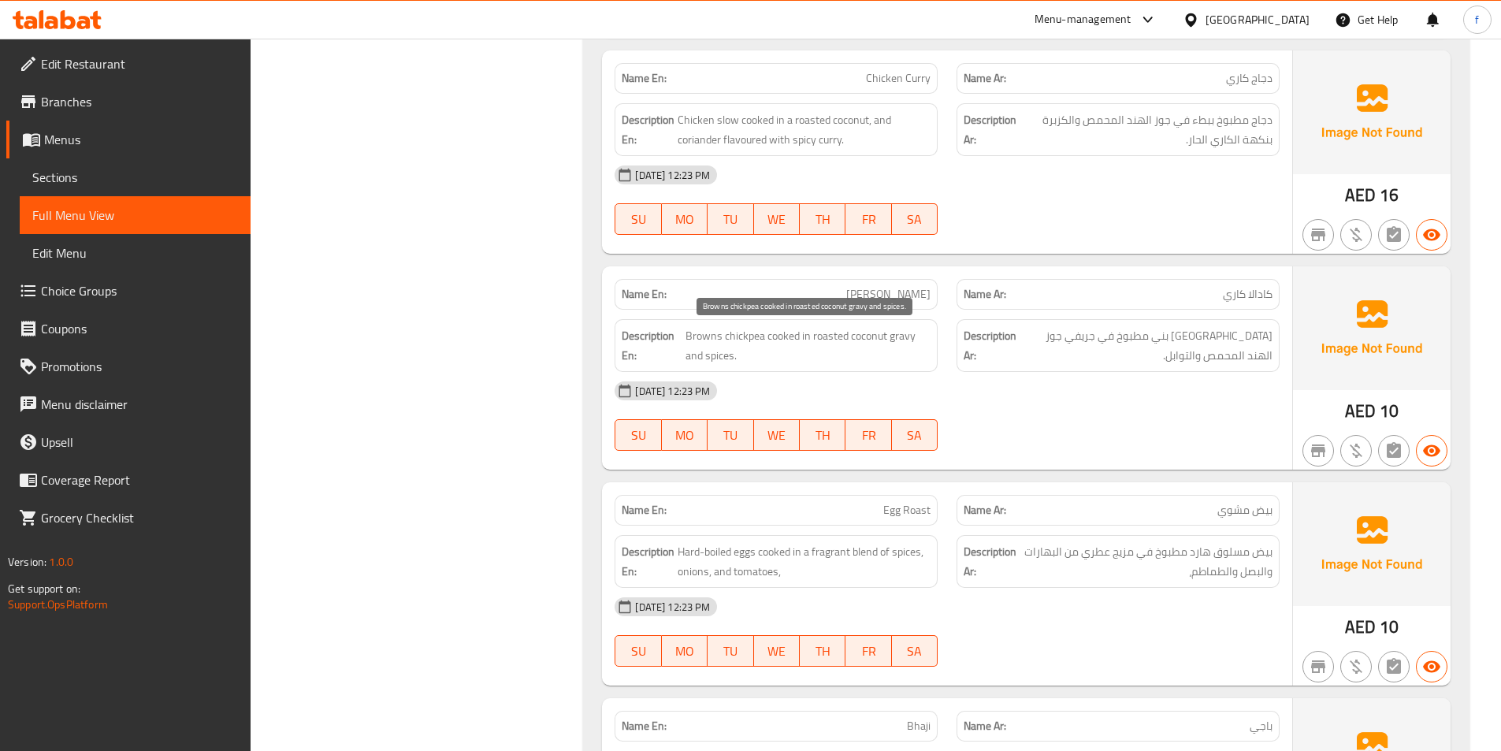
click at [834, 338] on span "Browns chickpea cooked in roasted coconut gravy and spices." at bounding box center [807, 345] width 245 height 39
click at [707, 350] on span "Browns chickpea cooked in roasted coconut gravy and spices." at bounding box center [807, 345] width 245 height 39
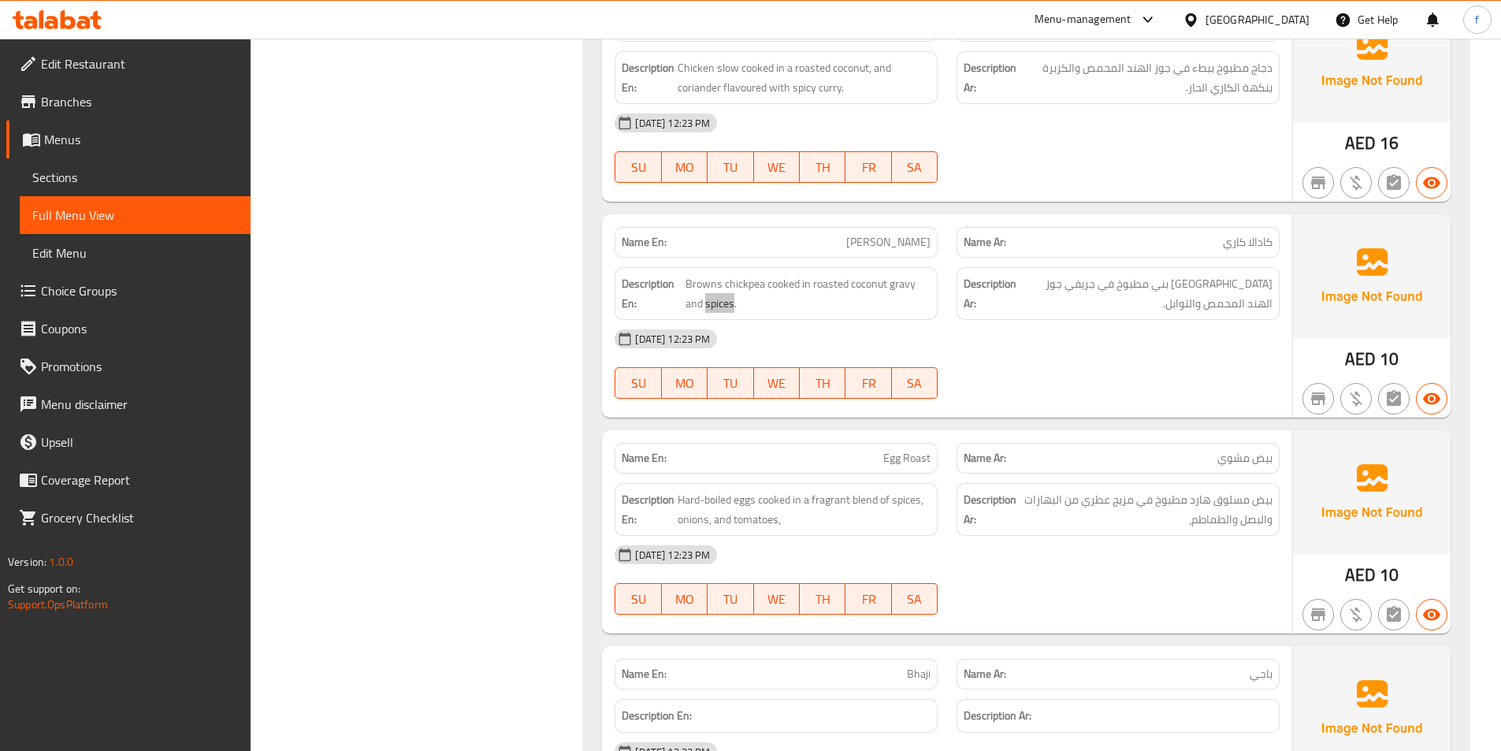
scroll to position [1339, 0]
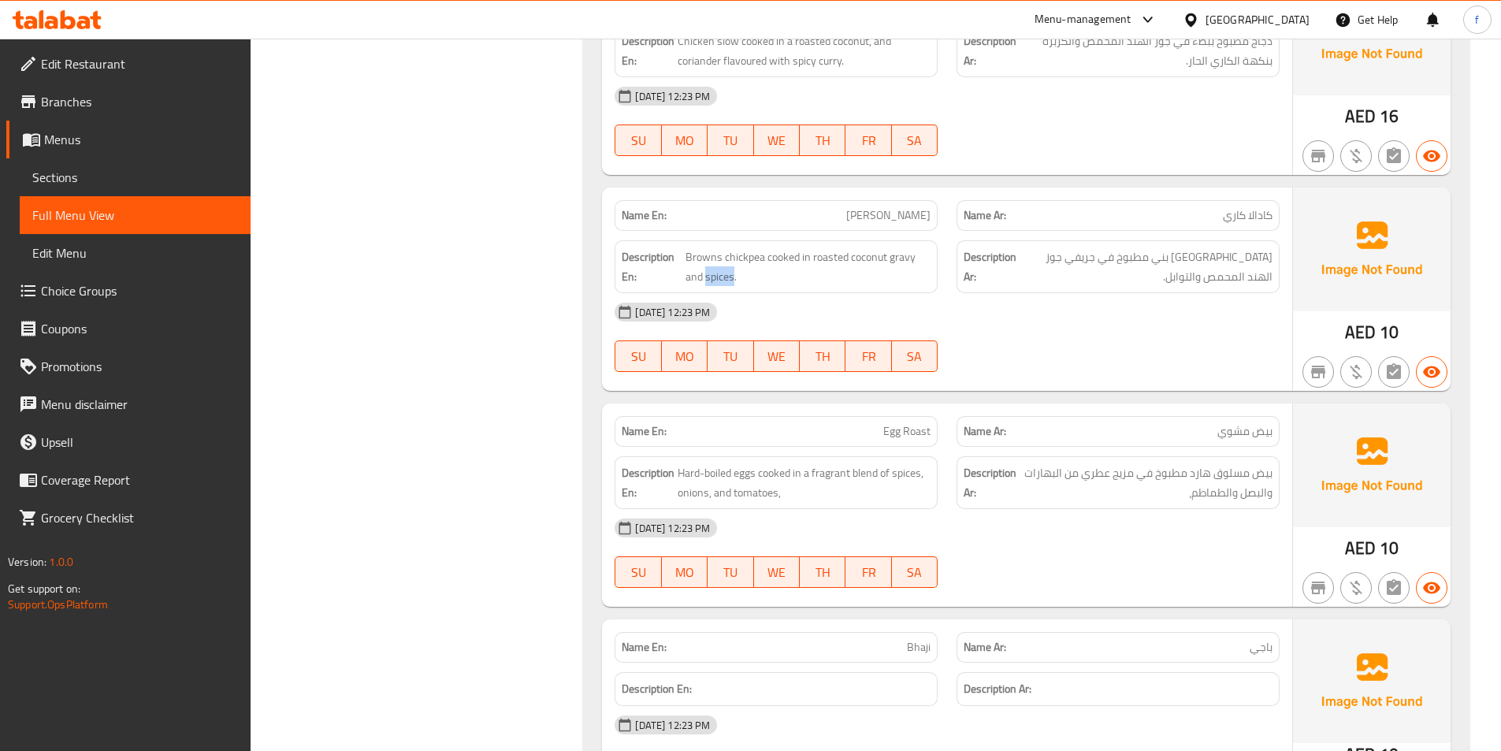
click at [893, 426] on span "Egg Roast" at bounding box center [906, 431] width 47 height 17
click at [924, 429] on span "Egg Roast" at bounding box center [906, 431] width 47 height 17
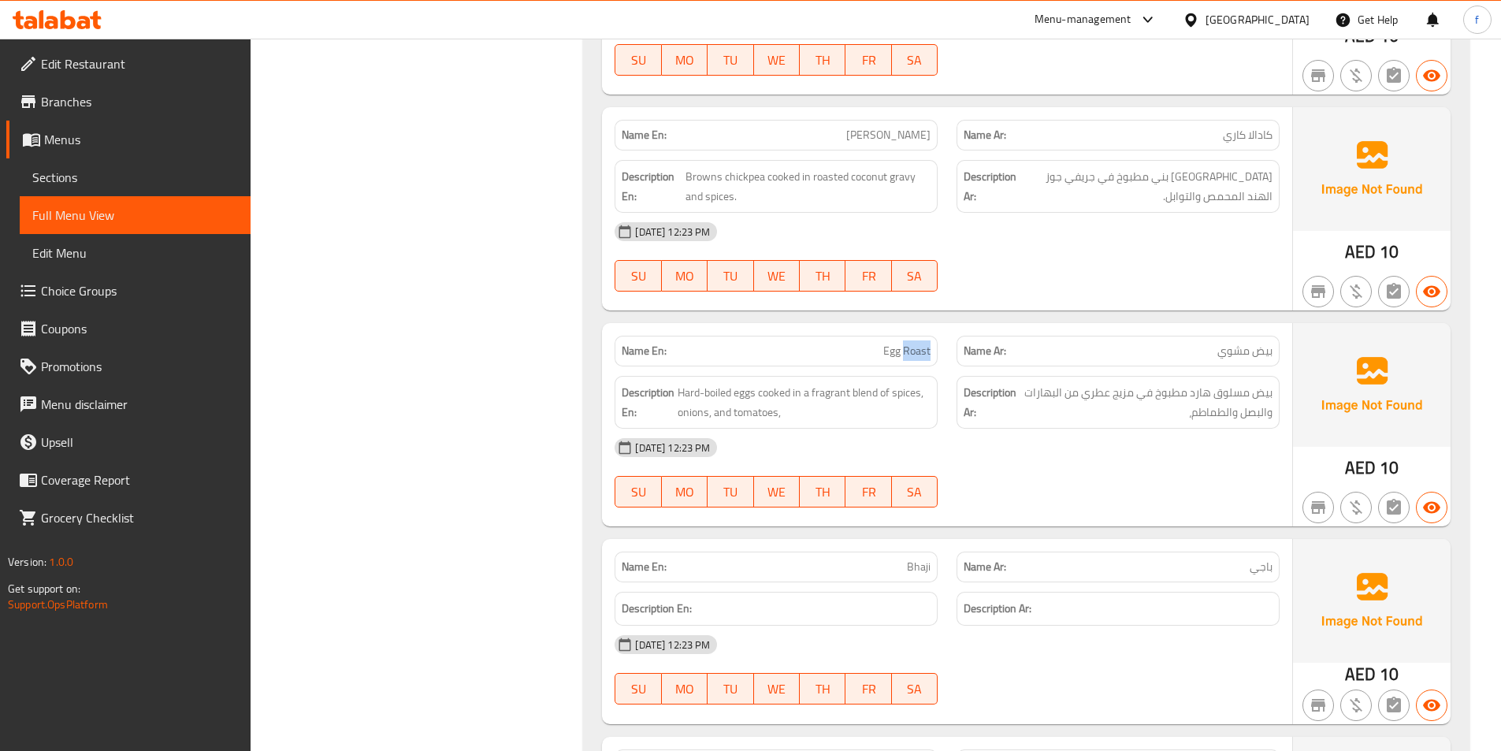
scroll to position [1497, 0]
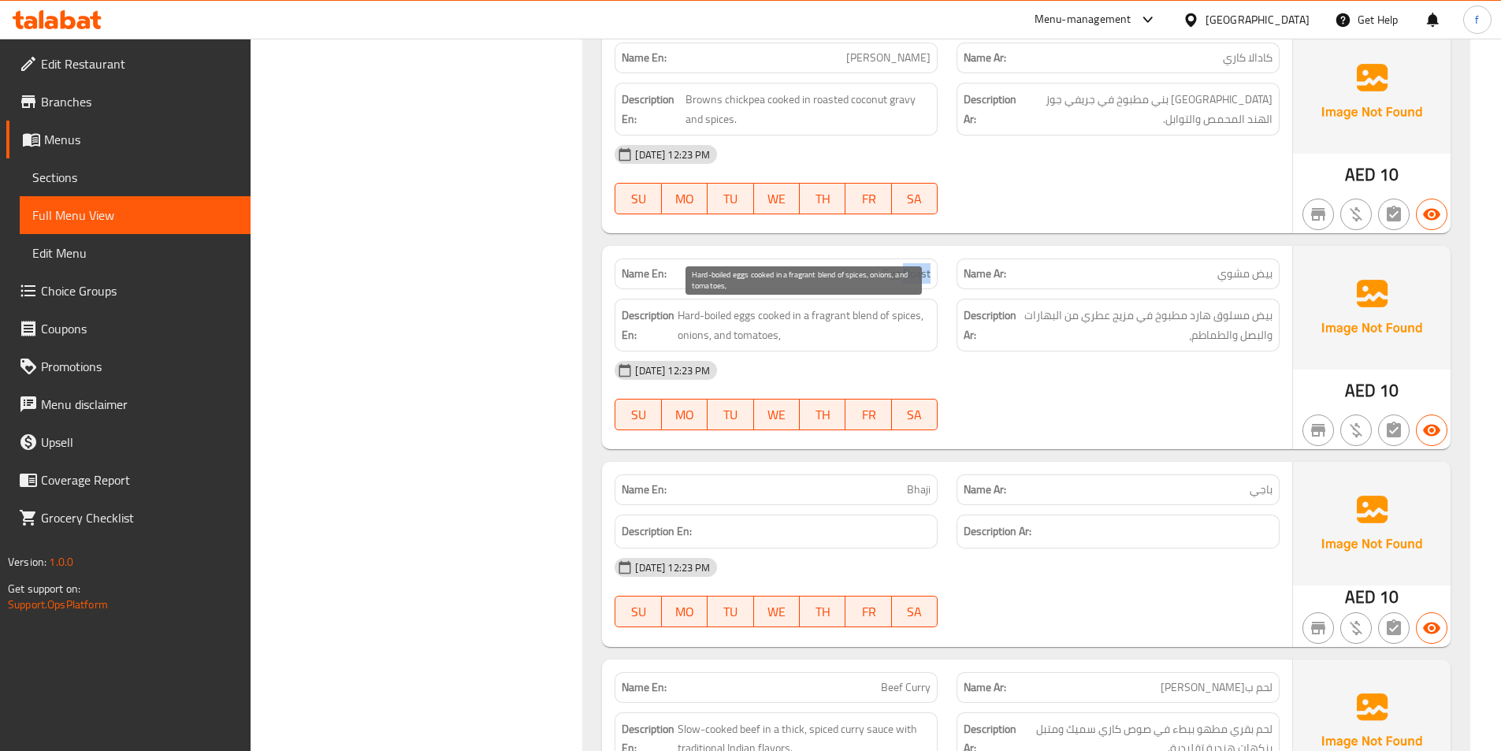
click at [746, 315] on span "Hard-boiled eggs cooked in a fragrant blend of spices, onions, and tomatoes," at bounding box center [804, 325] width 253 height 39
click at [722, 321] on span "Hard-boiled eggs cooked in a fragrant blend of spices, onions, and tomatoes," at bounding box center [804, 325] width 253 height 39
click at [685, 319] on span "Hard-boiled eggs cooked in a fragrant blend of spices, onions, and tomatoes," at bounding box center [804, 325] width 253 height 39
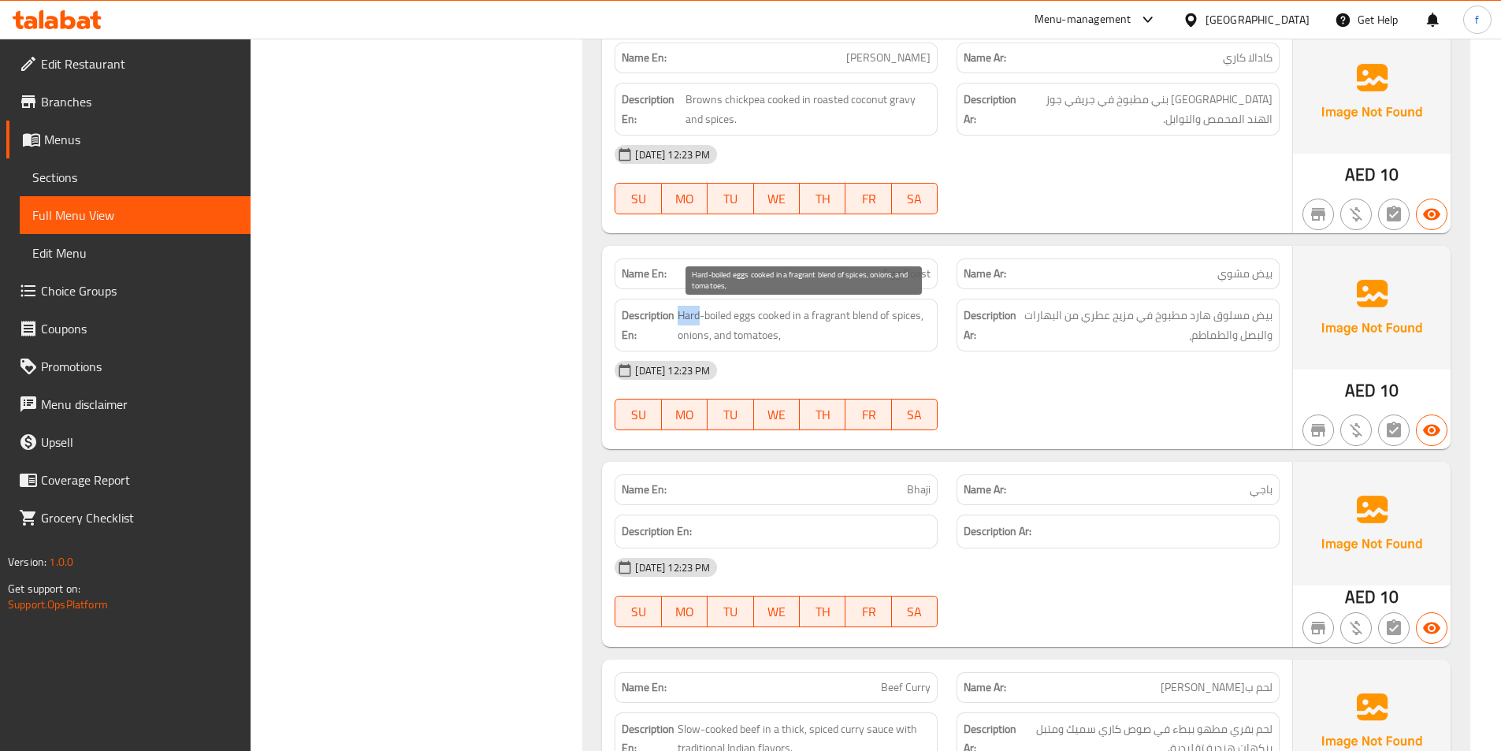
click at [685, 319] on span "Hard-boiled eggs cooked in a fragrant blend of spices, onions, and tomatoes," at bounding box center [804, 325] width 253 height 39
click at [757, 313] on span "Hard-boiled eggs cooked in a fragrant blend of spices, onions, and tomatoes," at bounding box center [804, 325] width 253 height 39
click at [795, 316] on span "Hard-boiled eggs cooked in a fragrant blend of spices, onions, and tomatoes," at bounding box center [804, 325] width 253 height 39
click at [875, 313] on span "Hard-boiled eggs cooked in a fragrant blend of spices, onions, and tomatoes," at bounding box center [804, 325] width 253 height 39
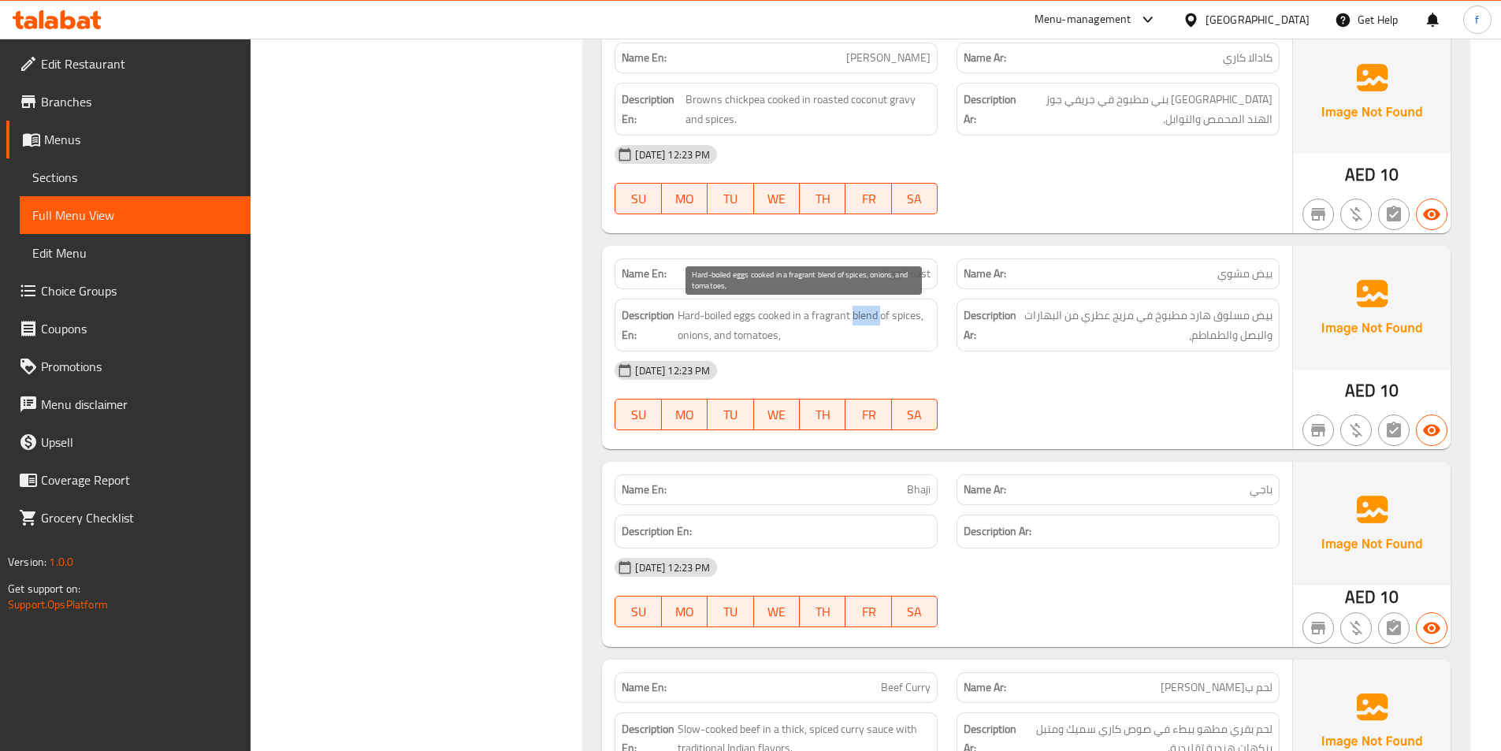
click at [875, 313] on span "Hard-boiled eggs cooked in a fragrant blend of spices, onions, and tomatoes," at bounding box center [804, 325] width 253 height 39
click at [828, 317] on span "Hard-boiled eggs cooked in a fragrant blend of spices, onions, and tomatoes," at bounding box center [804, 325] width 253 height 39
click at [887, 316] on span "Hard-boiled eggs cooked in a fragrant blend of spices, onions, and tomatoes," at bounding box center [804, 325] width 253 height 39
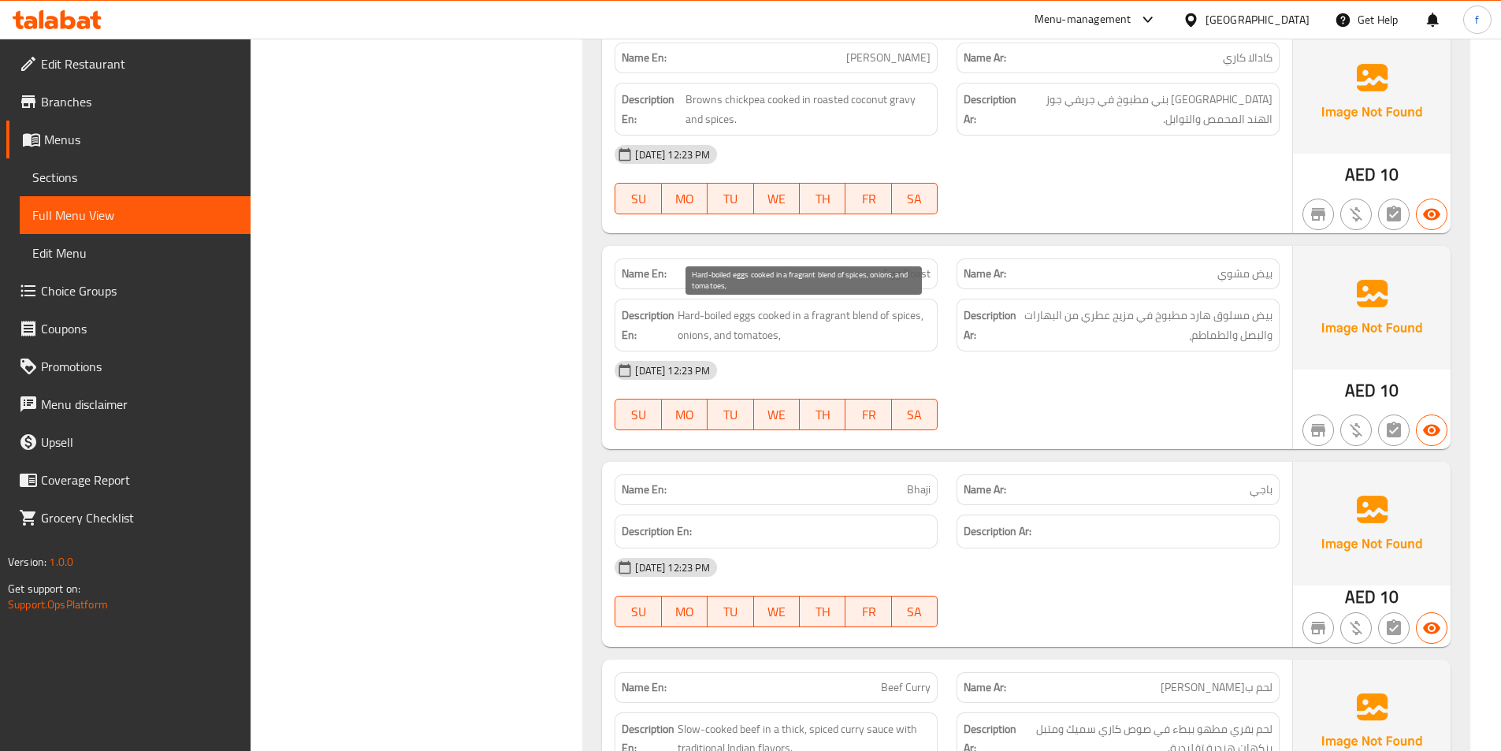
click at [714, 335] on span "Hard-boiled eggs cooked in a fragrant blend of spices, onions, and tomatoes," at bounding box center [804, 325] width 253 height 39
click at [705, 334] on span "Hard-boiled eggs cooked in a fragrant blend of spices, onions, and tomatoes," at bounding box center [804, 325] width 253 height 39
drag, startPoint x: 705, startPoint y: 334, endPoint x: 795, endPoint y: 336, distance: 89.8
click at [712, 334] on span "Hard-boiled eggs cooked in a fragrant blend of spices, onions, and tomatoes," at bounding box center [804, 325] width 253 height 39
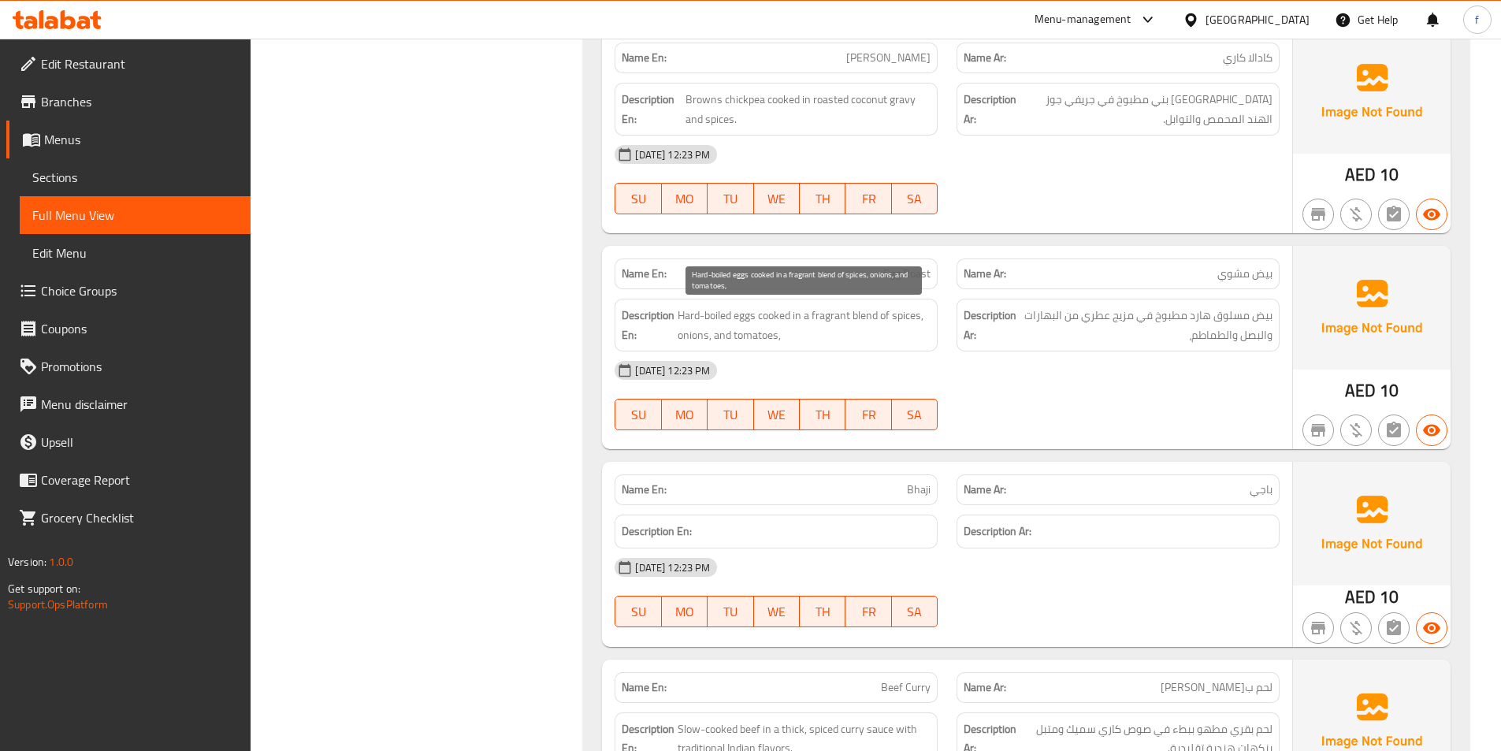
click at [795, 336] on span "Hard-boiled eggs cooked in a fragrant blend of spices, onions, and tomatoes," at bounding box center [804, 325] width 253 height 39
click at [758, 337] on span "Hard-boiled eggs cooked in a fragrant blend of spices, onions, and tomatoes," at bounding box center [804, 325] width 253 height 39
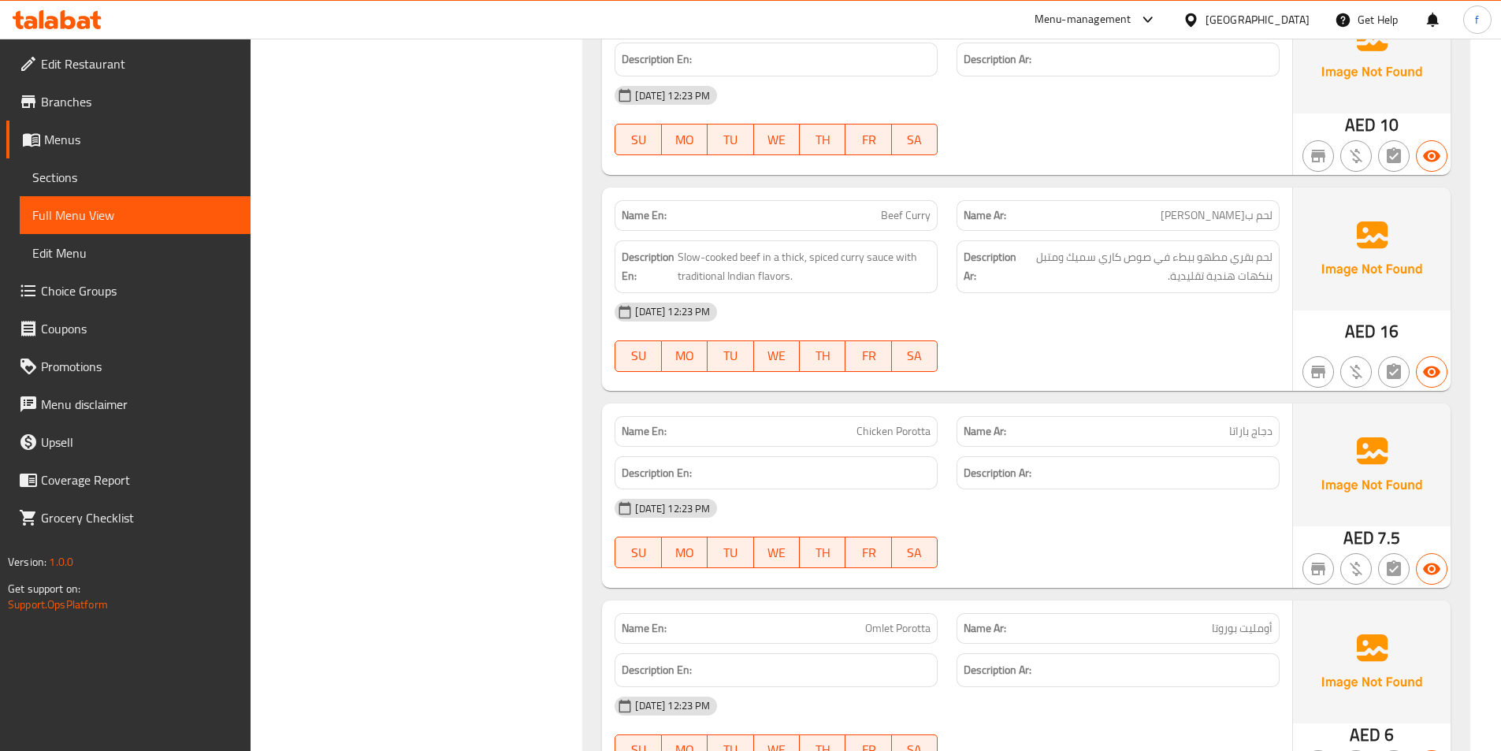
scroll to position [1970, 0]
click at [904, 219] on span "Beef Curry" at bounding box center [906, 214] width 50 height 17
click at [938, 214] on div "Name En: Beef Curry" at bounding box center [776, 215] width 342 height 50
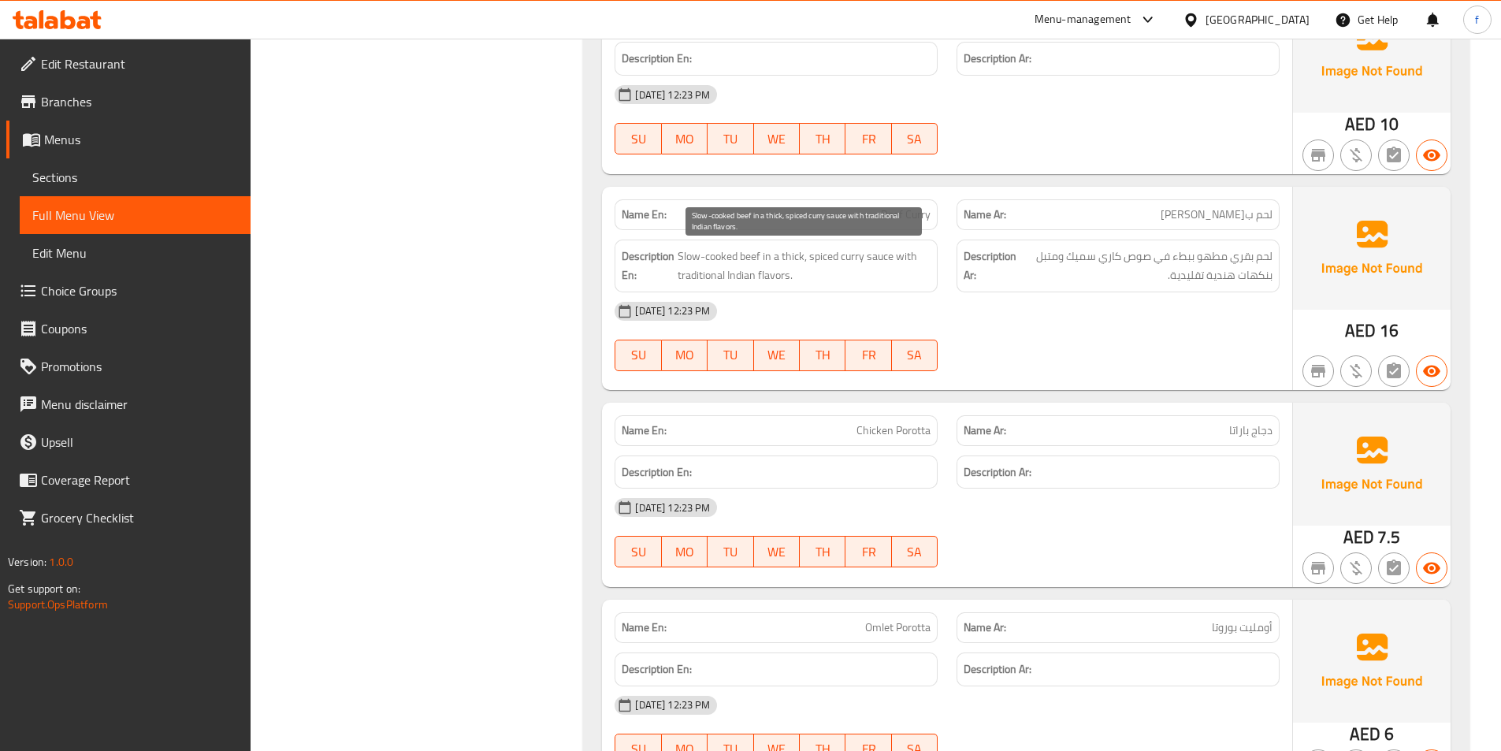
click at [744, 258] on span "Slow-cooked beef in a thick, spiced curry sauce with traditional Indian flavors." at bounding box center [804, 266] width 253 height 39
click at [713, 254] on span "Slow-cooked beef in a thick, spiced curry sauce with traditional Indian flavors." at bounding box center [804, 266] width 253 height 39
click at [675, 252] on h6 "Description En: Slow-cooked beef in a thick, spiced curry sauce with traditiona…" at bounding box center [776, 266] width 309 height 39
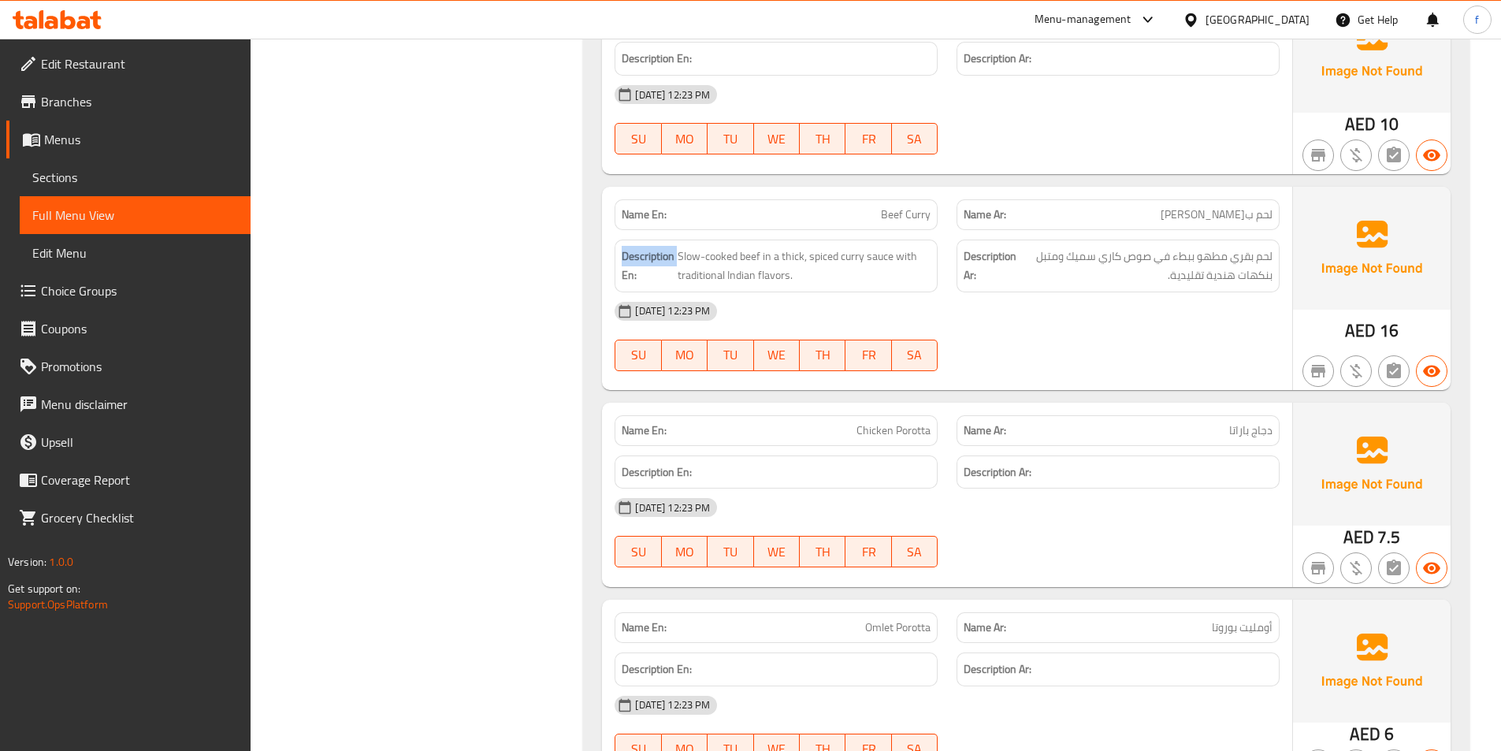
click at [675, 252] on h6 "Description En: Slow-cooked beef in a thick, spiced curry sauce with traditiona…" at bounding box center [776, 266] width 309 height 39
click at [739, 253] on span "Slow-cooked beef in a thick, spiced curry sauce with traditional Indian flavors." at bounding box center [804, 266] width 253 height 39
click at [884, 255] on span "Slow-cooked beef in a thick, spiced curry sauce with traditional Indian flavors." at bounding box center [804, 266] width 253 height 39
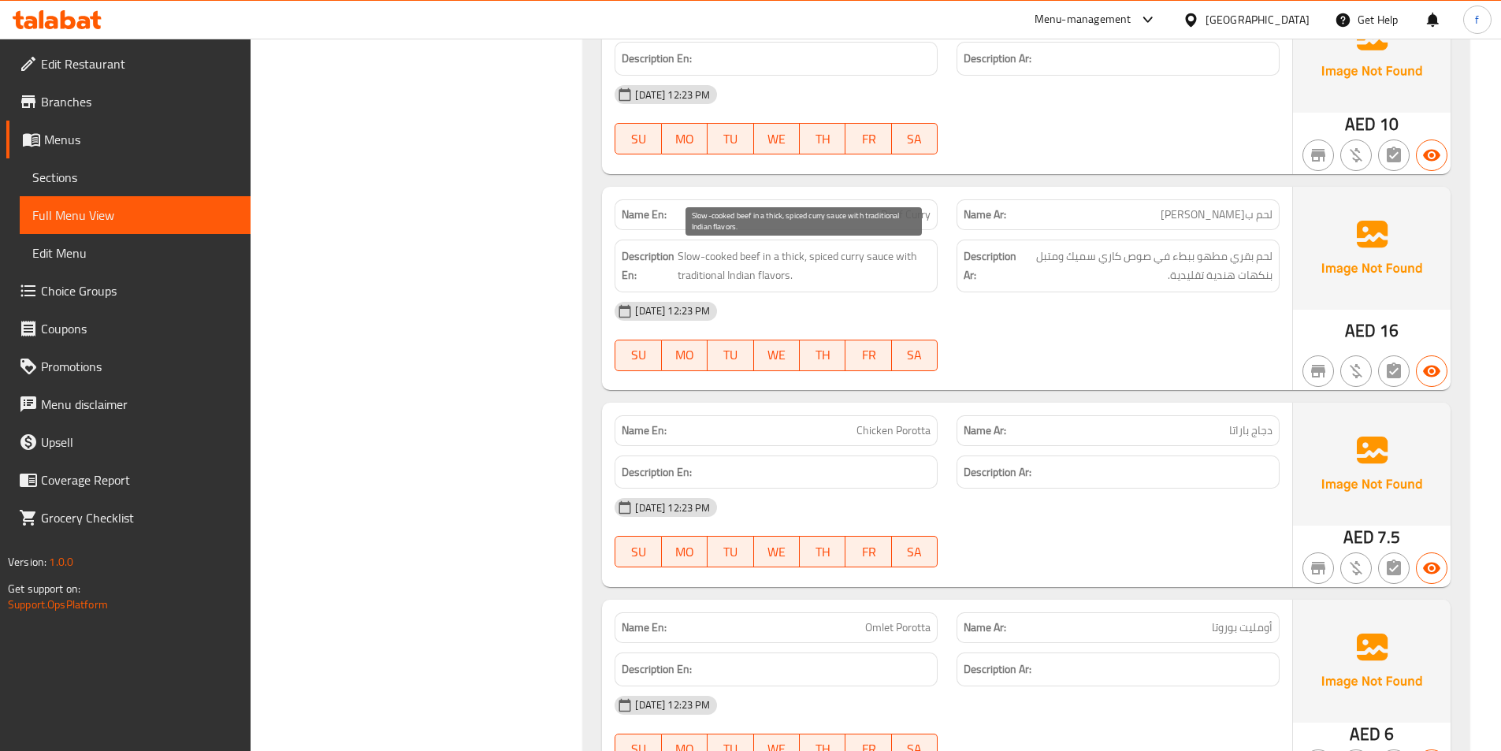
click at [853, 254] on span "Slow-cooked beef in a thick, spiced curry sauce with traditional Indian flavors." at bounding box center [804, 266] width 253 height 39
click at [789, 254] on span "Slow-cooked beef in a thick, spiced curry sauce with traditional Indian flavors." at bounding box center [804, 266] width 253 height 39
copy span "thick"
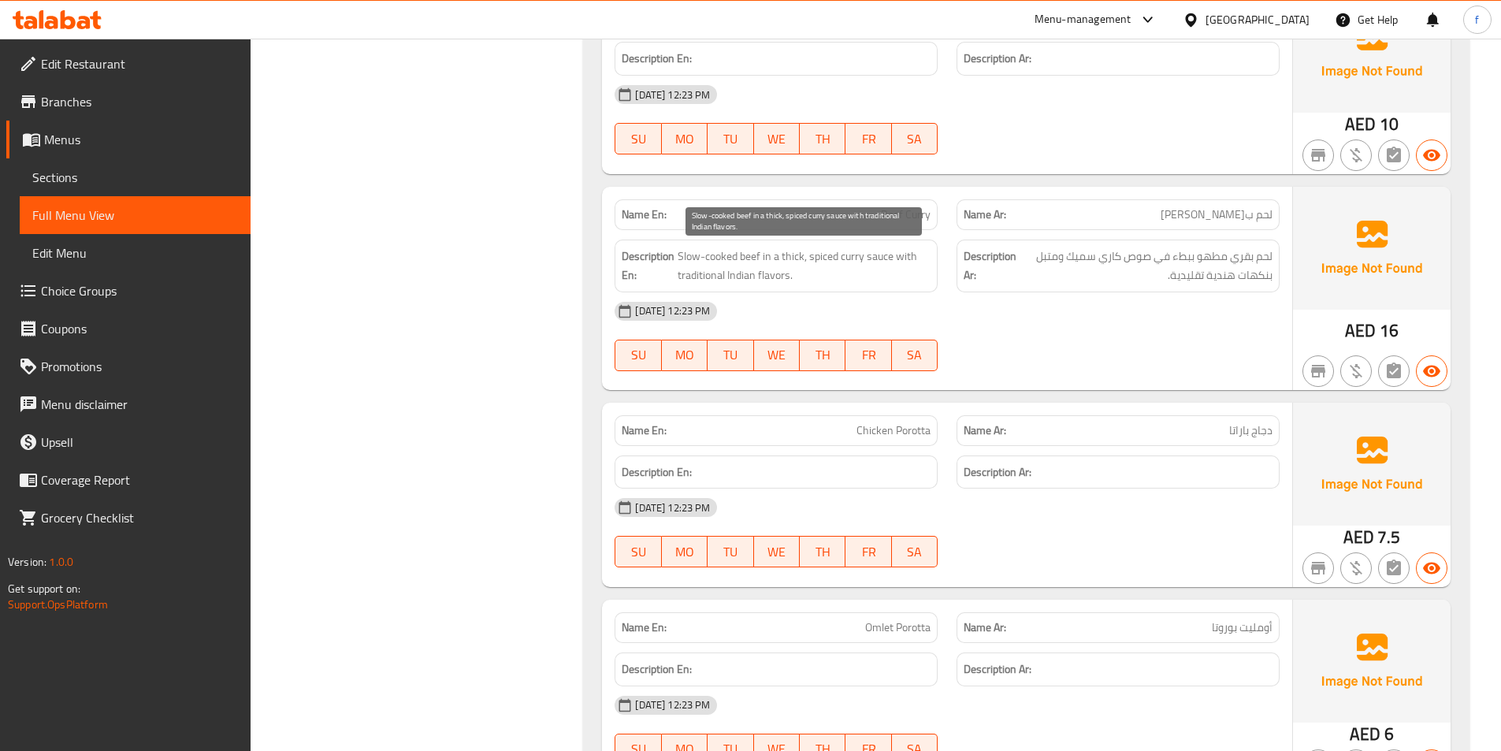
click at [823, 258] on span "Slow-cooked beef in a thick, spiced curry sauce with traditional Indian flavors." at bounding box center [804, 266] width 253 height 39
drag, startPoint x: 704, startPoint y: 269, endPoint x: 836, endPoint y: 273, distance: 131.7
click at [836, 273] on h6 "Description En: Slow-cooked beef in a thick, spiced curry sauce with traditiona…" at bounding box center [776, 266] width 309 height 39
click at [836, 273] on span "Slow-cooked beef in a thick, spiced curry sauce with traditional Indian flavors." at bounding box center [804, 266] width 253 height 39
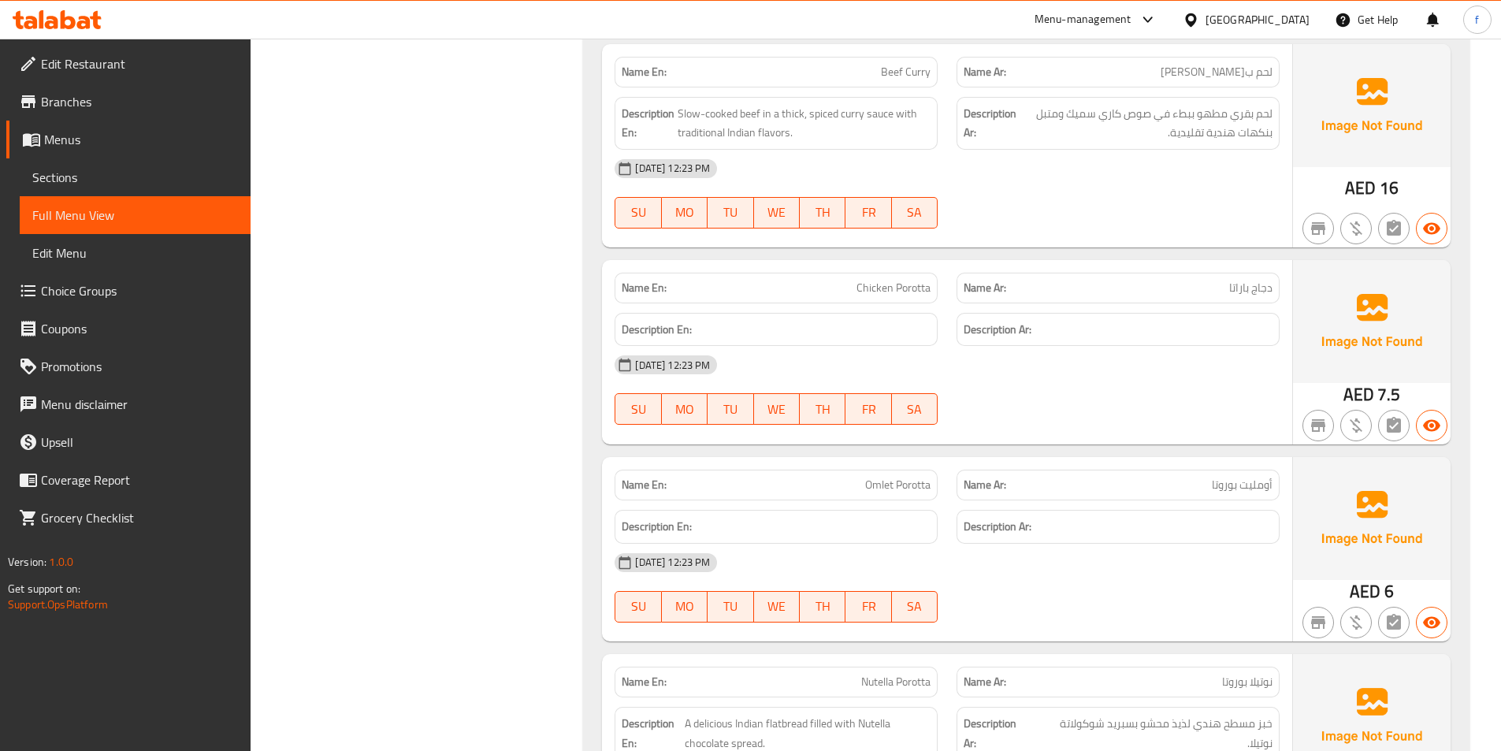
scroll to position [2048, 0]
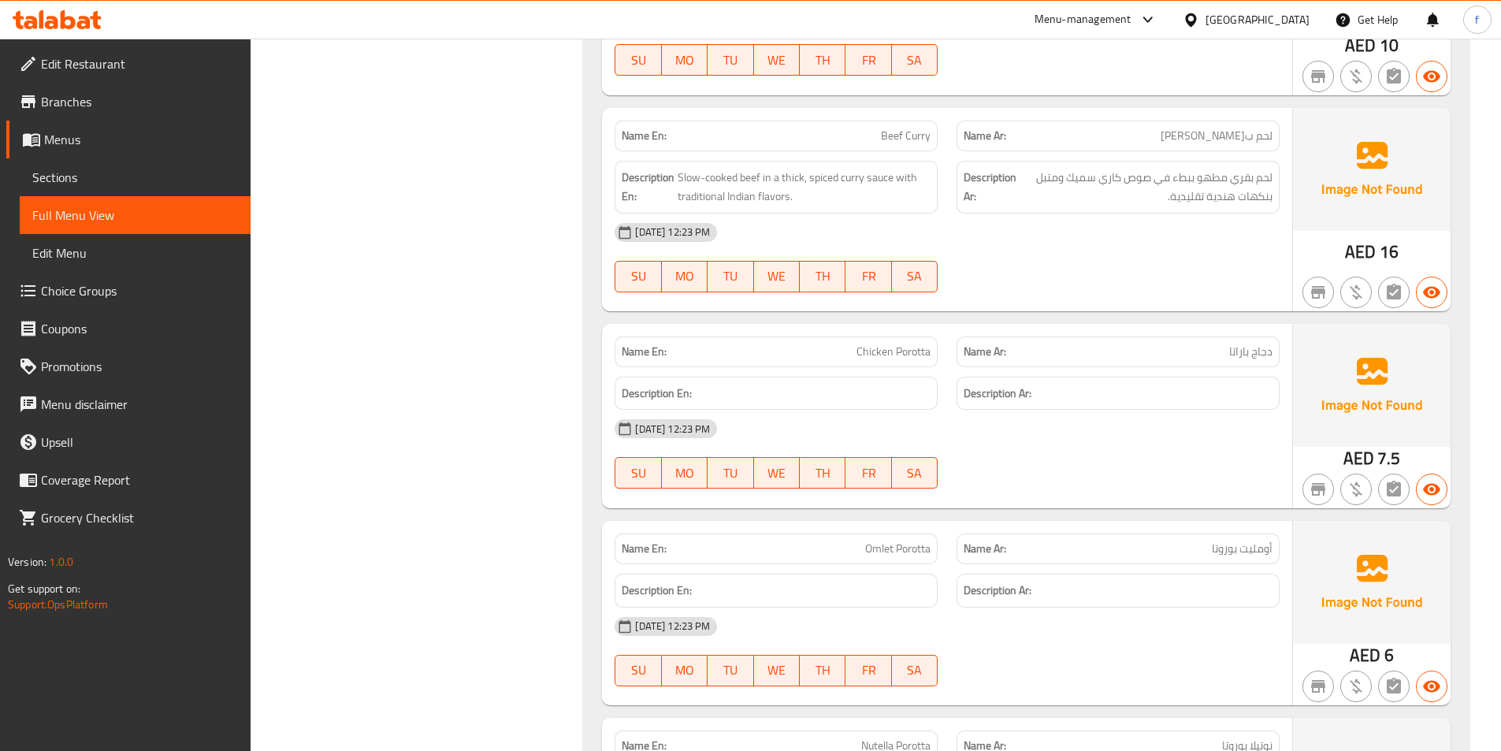
click at [50, 17] on icon at bounding box center [51, 22] width 13 height 13
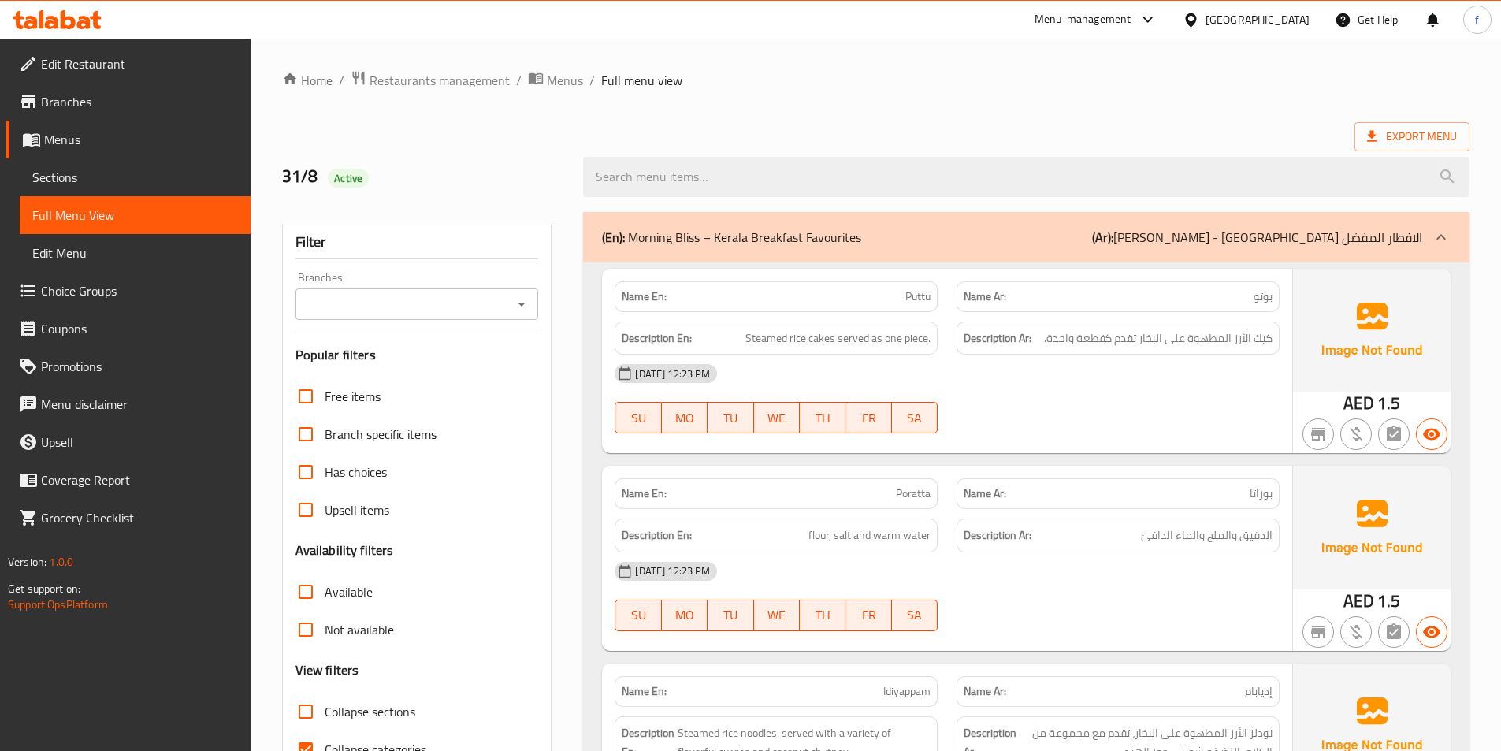
click at [117, 186] on span "Sections" at bounding box center [135, 177] width 206 height 19
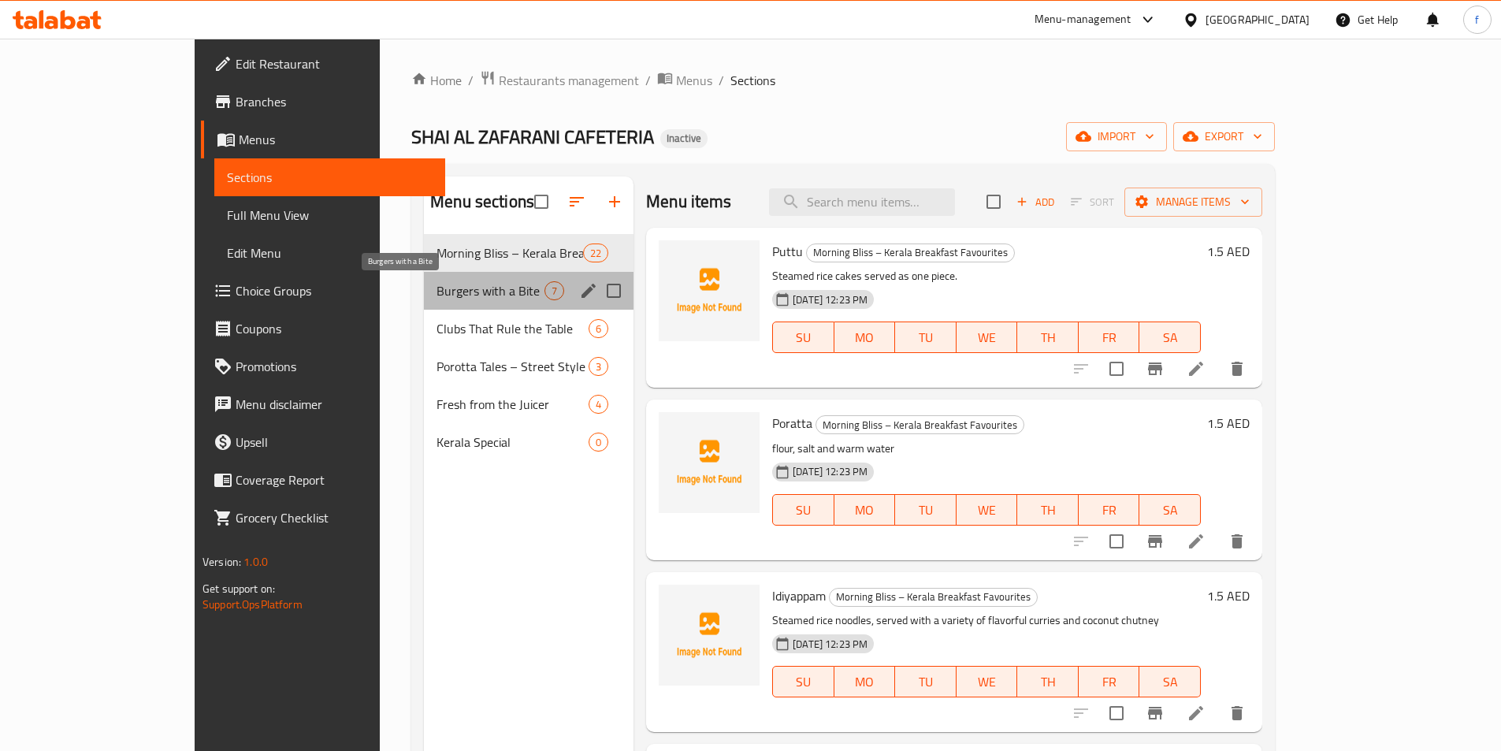
click at [436, 290] on span "Burgers with a Bite" at bounding box center [490, 290] width 108 height 19
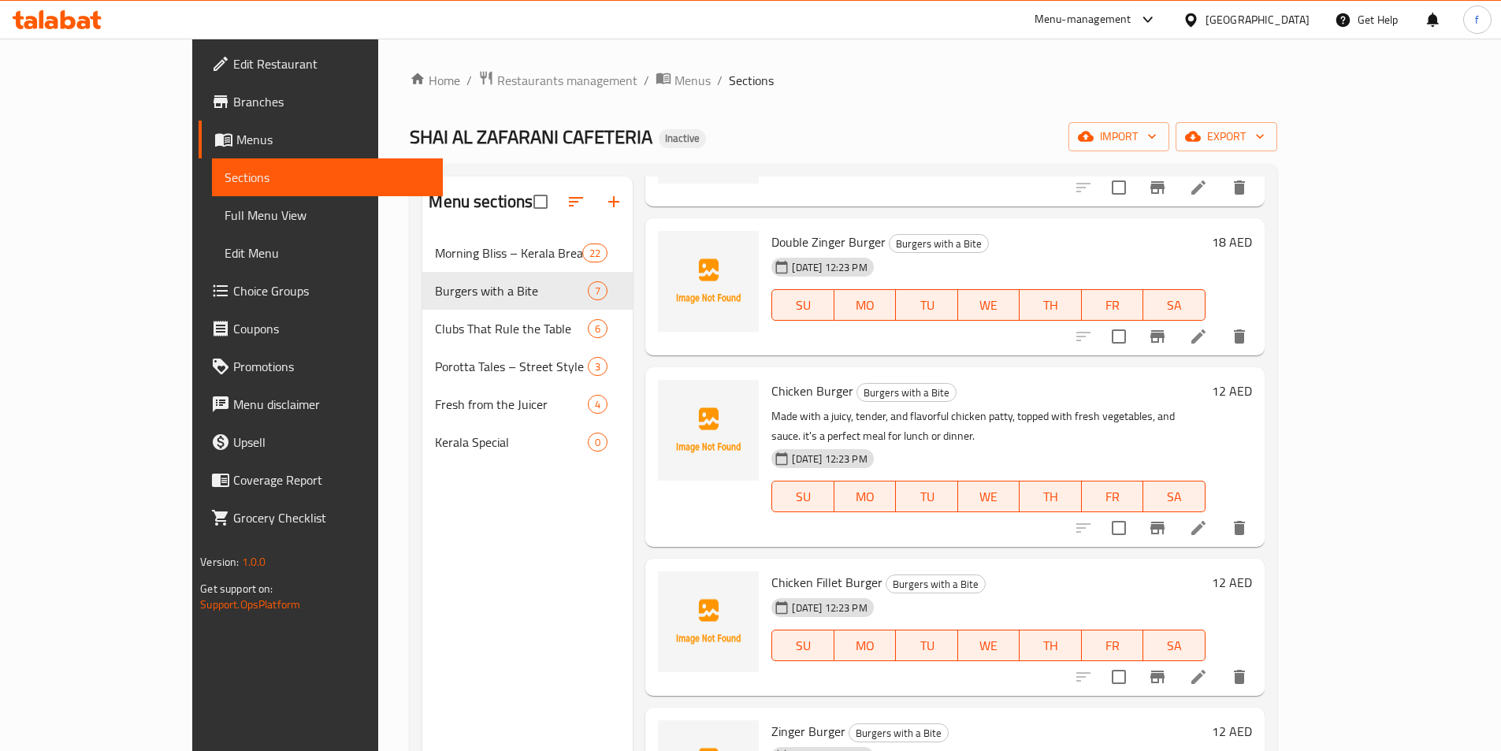
scroll to position [315, 0]
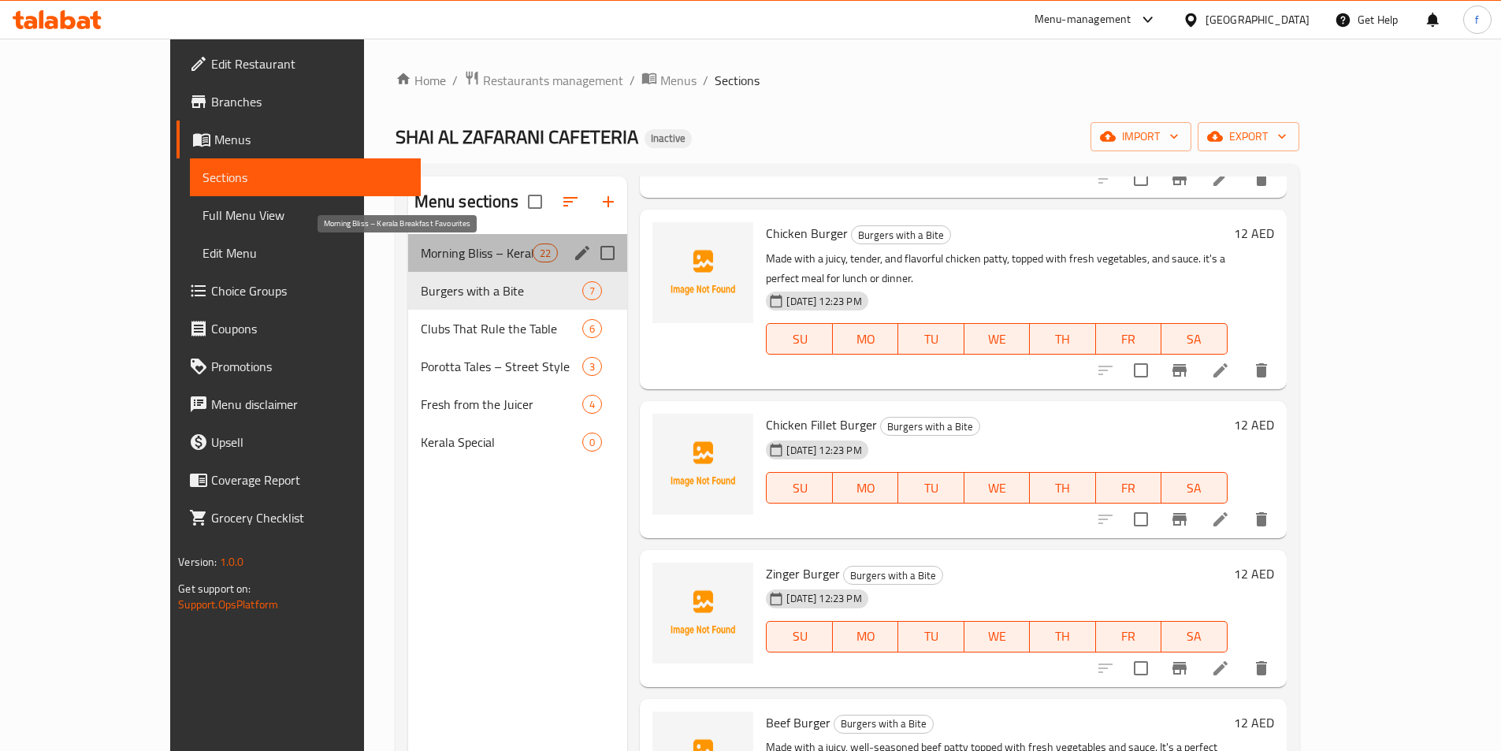
click at [421, 248] on span "Morning Bliss – Kerala Breakfast Favourites" at bounding box center [477, 252] width 112 height 19
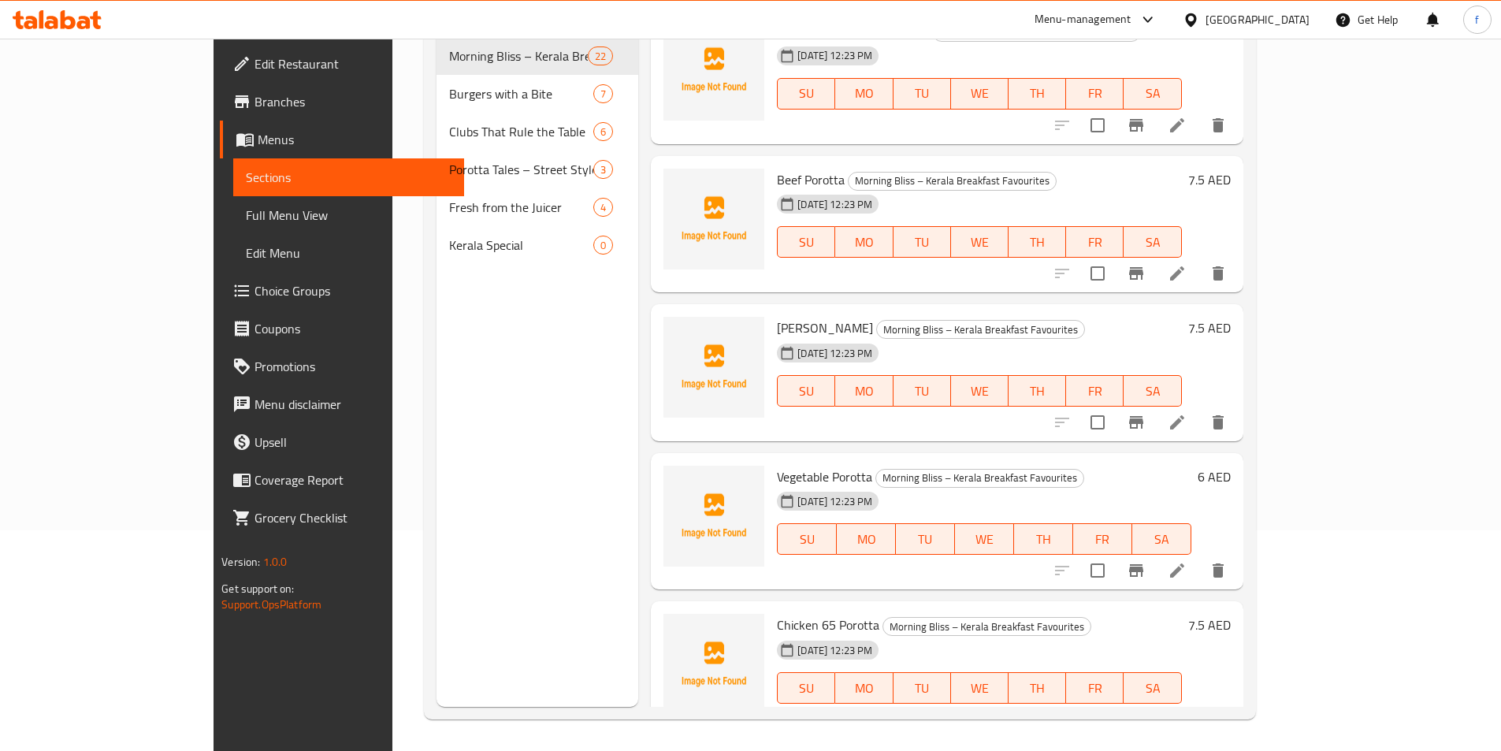
scroll to position [2635, 0]
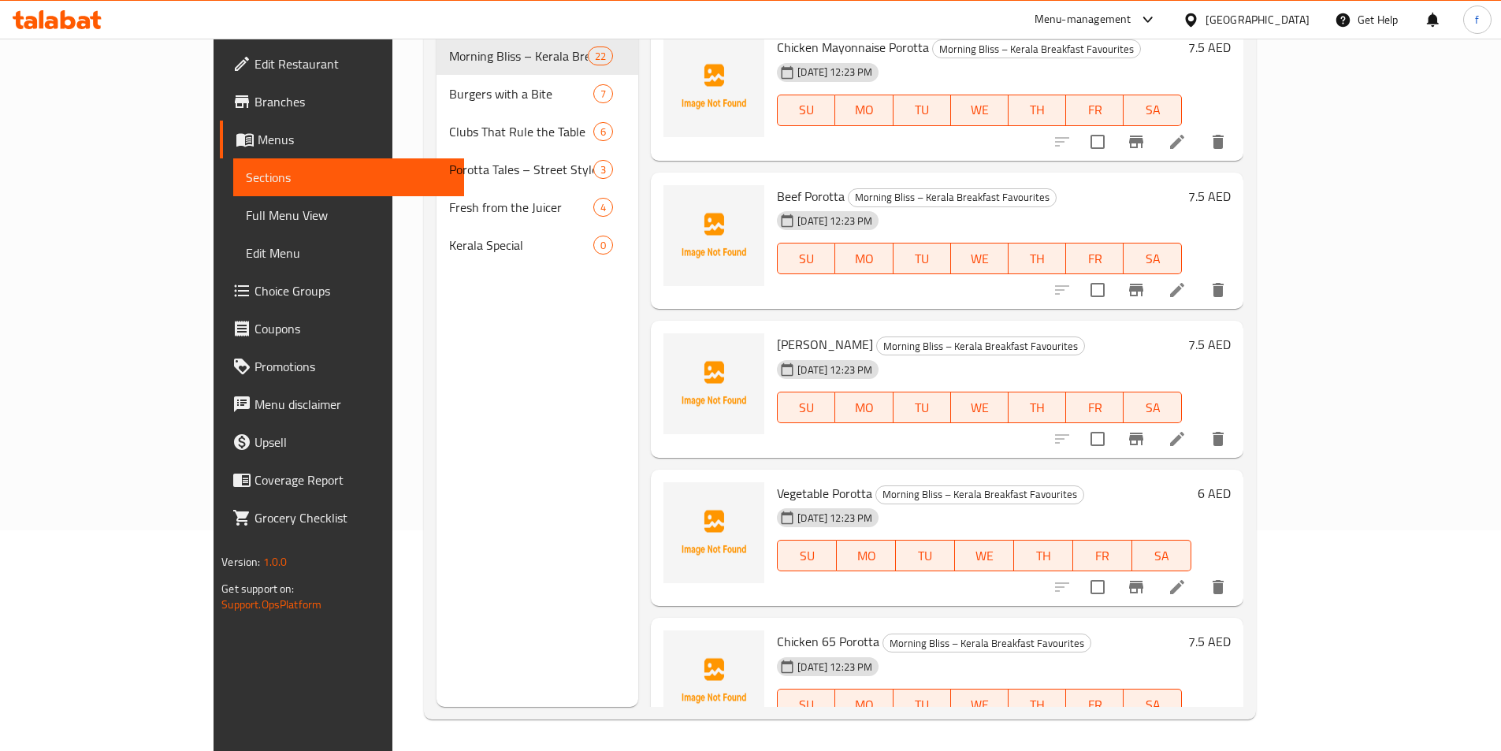
click at [1086, 173] on div "Beef Porotta Morning Bliss – Kerala Breakfast Favourites 31-08-2025 12:23 PM SU…" at bounding box center [947, 241] width 592 height 137
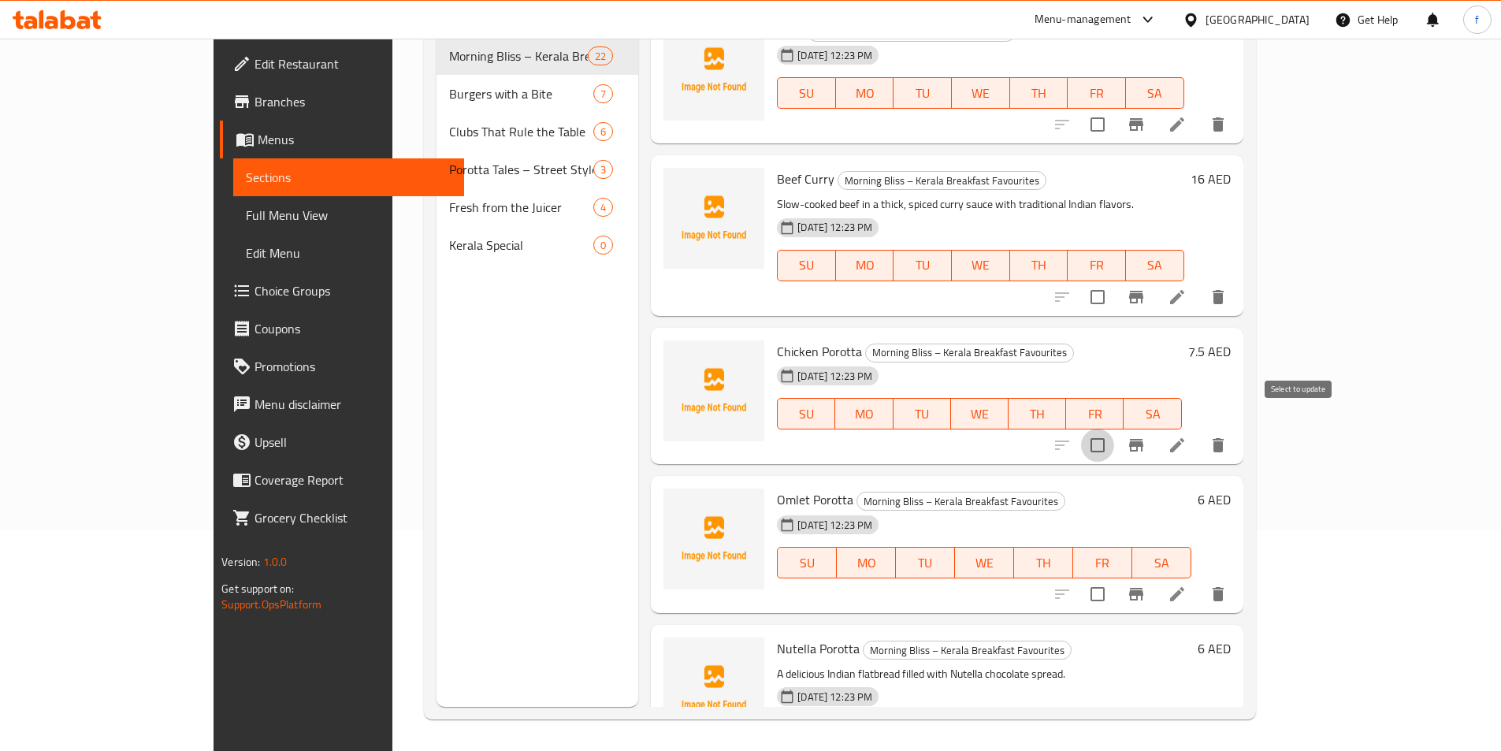
click at [1114, 429] on input "checkbox" at bounding box center [1097, 445] width 33 height 33
checkbox input "true"
click at [1114, 577] on input "checkbox" at bounding box center [1097, 593] width 33 height 33
checkbox input "true"
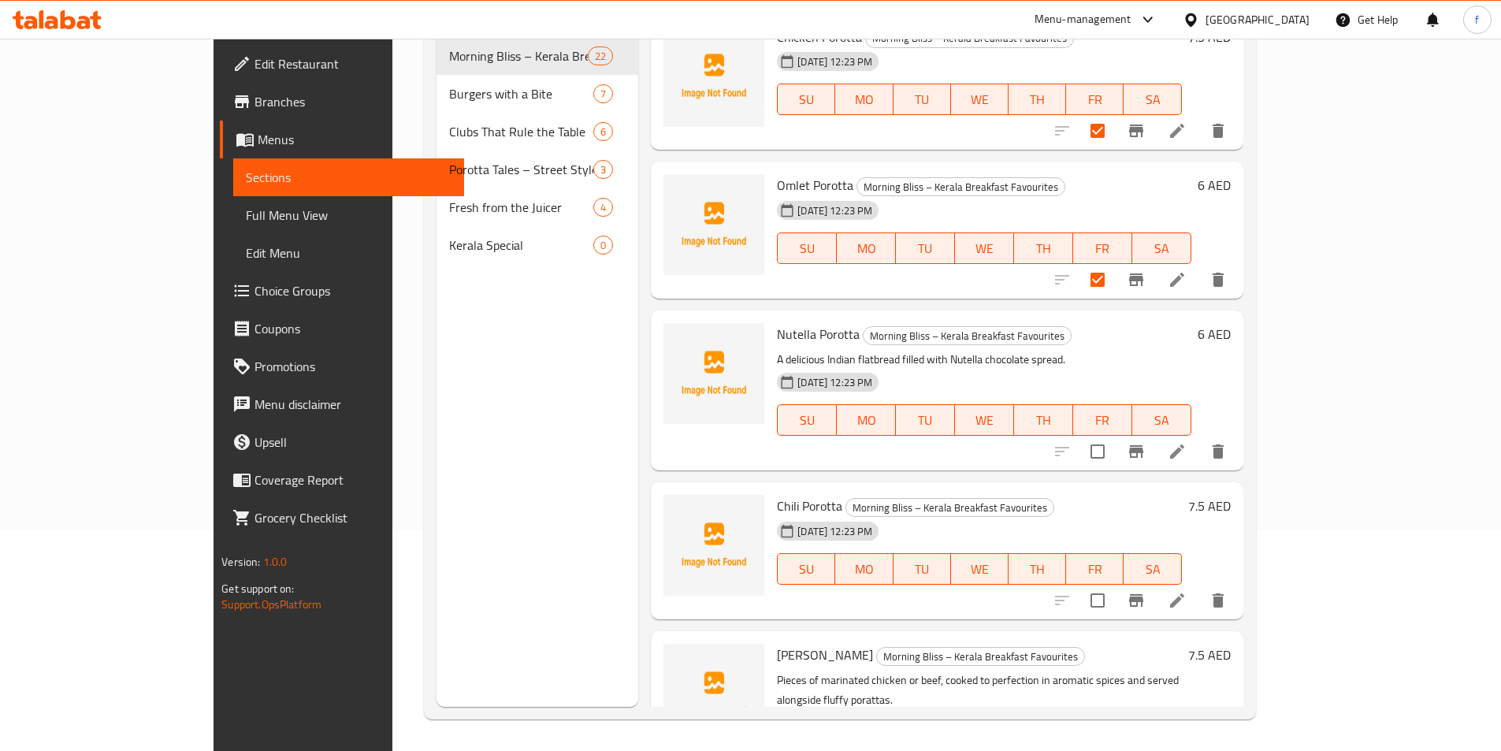
scroll to position [1688, 0]
click at [1114, 436] on input "checkbox" at bounding box center [1097, 450] width 33 height 33
checkbox input "true"
click at [1114, 585] on input "checkbox" at bounding box center [1097, 599] width 33 height 33
checkbox input "true"
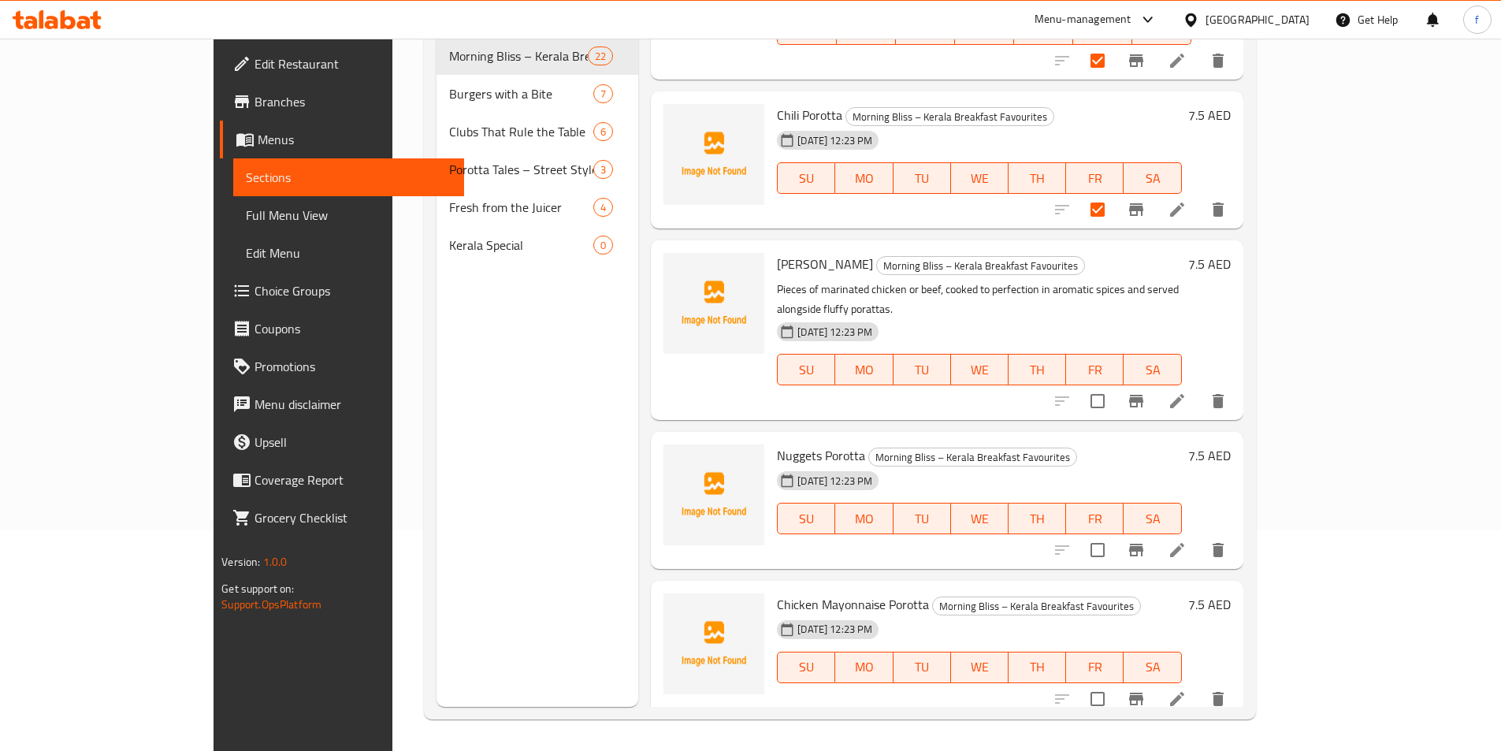
scroll to position [2082, 0]
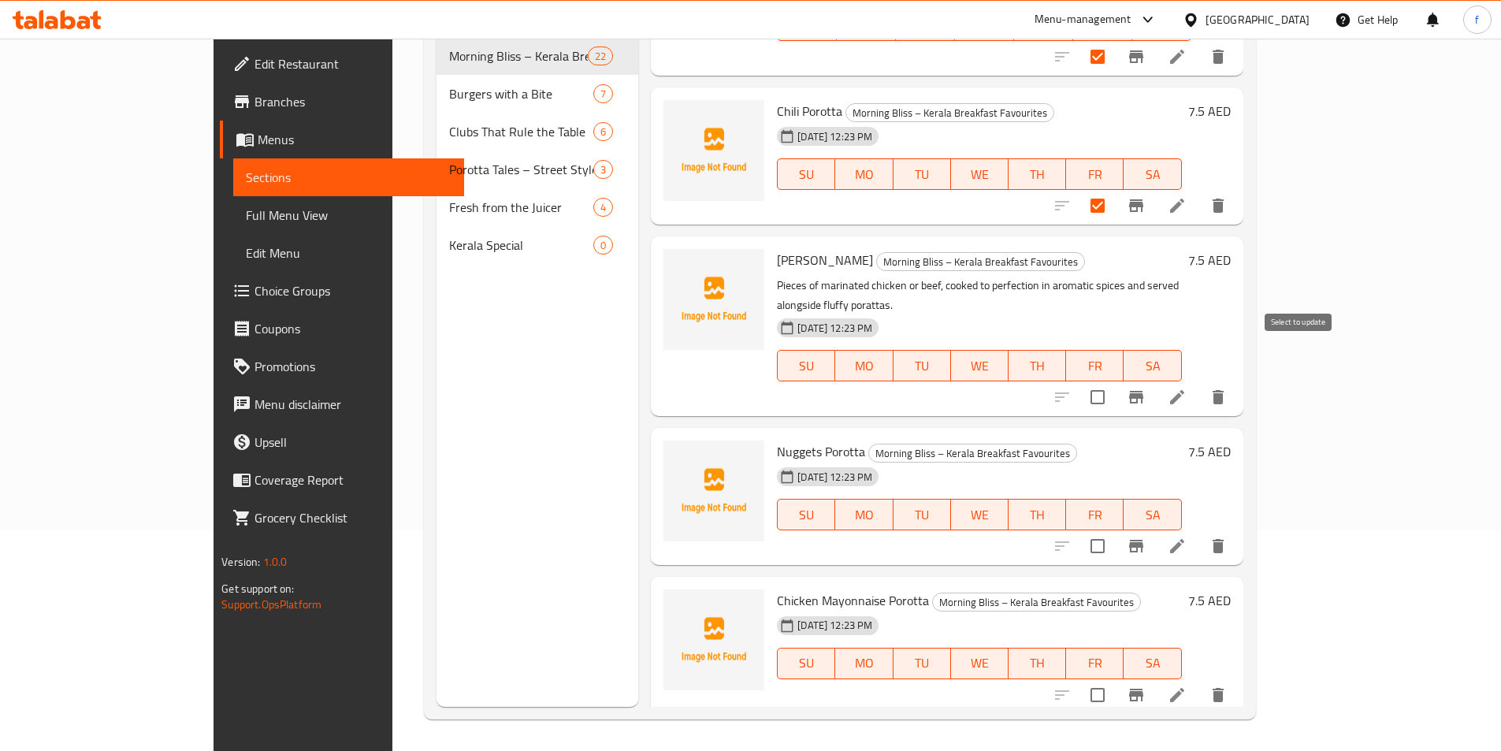
click at [1114, 381] on input "checkbox" at bounding box center [1097, 397] width 33 height 33
checkbox input "true"
click at [1114, 529] on input "checkbox" at bounding box center [1097, 545] width 33 height 33
checkbox input "true"
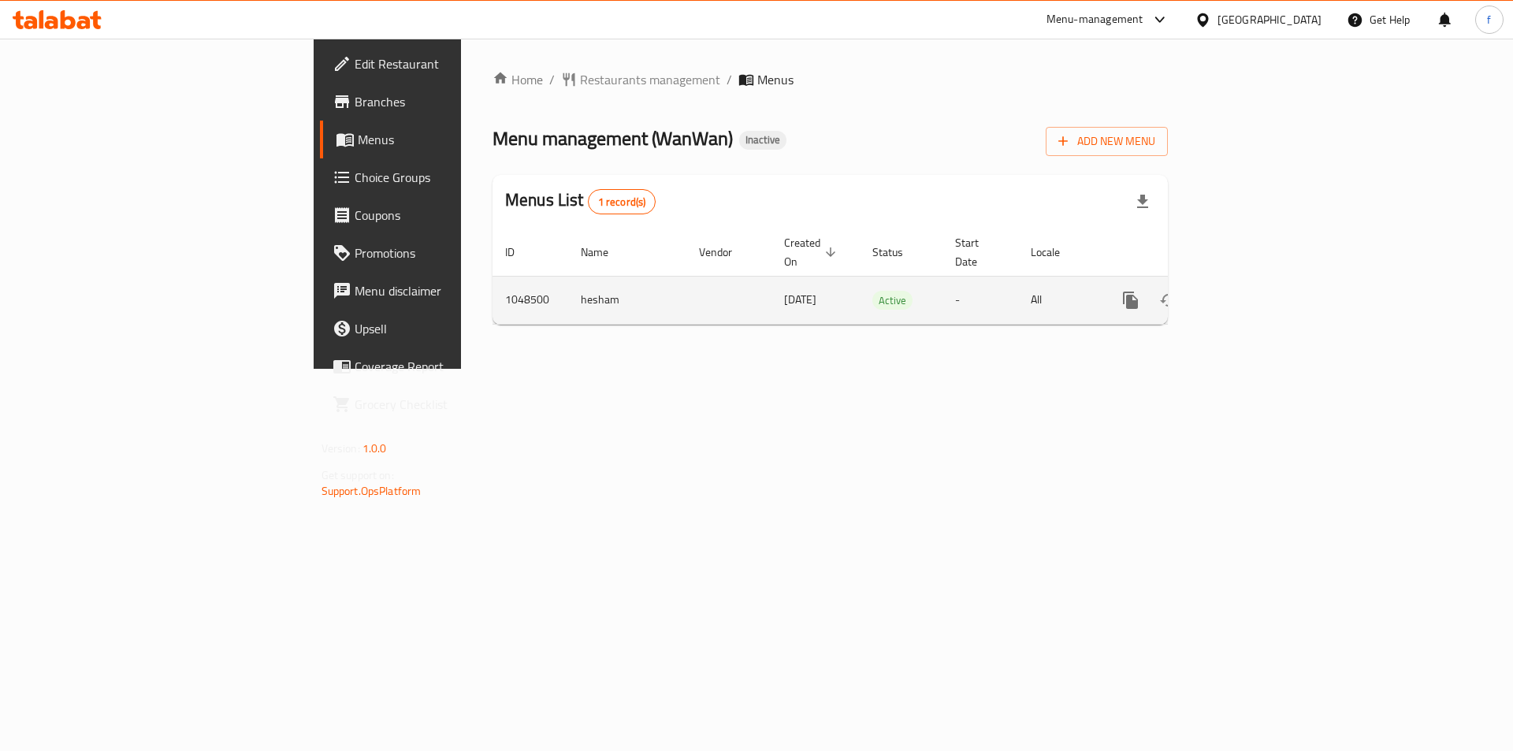
drag, startPoint x: 648, startPoint y: 279, endPoint x: 486, endPoint y: 273, distance: 161.6
click at [492, 276] on tr "1048500 hesham [DATE] Active - All" at bounding box center [883, 300] width 783 height 48
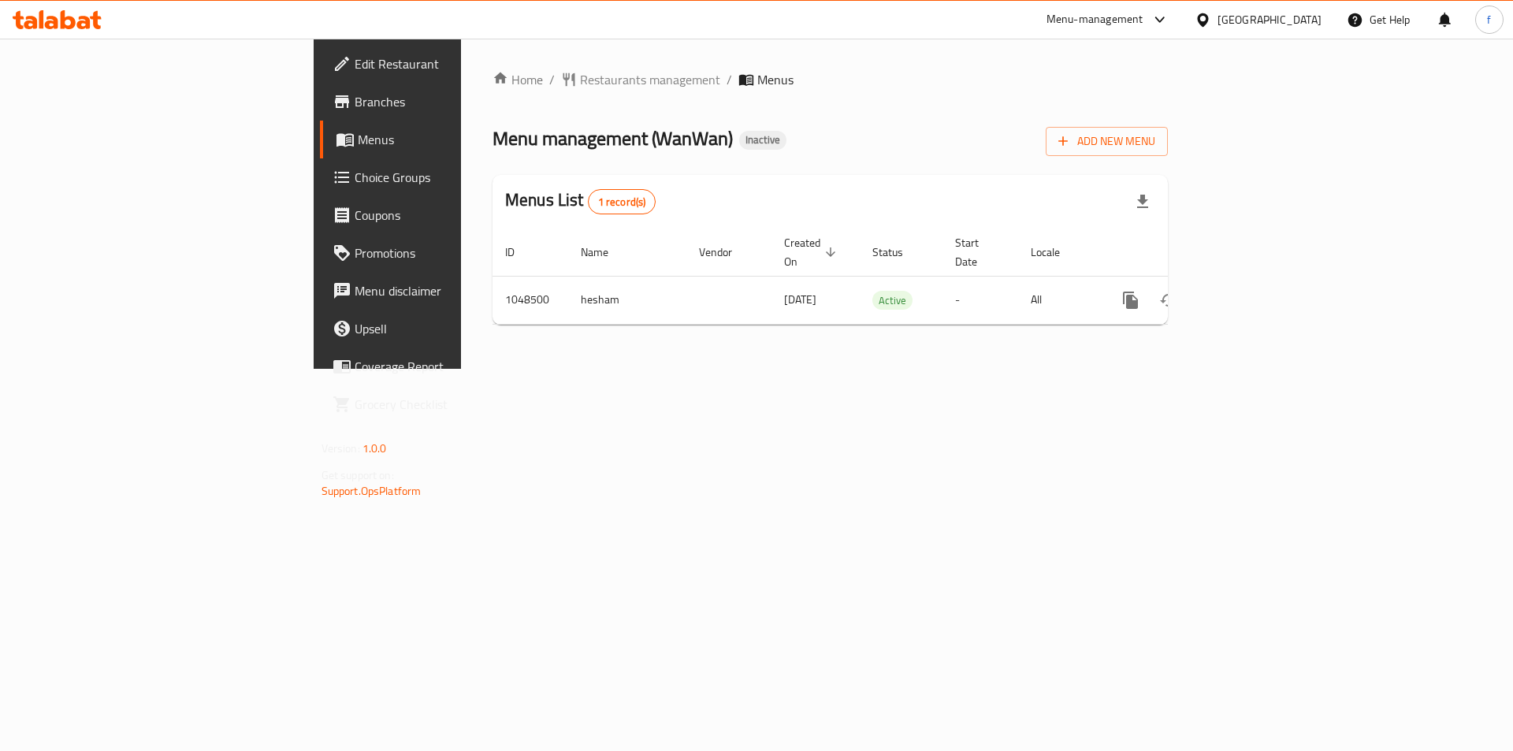
click at [580, 369] on div "Home / Restaurants management / Menus Menu management ( WanWan ) Inactive Add N…" at bounding box center [830, 204] width 738 height 330
click at [355, 65] on span "Edit Restaurant" at bounding box center [454, 63] width 199 height 19
